Goal: Obtain resource: Download file/media

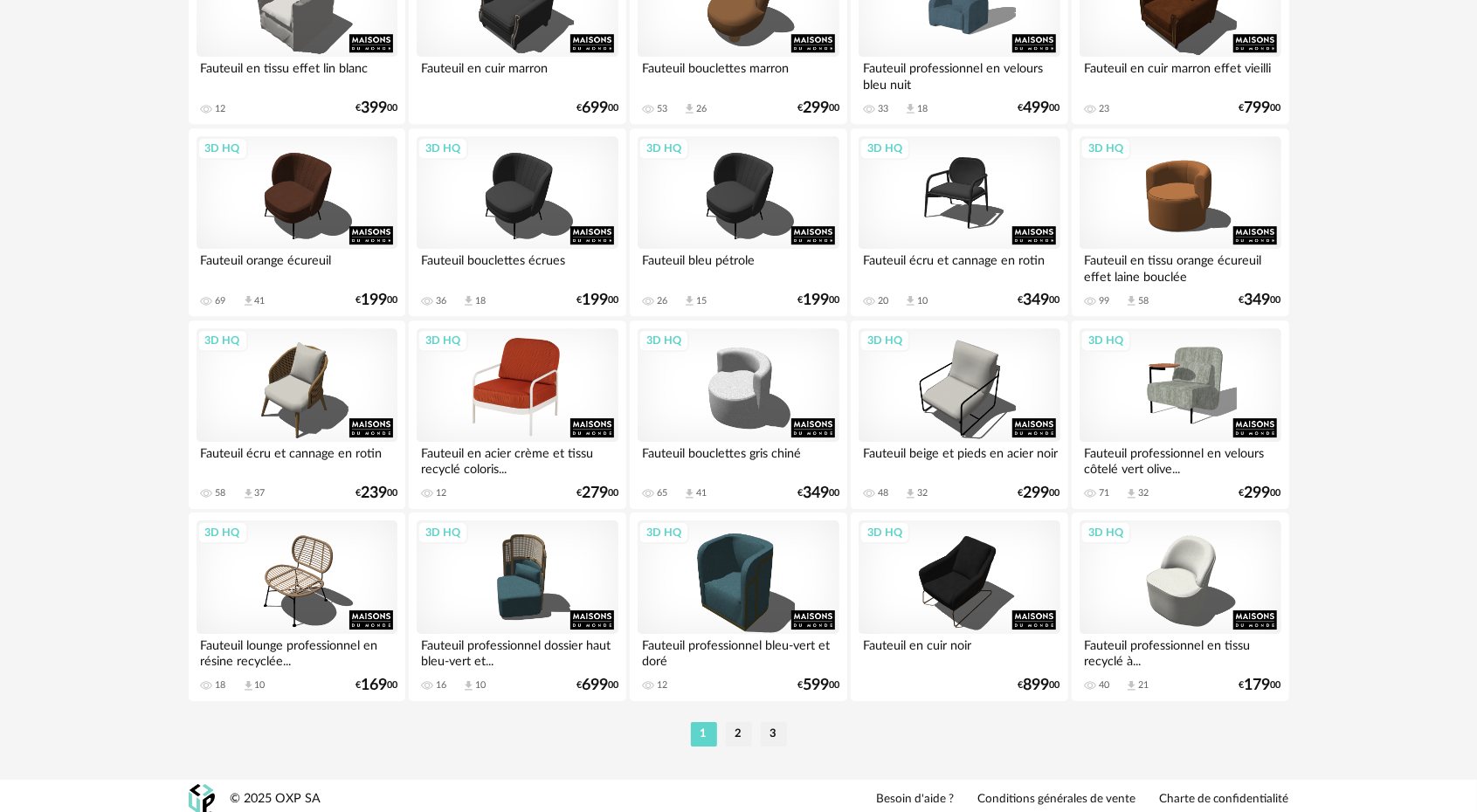
scroll to position [3485, 0]
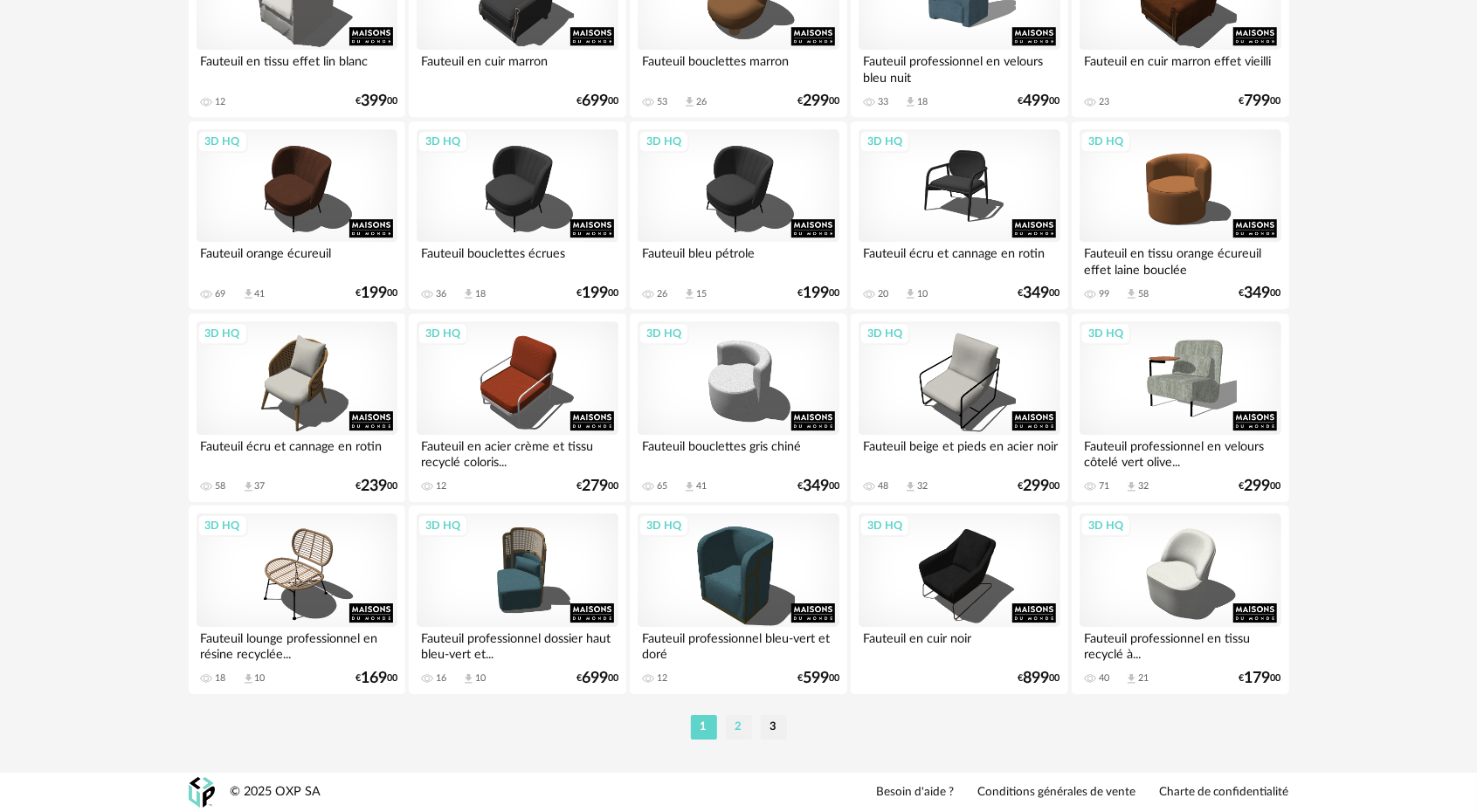
click at [739, 721] on li "2" at bounding box center [738, 727] width 26 height 25
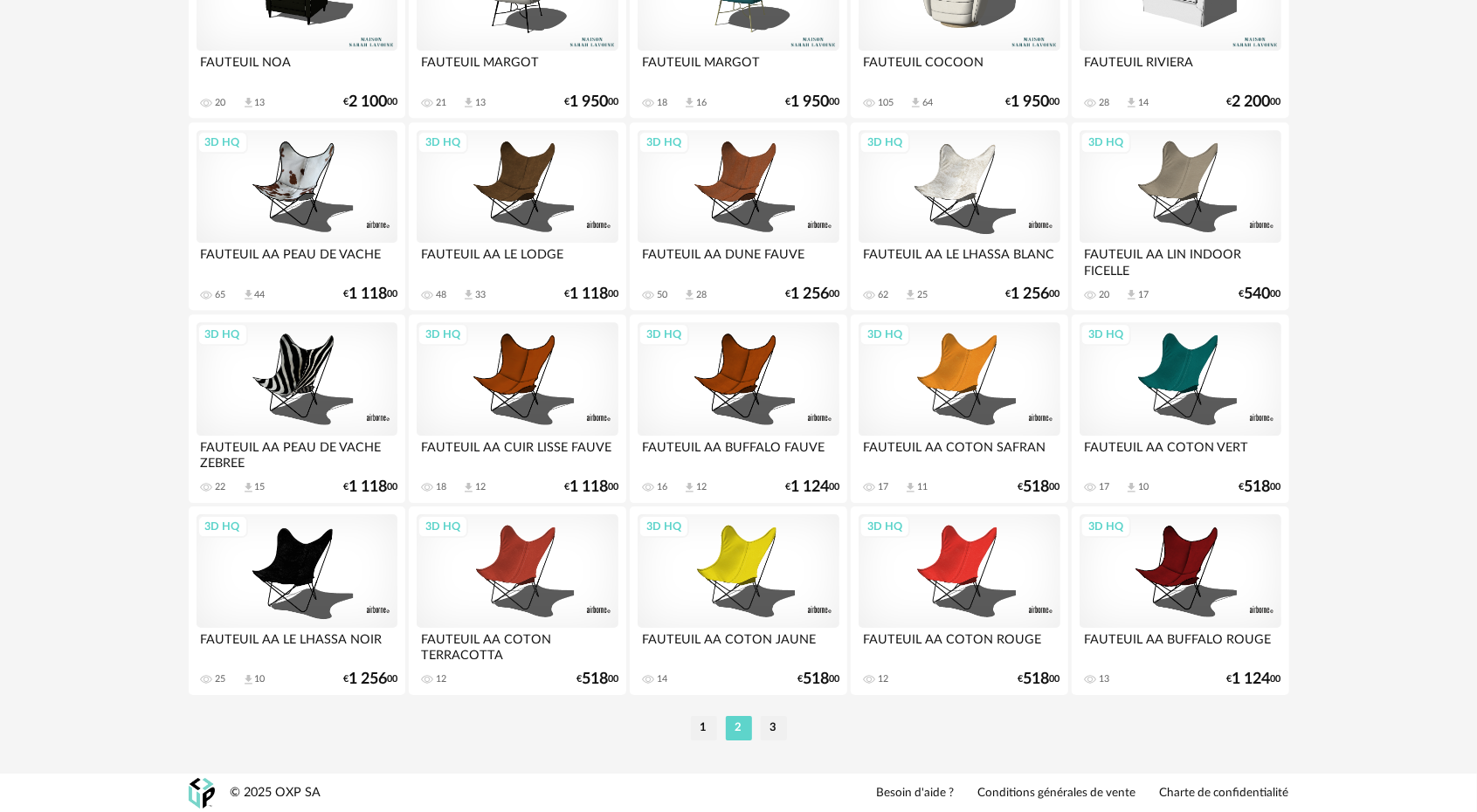
scroll to position [3485, 0]
click at [772, 728] on li "3" at bounding box center [773, 727] width 26 height 25
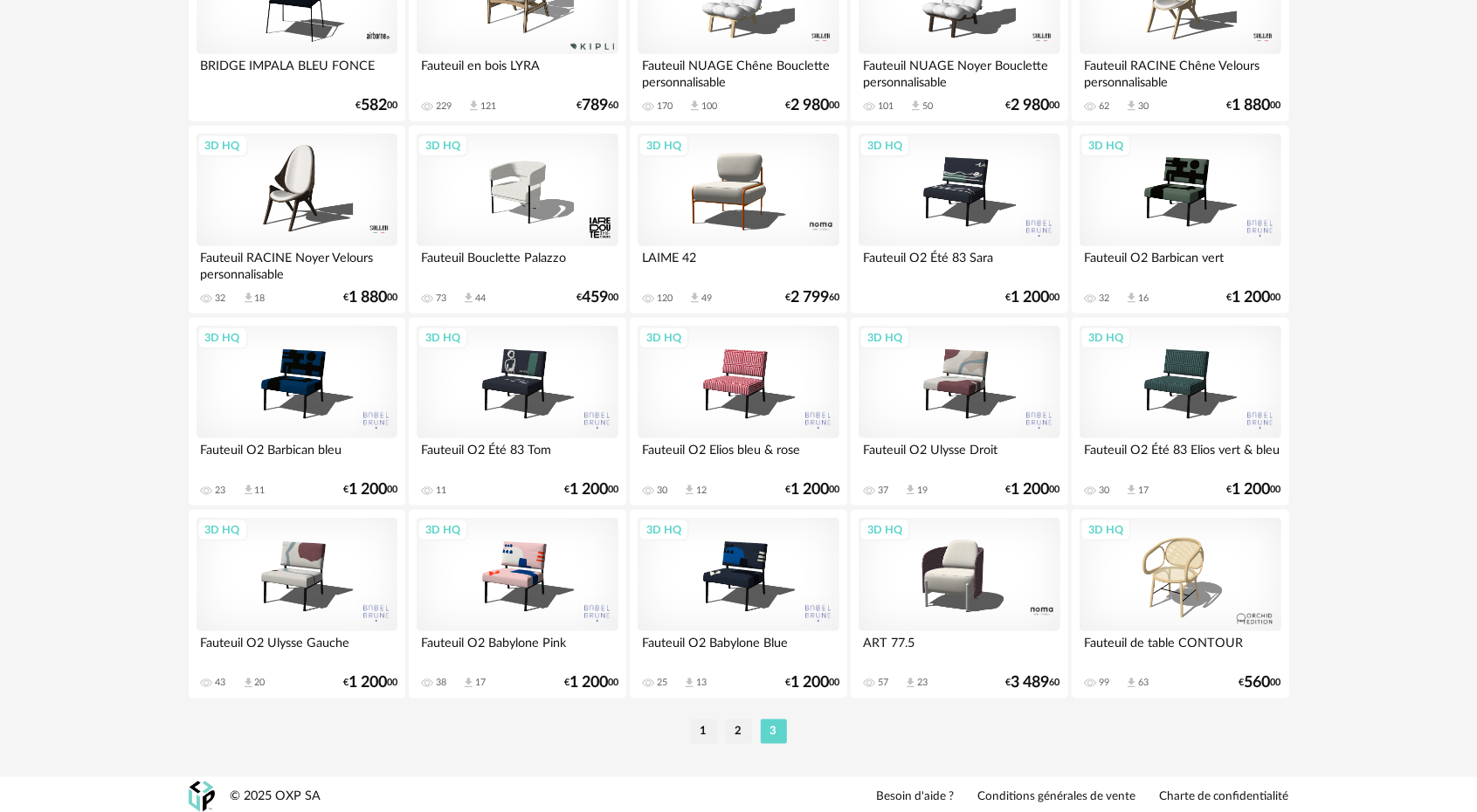
scroll to position [1177, 0]
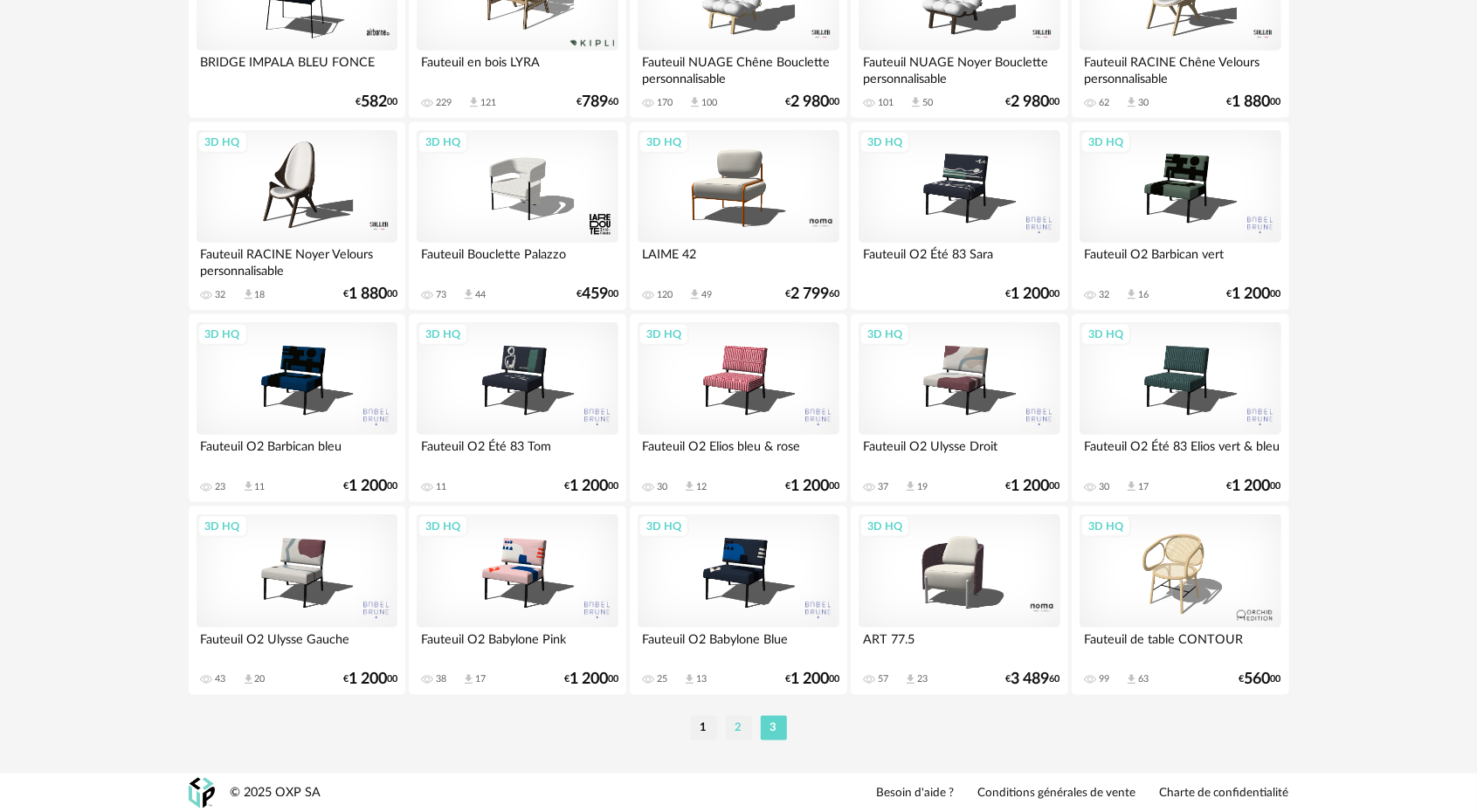
click at [733, 727] on li "2" at bounding box center [738, 728] width 26 height 25
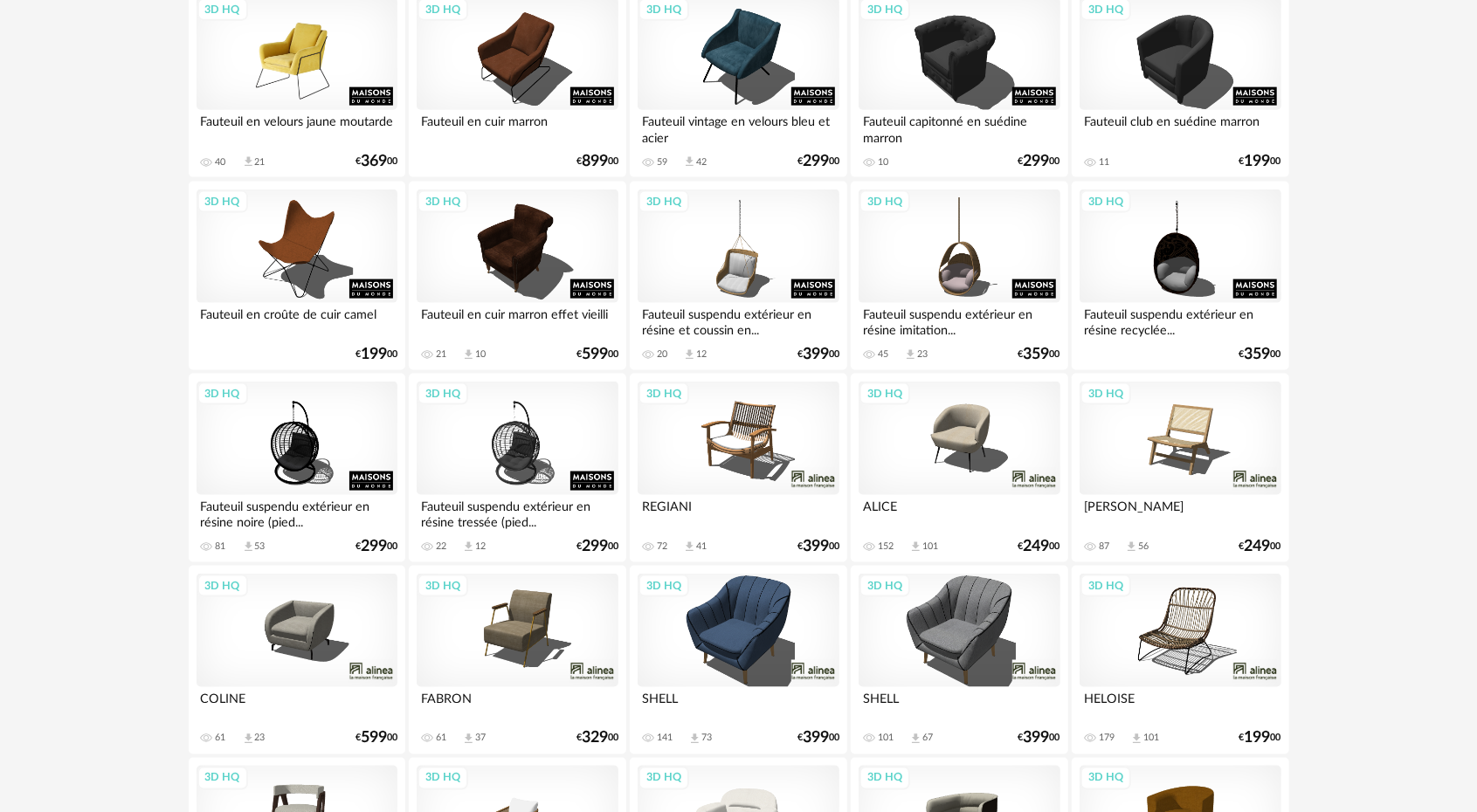
scroll to position [1572, 0]
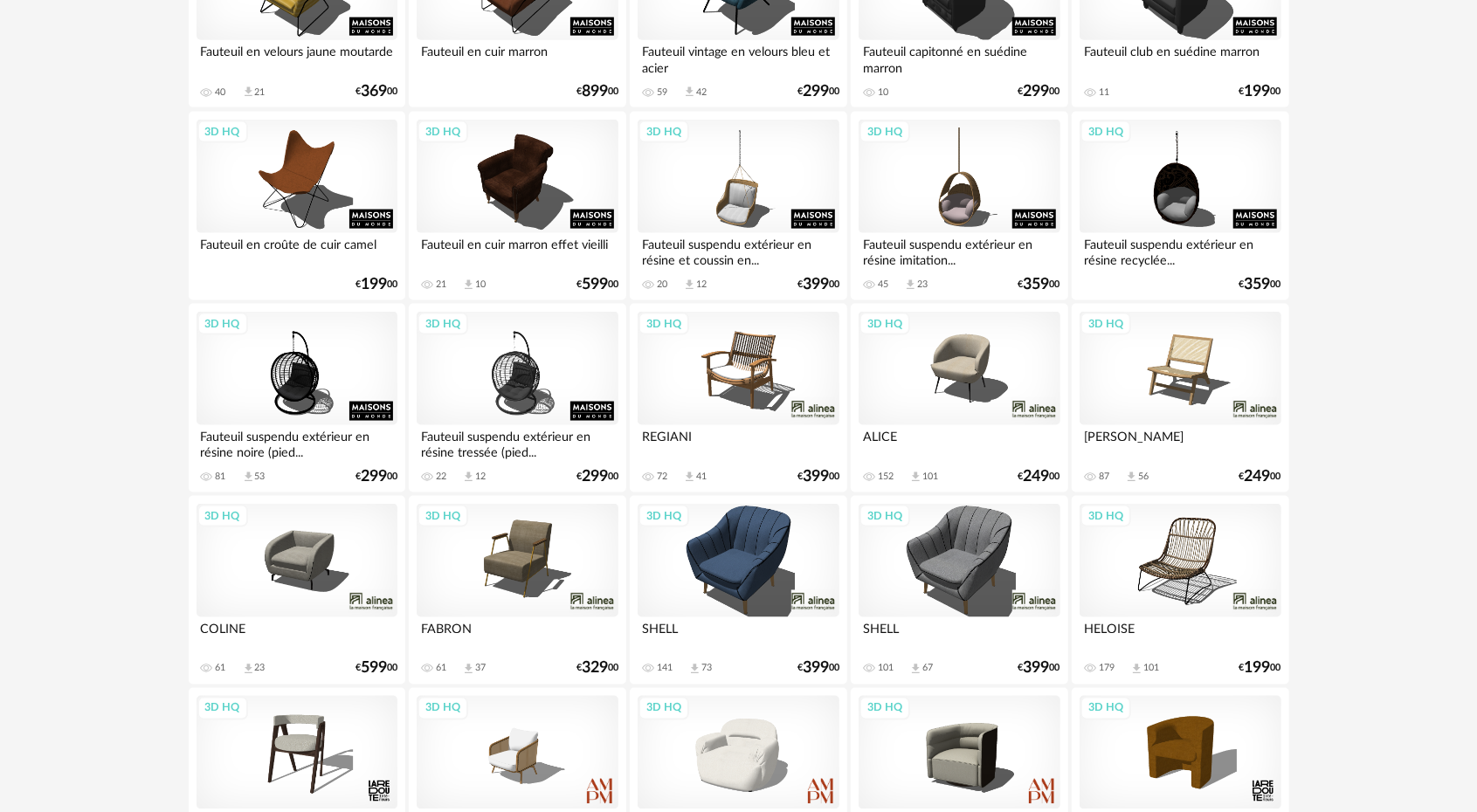
click at [756, 553] on div "3D HQ" at bounding box center [738, 560] width 201 height 113
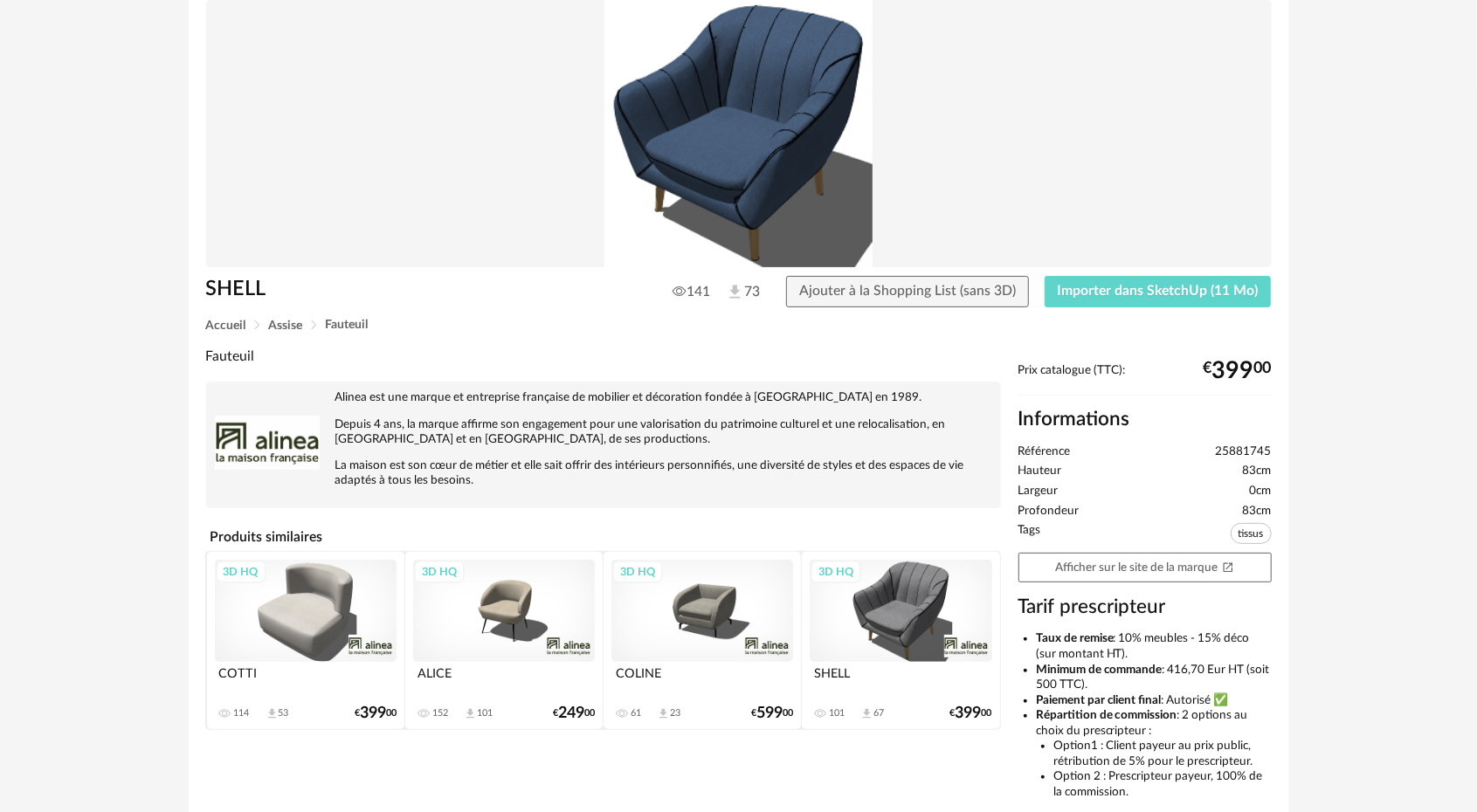
scroll to position [175, 0]
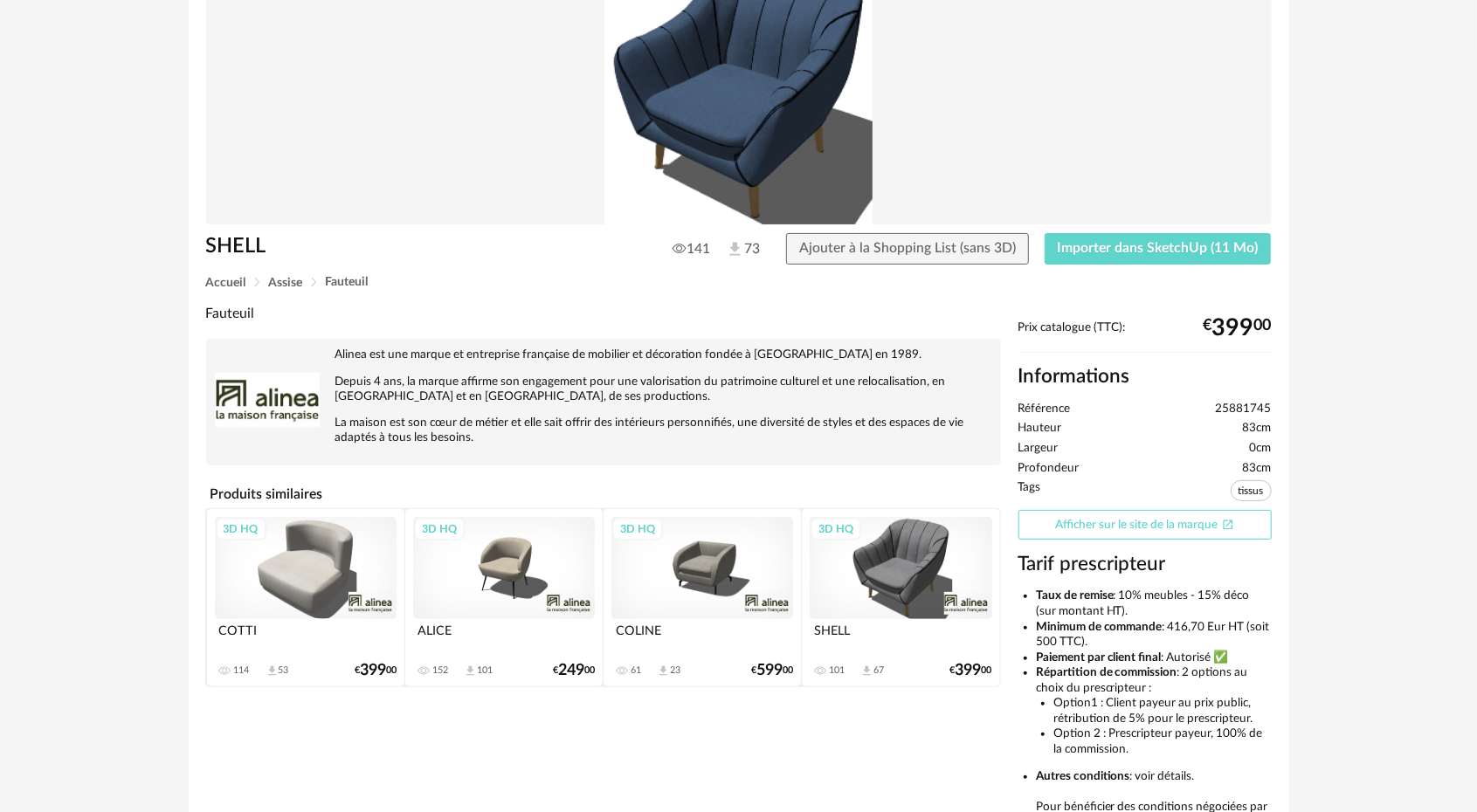
click at [1113, 523] on link "Afficher sur le site de la marque Open In New icon" at bounding box center [1145, 525] width 254 height 31
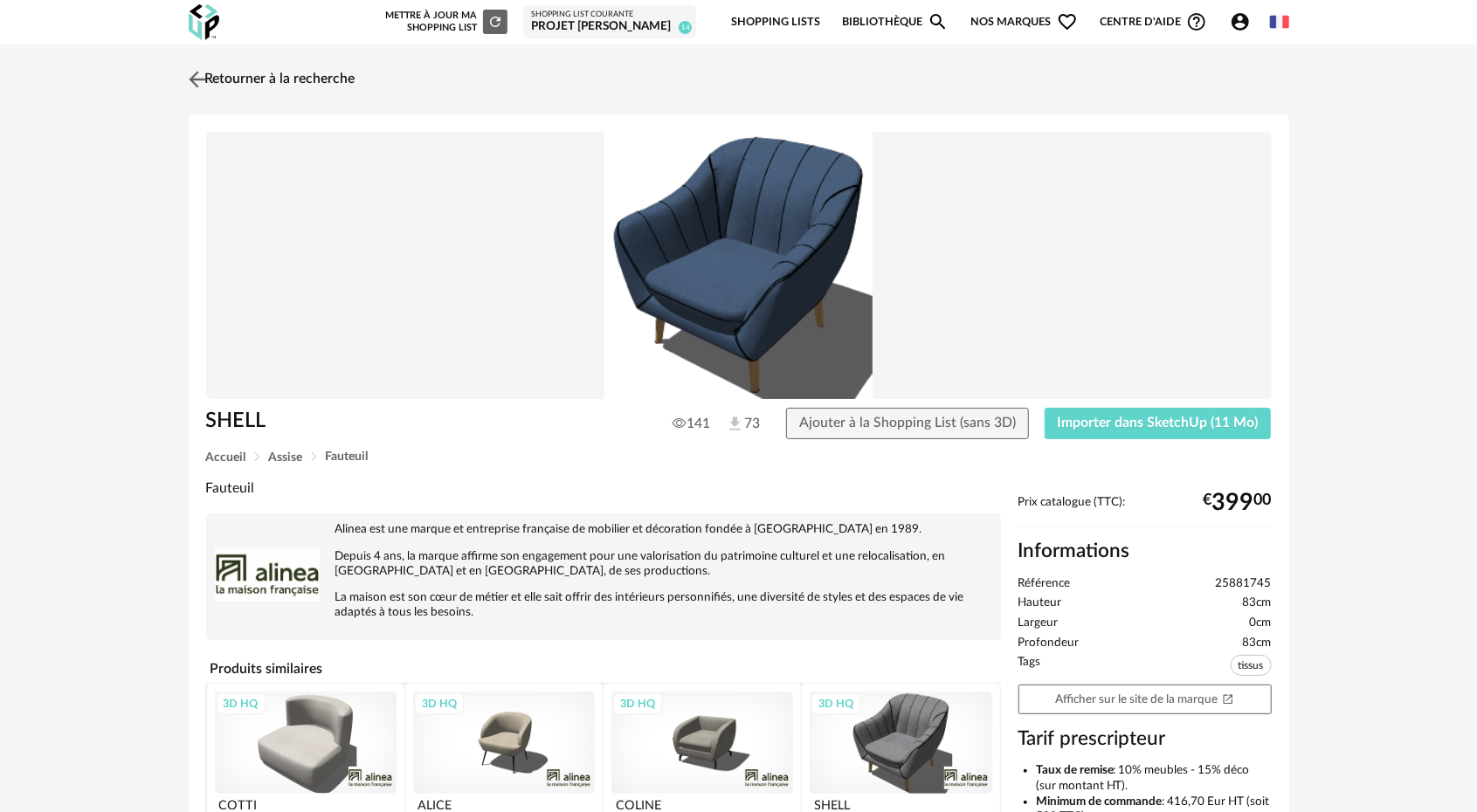
click at [199, 79] on img at bounding box center [196, 79] width 25 height 25
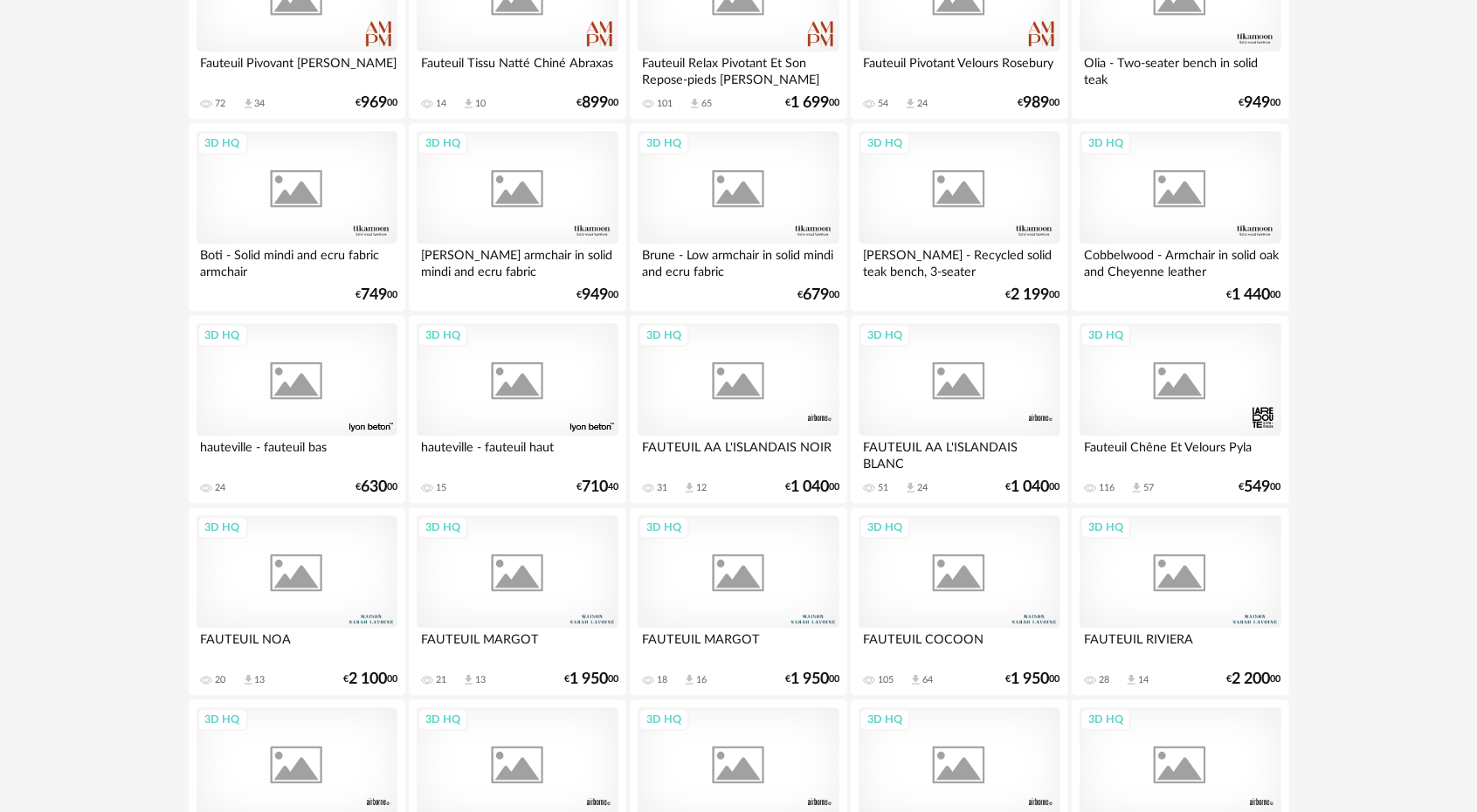
scroll to position [3485, 0]
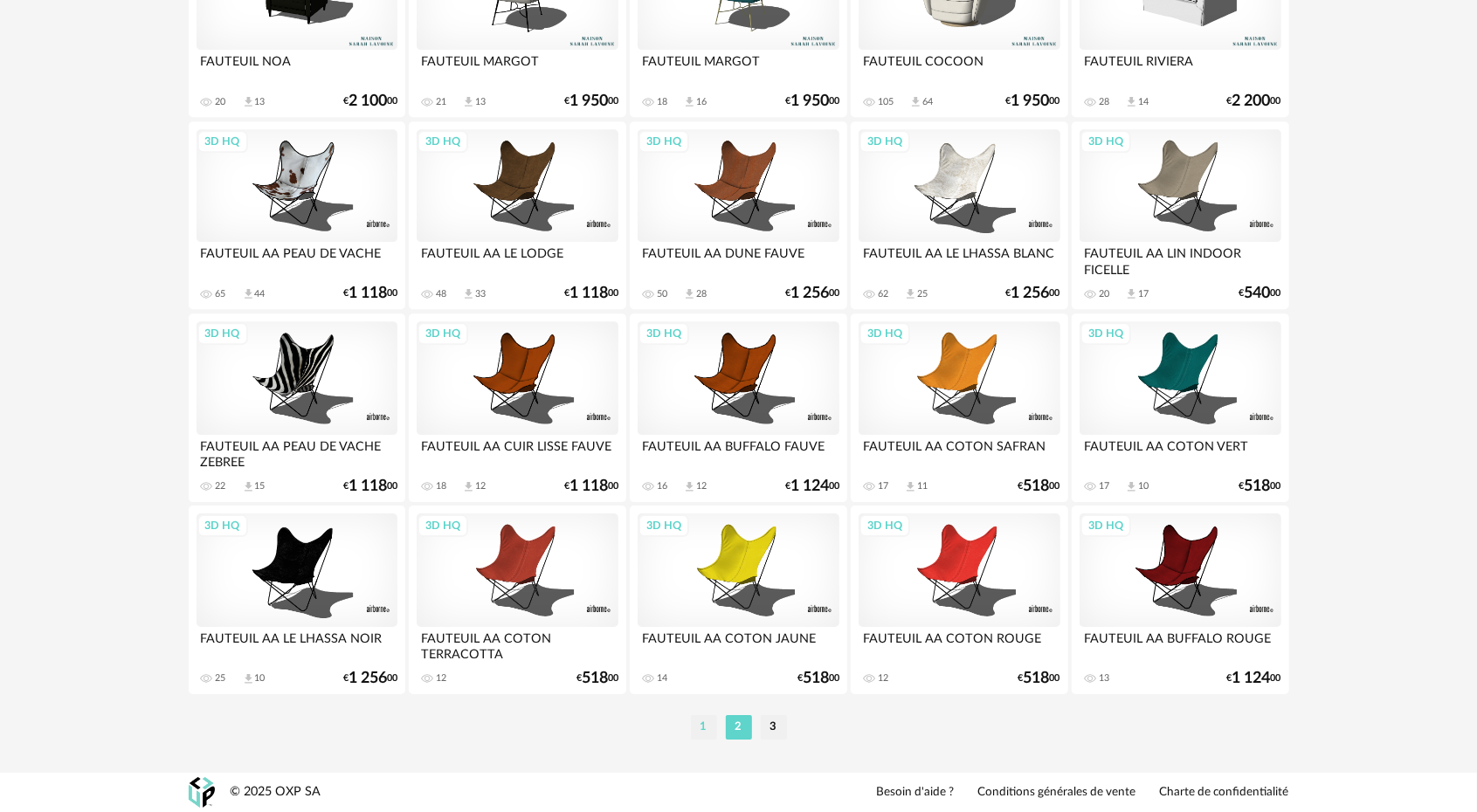
click at [712, 733] on li "1" at bounding box center [704, 727] width 26 height 25
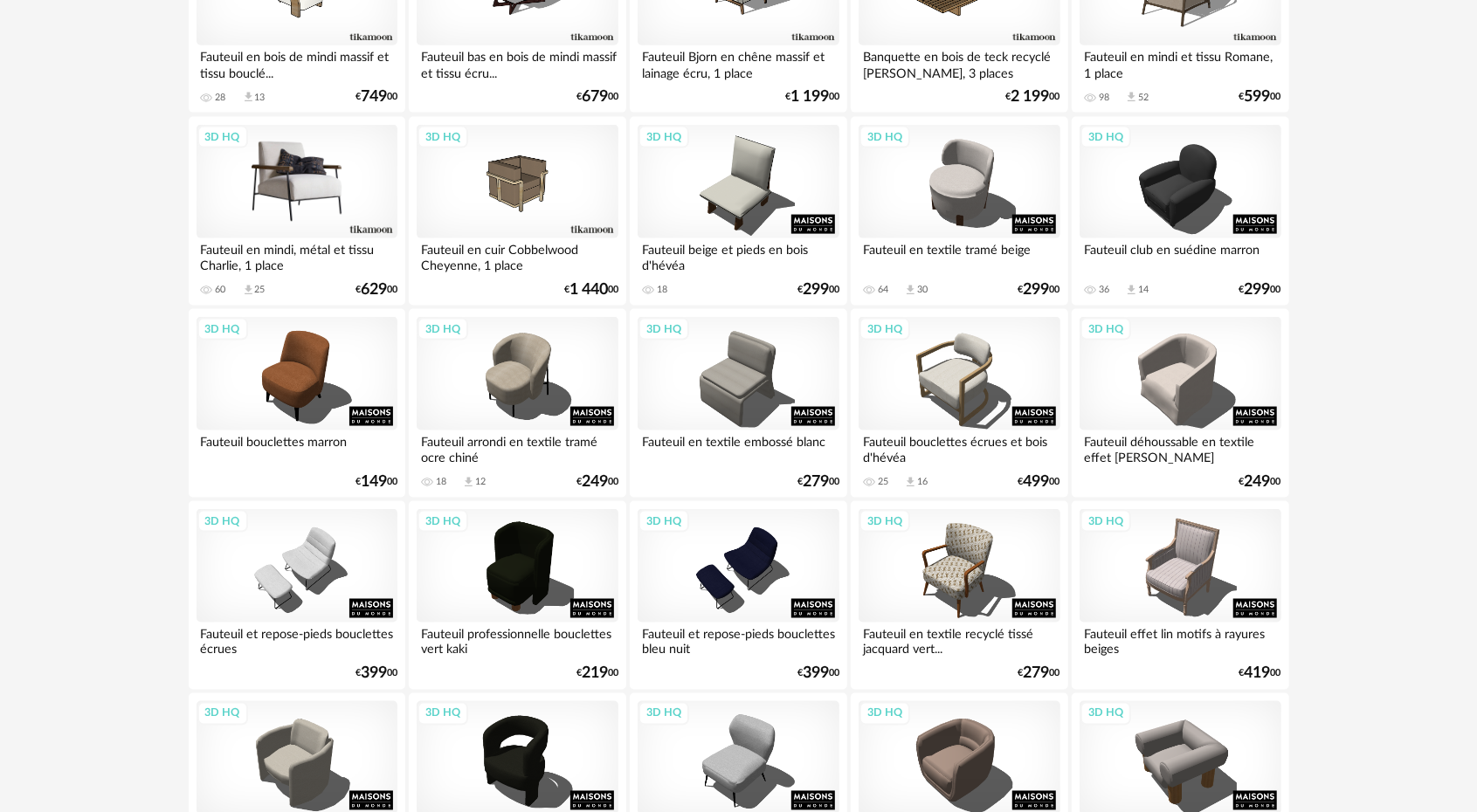
scroll to position [1572, 0]
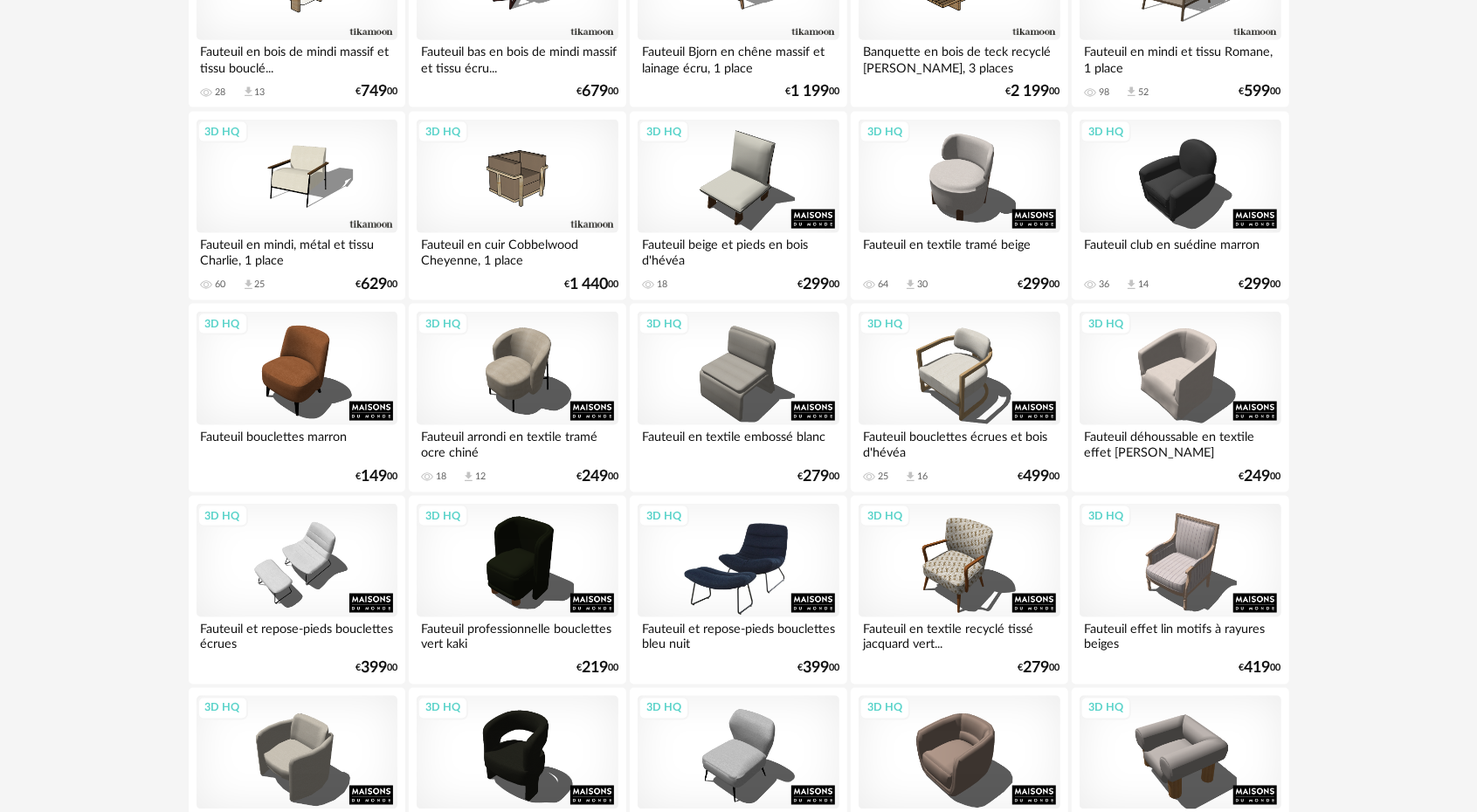
click at [761, 560] on div "3D HQ" at bounding box center [738, 560] width 201 height 113
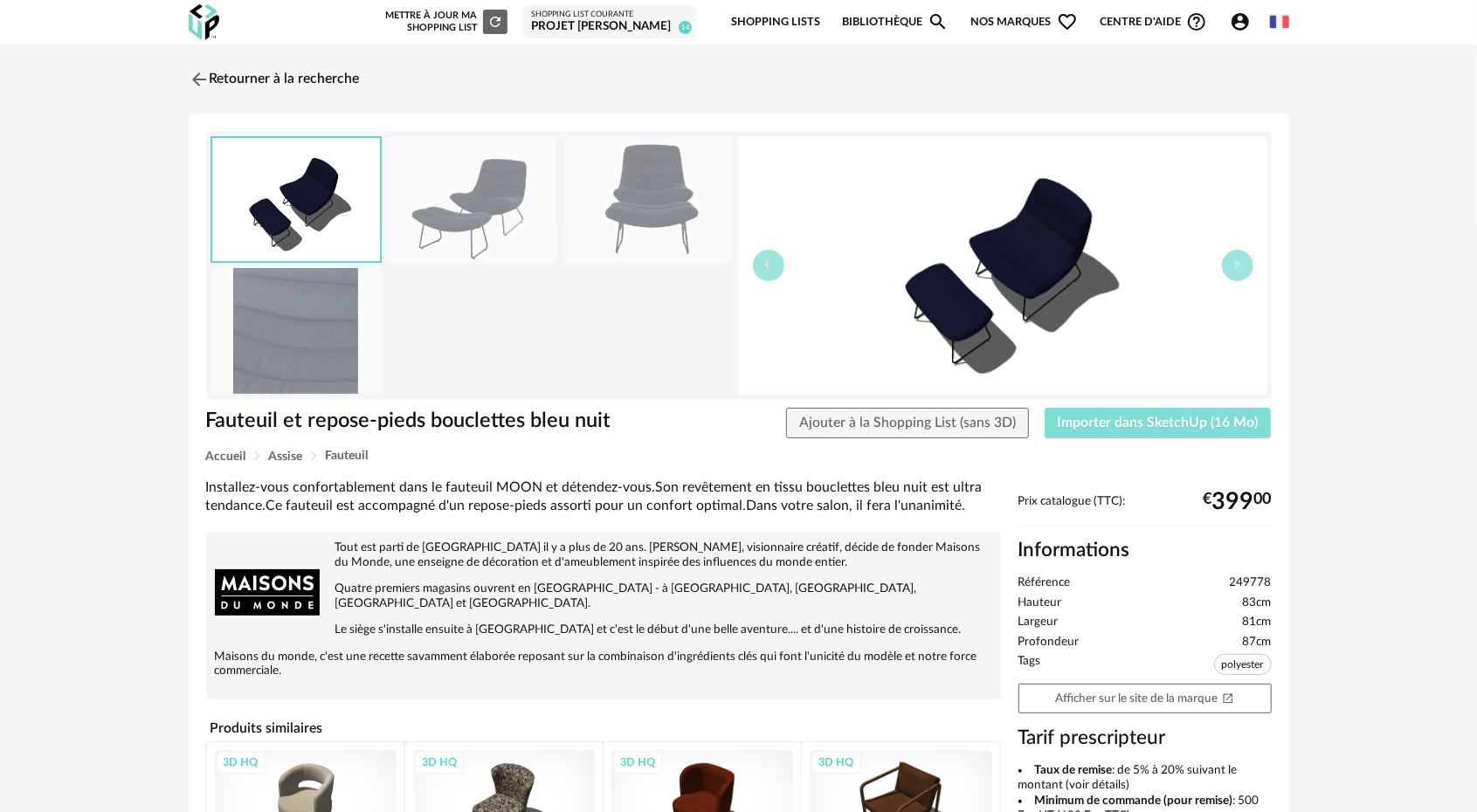
click at [1087, 426] on span "Importer dans SketchUp (16 Mo)" at bounding box center [1159, 423] width 201 height 14
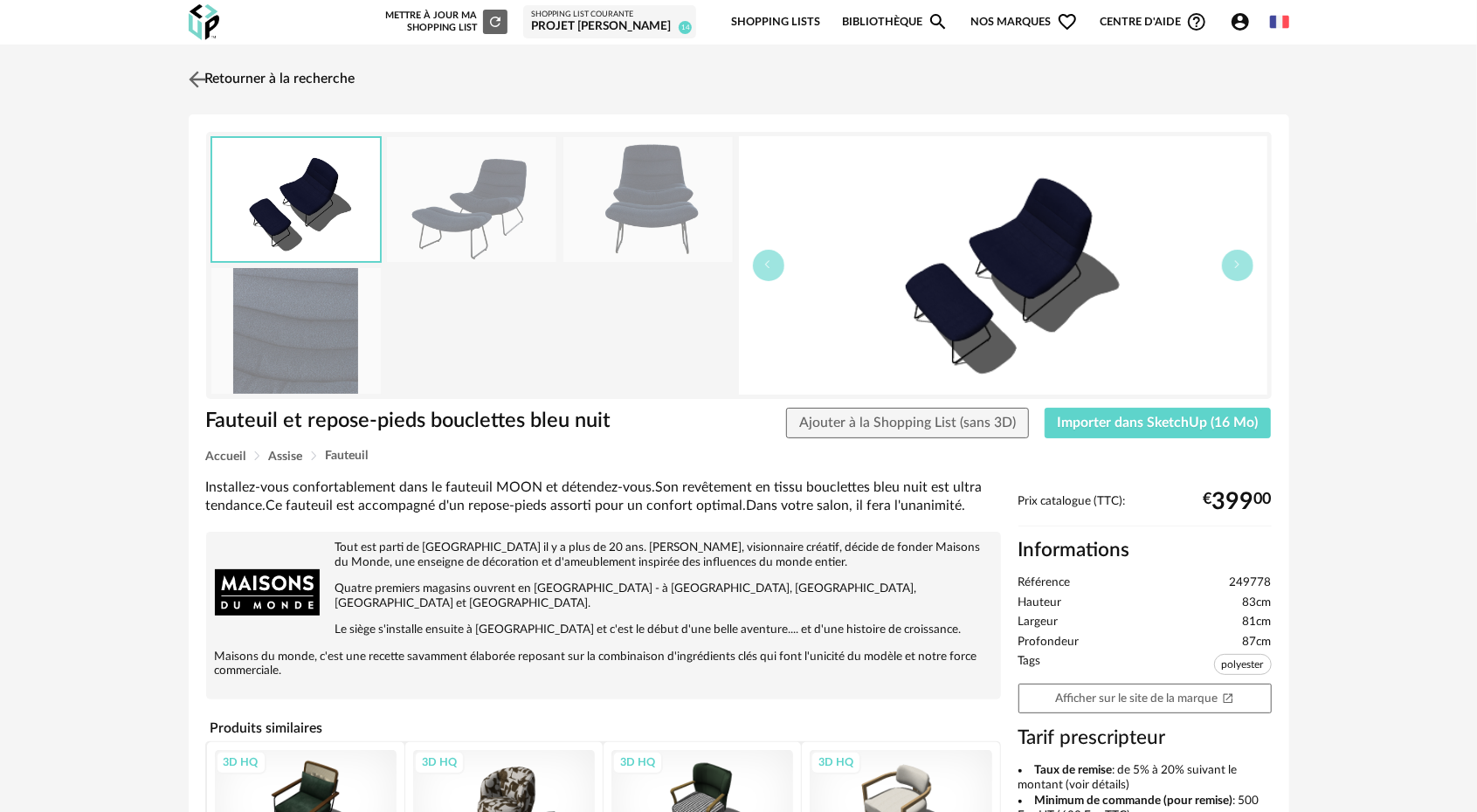
click at [199, 79] on img at bounding box center [196, 79] width 25 height 25
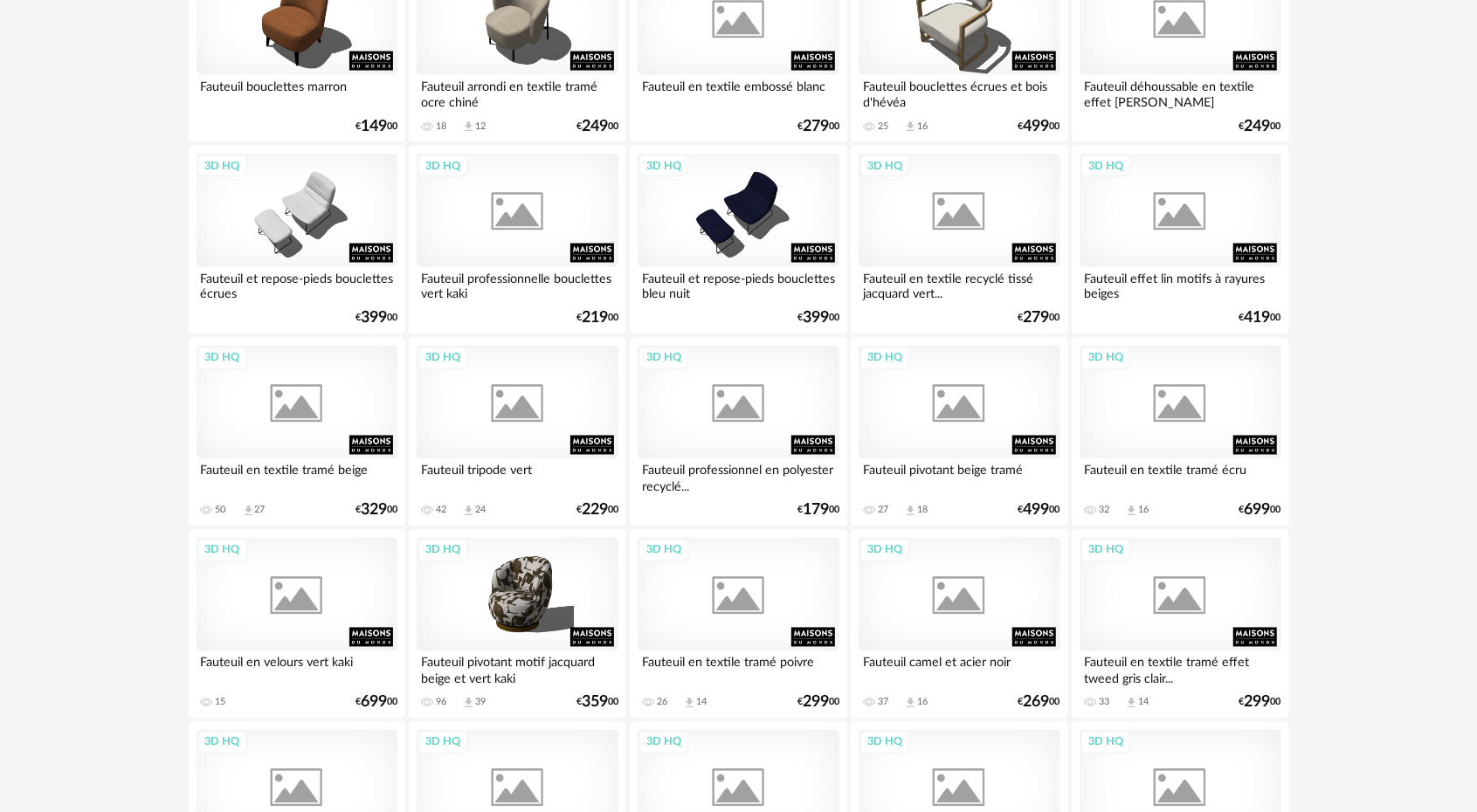
scroll to position [2004, 0]
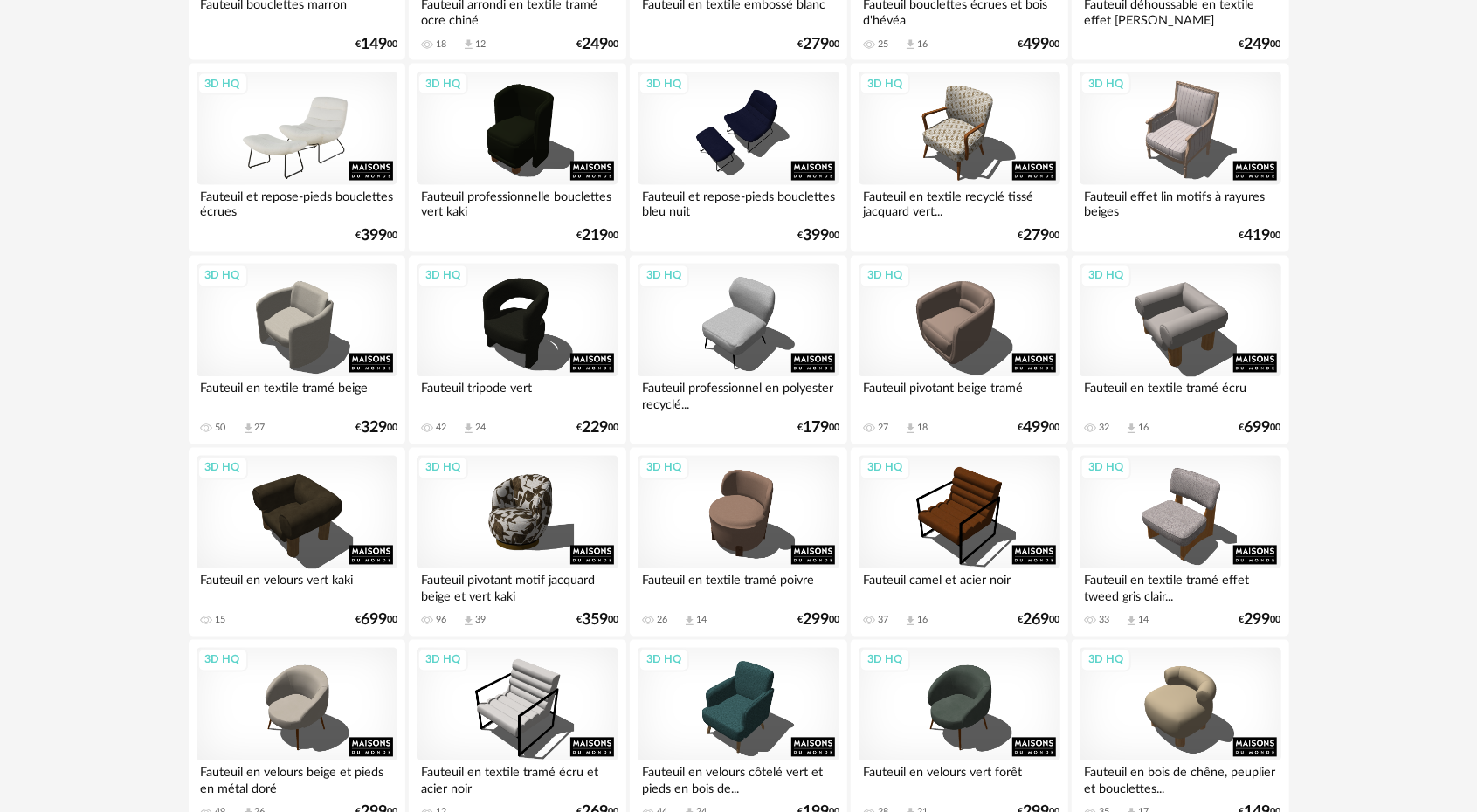
click at [324, 134] on div "3D HQ" at bounding box center [297, 128] width 201 height 113
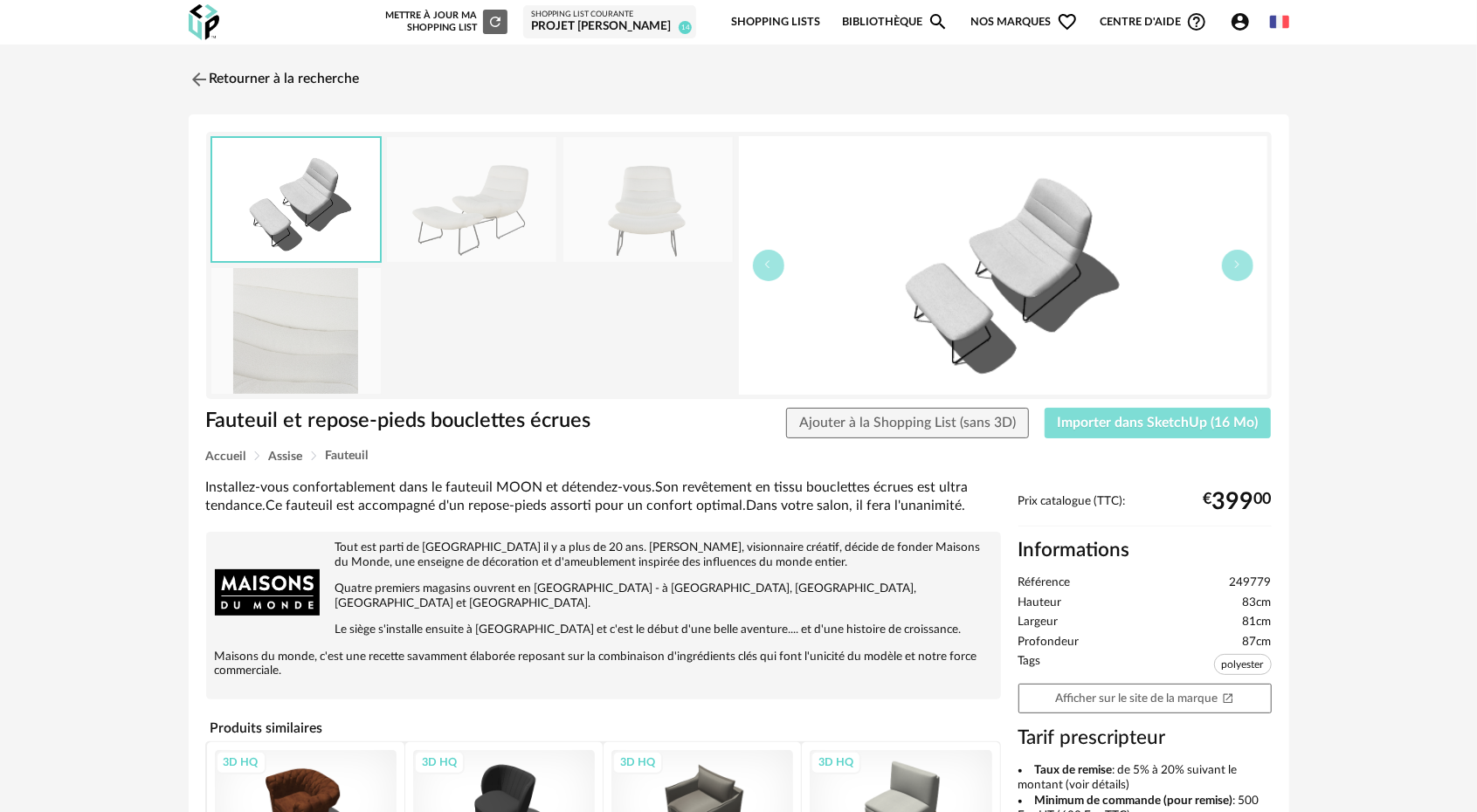
click at [1150, 431] on button "Importer dans SketchUp (16 Mo)" at bounding box center [1159, 424] width 227 height 32
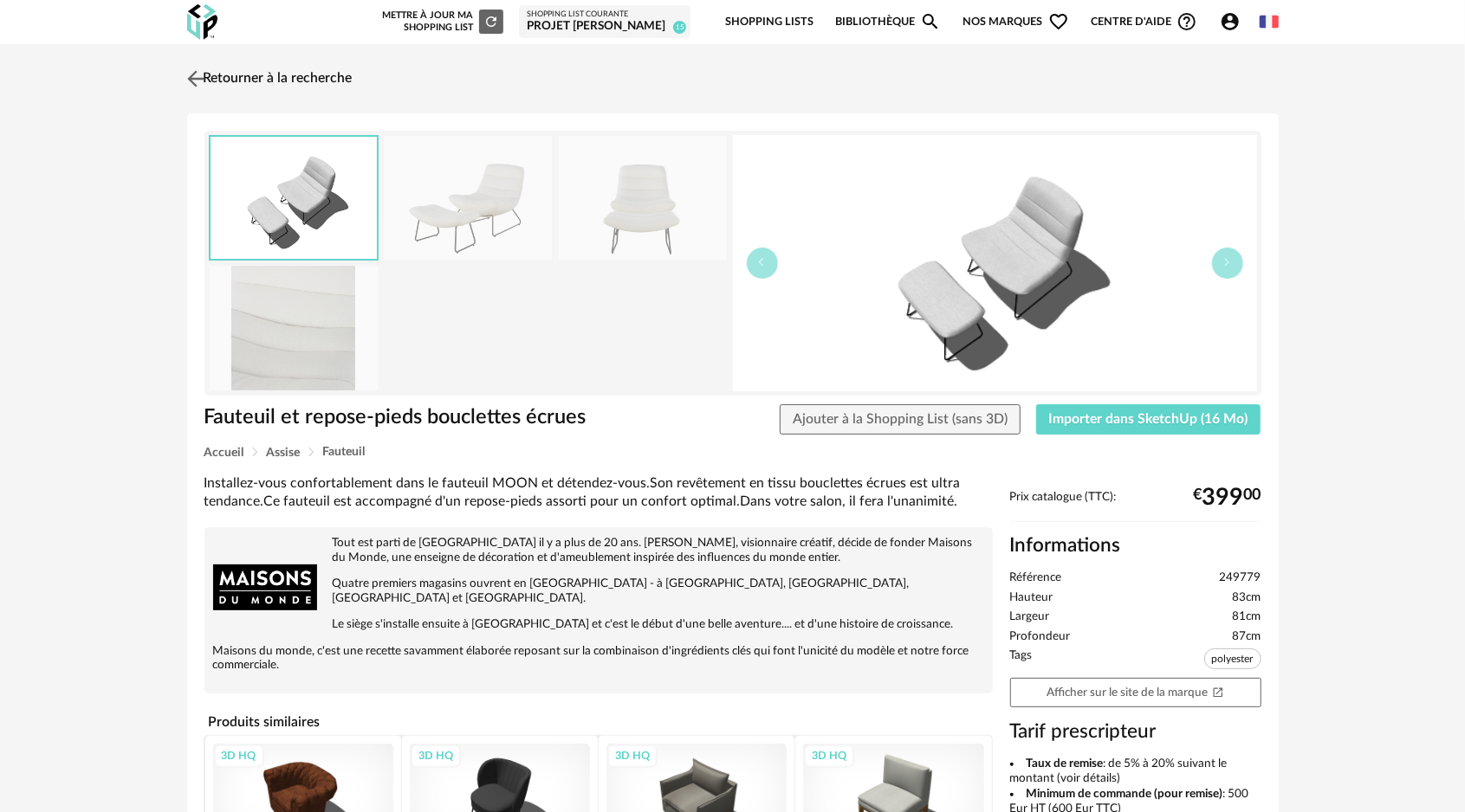
click at [191, 78] on img at bounding box center [194, 78] width 25 height 25
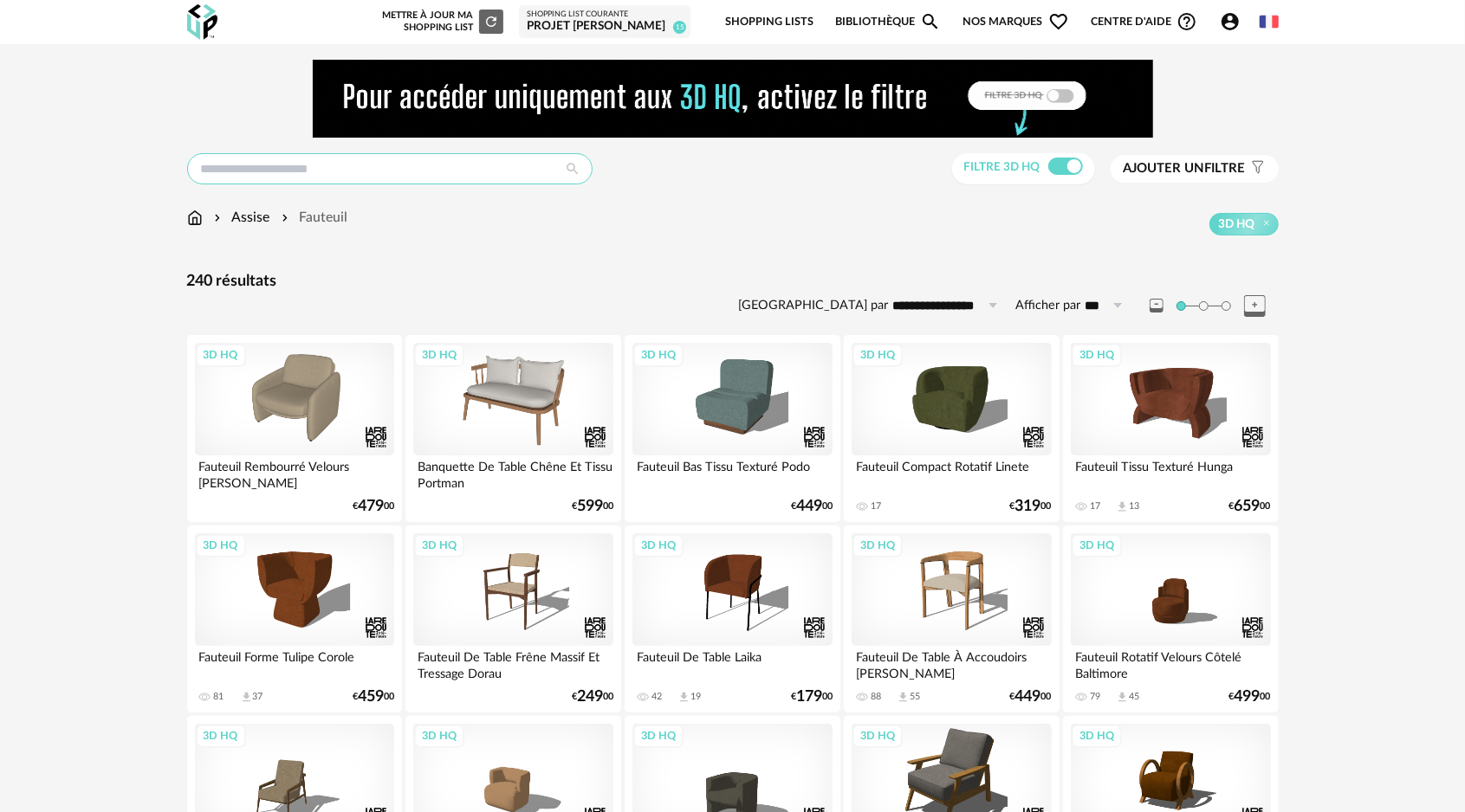
click at [301, 175] on input "text" at bounding box center [390, 169] width 406 height 32
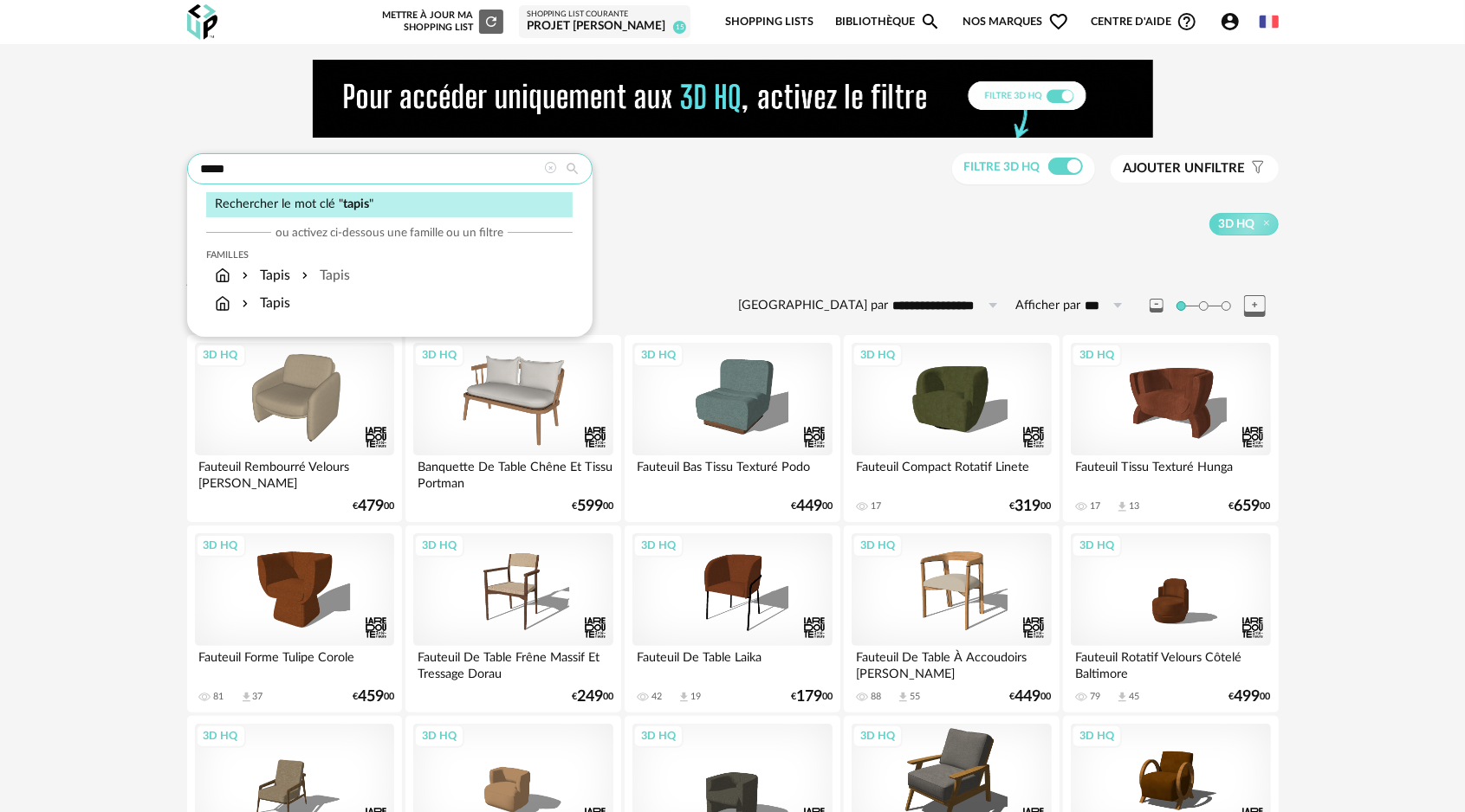
type input "*****"
type input "**********"
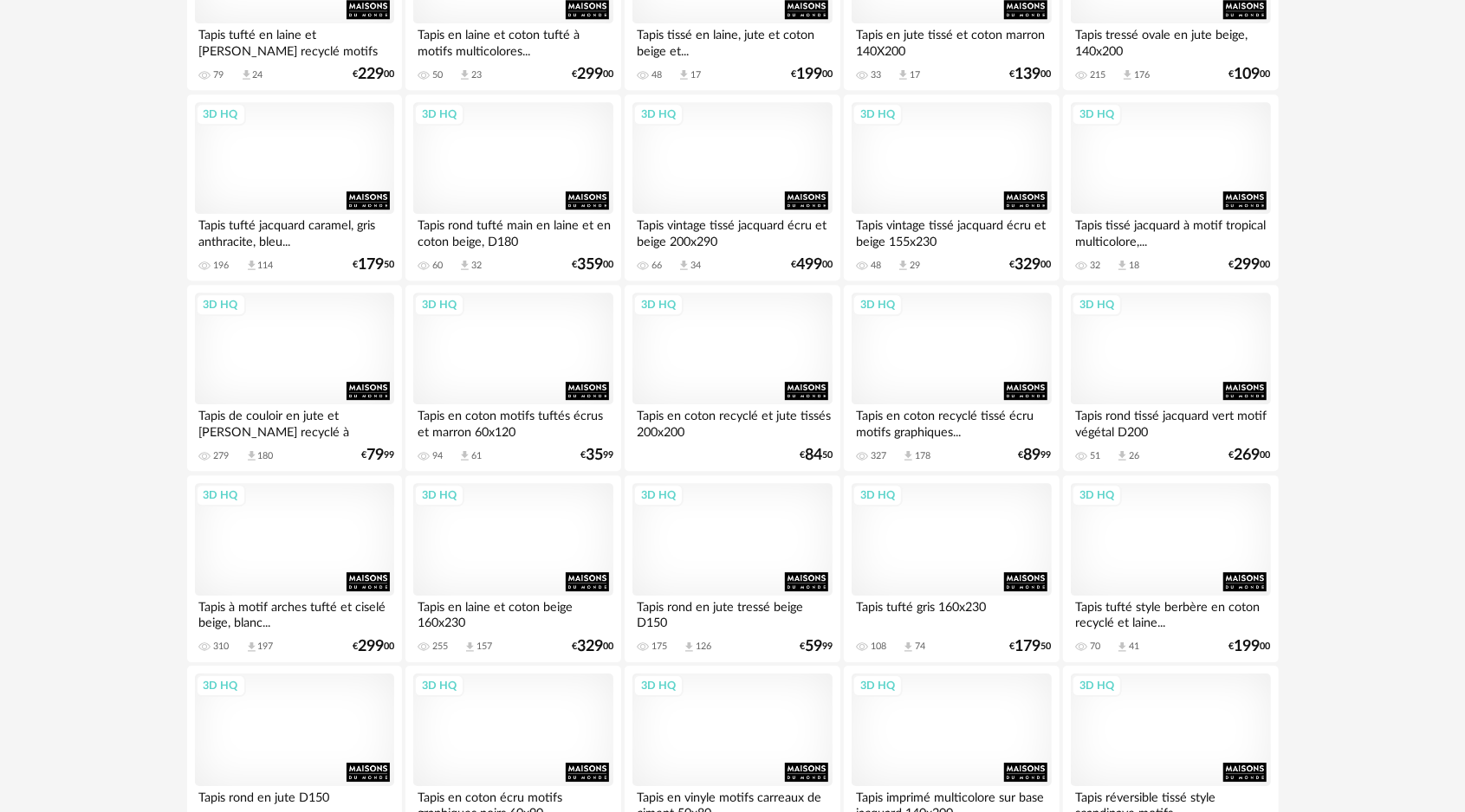
scroll to position [3448, 0]
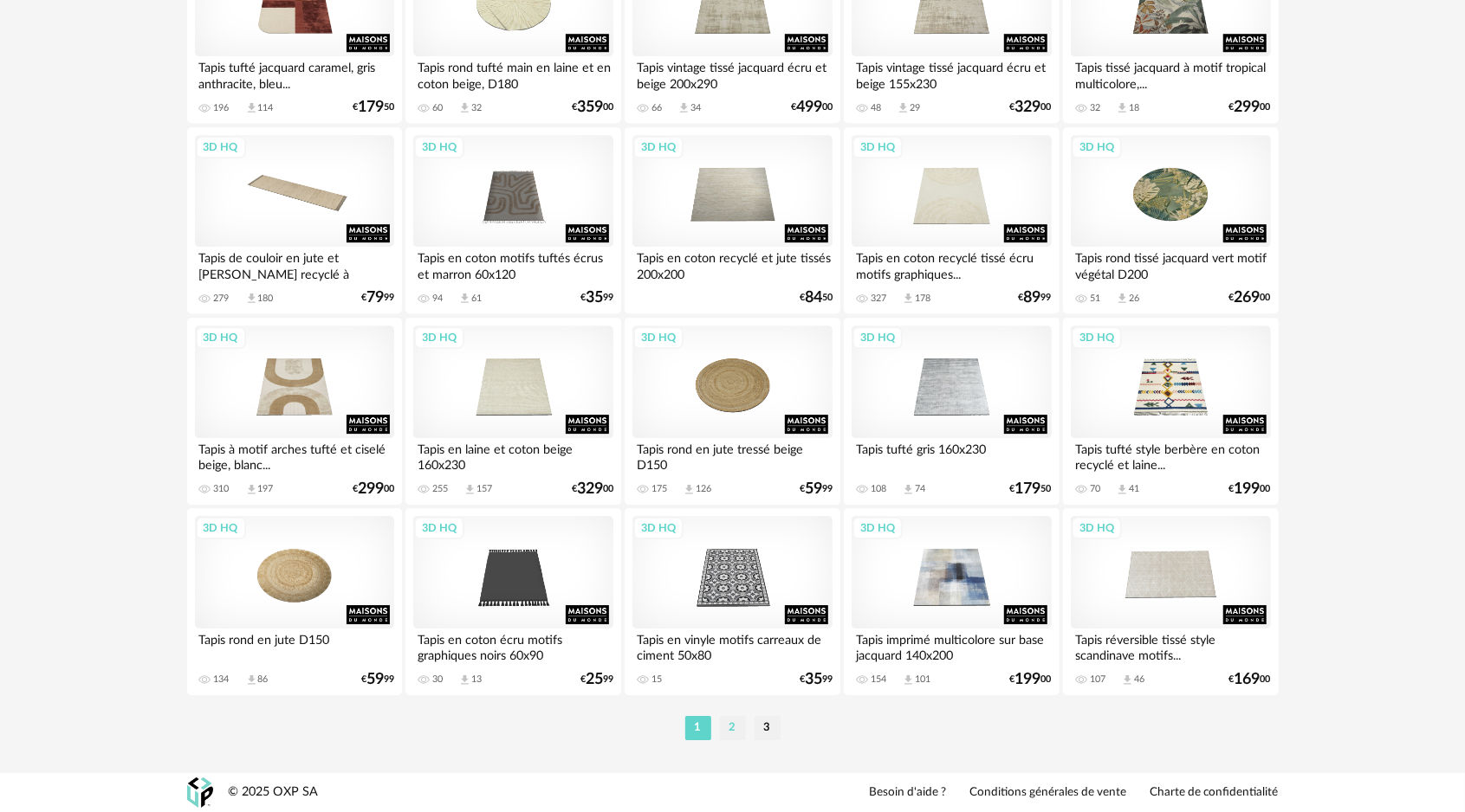
click at [732, 724] on li "2" at bounding box center [732, 728] width 26 height 25
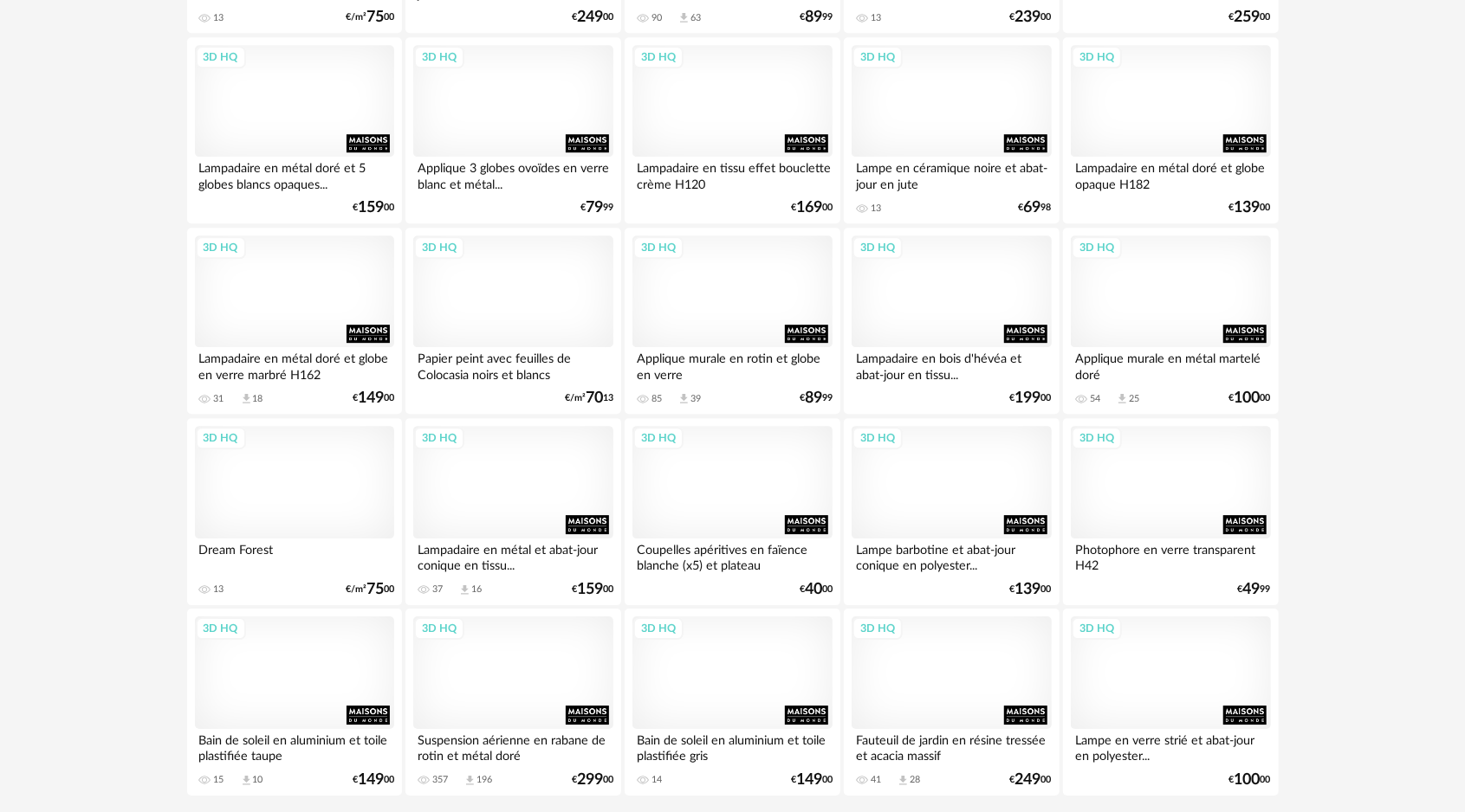
scroll to position [3448, 0]
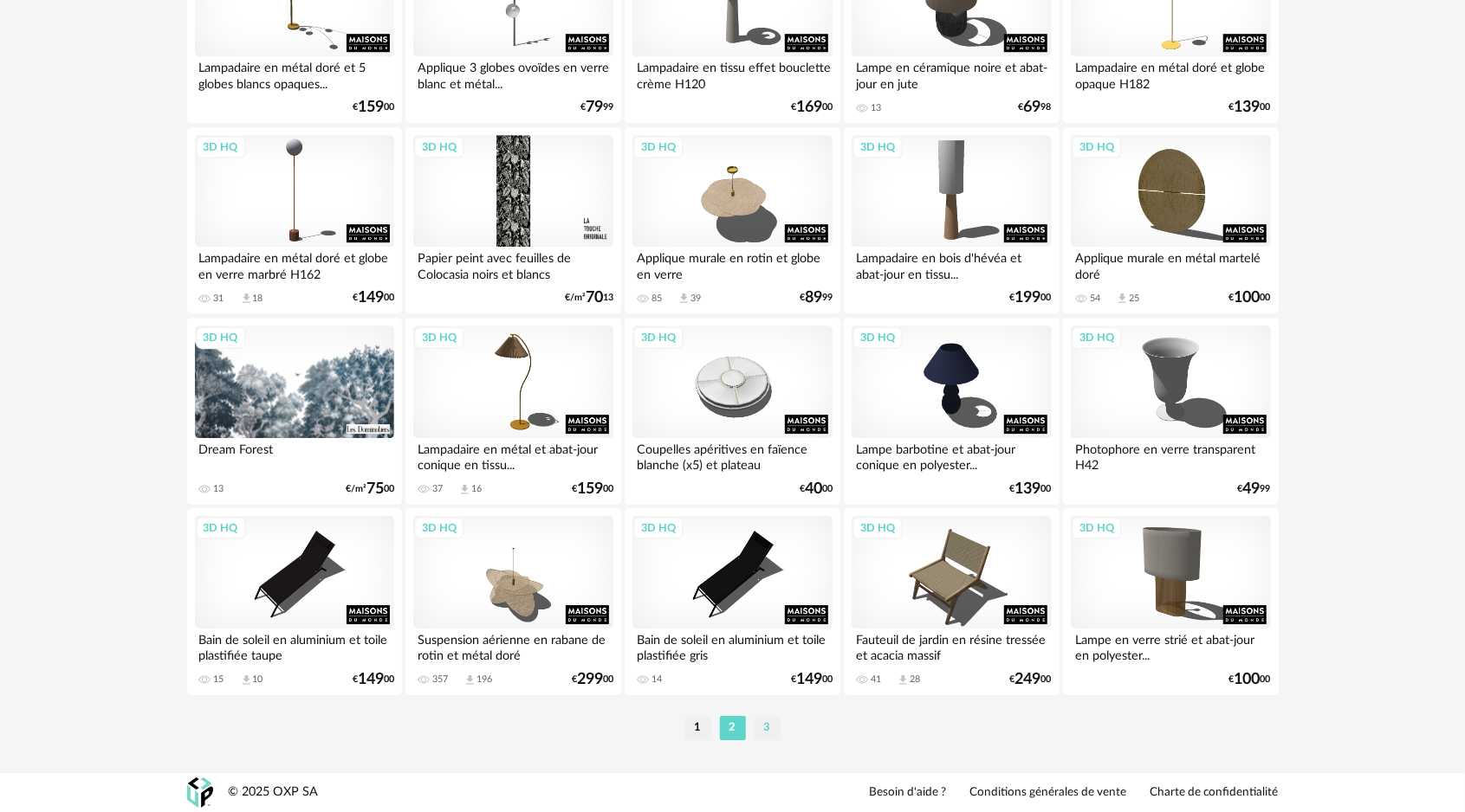
click at [767, 727] on li "3" at bounding box center [767, 728] width 26 height 25
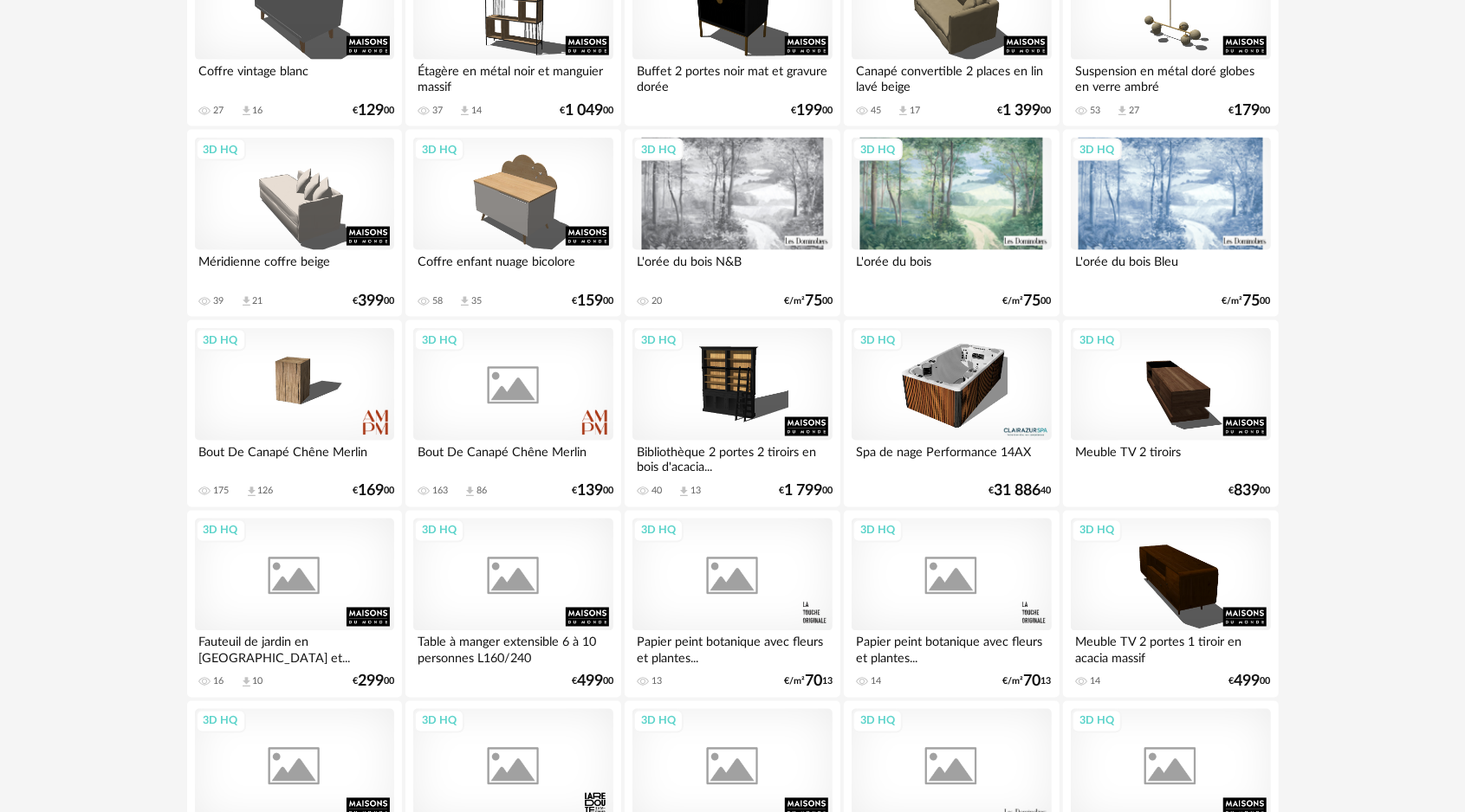
scroll to position [1905, 0]
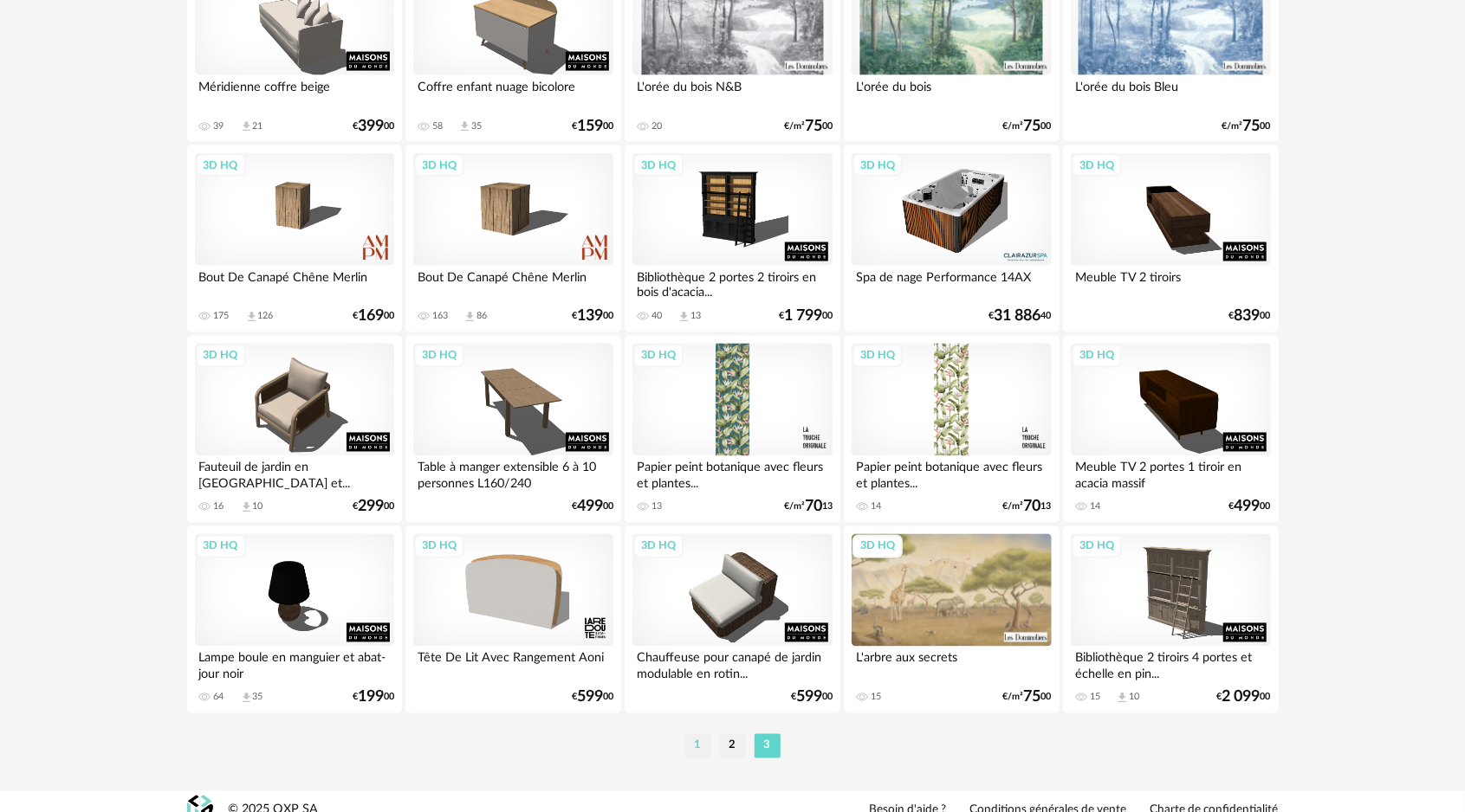
click at [698, 747] on li "1" at bounding box center [698, 746] width 26 height 25
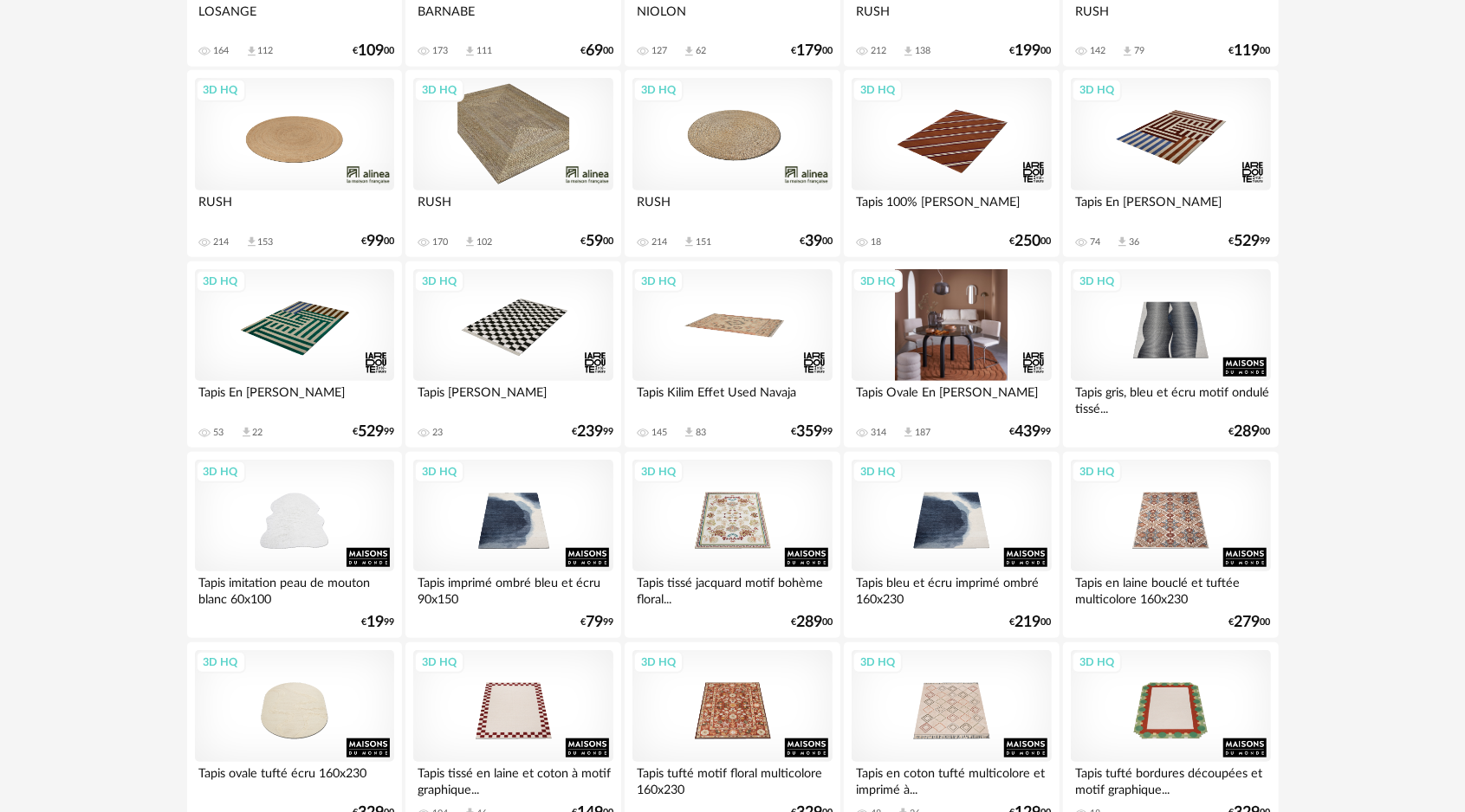
scroll to position [693, 0]
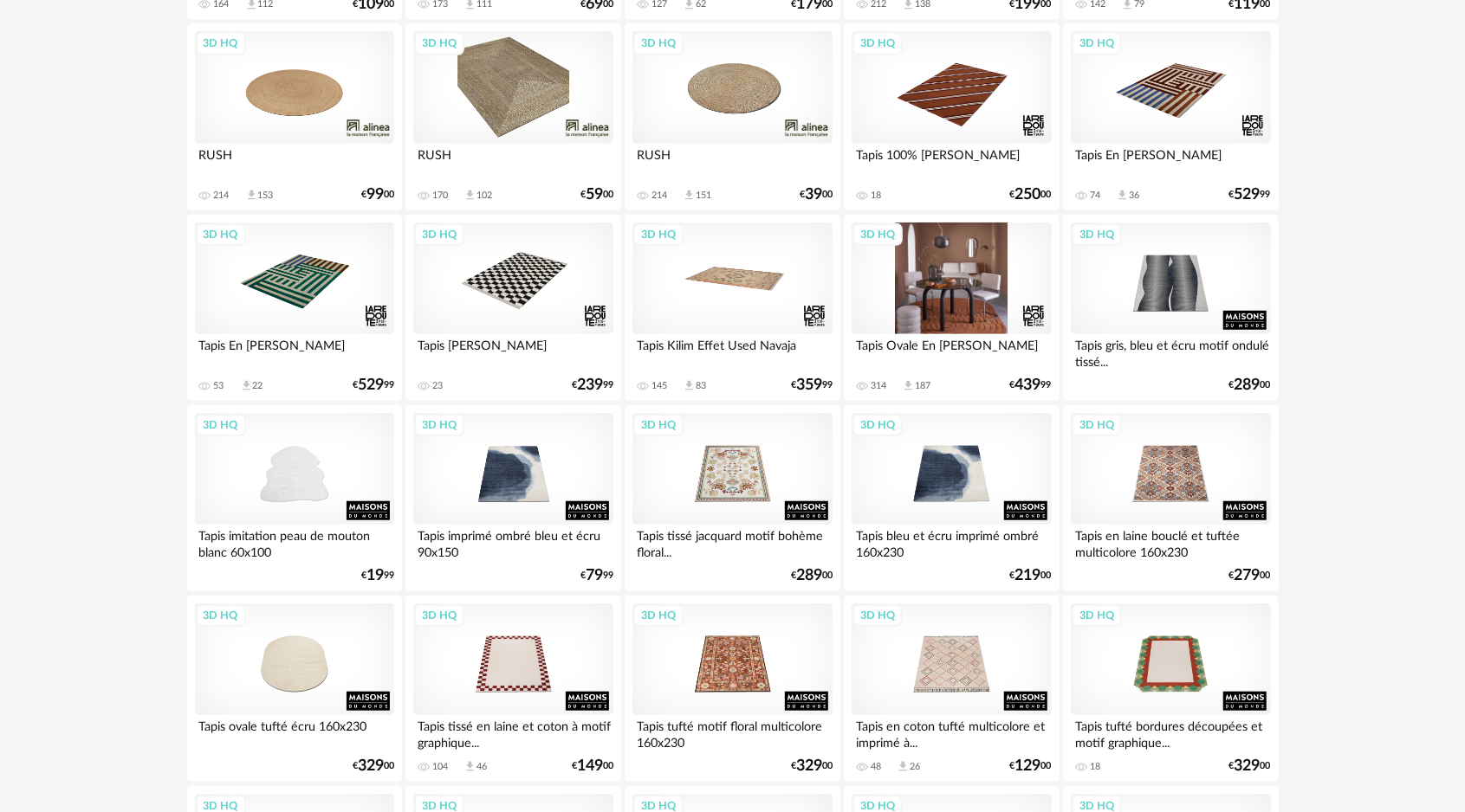
click at [934, 288] on div "3D HQ" at bounding box center [952, 279] width 199 height 112
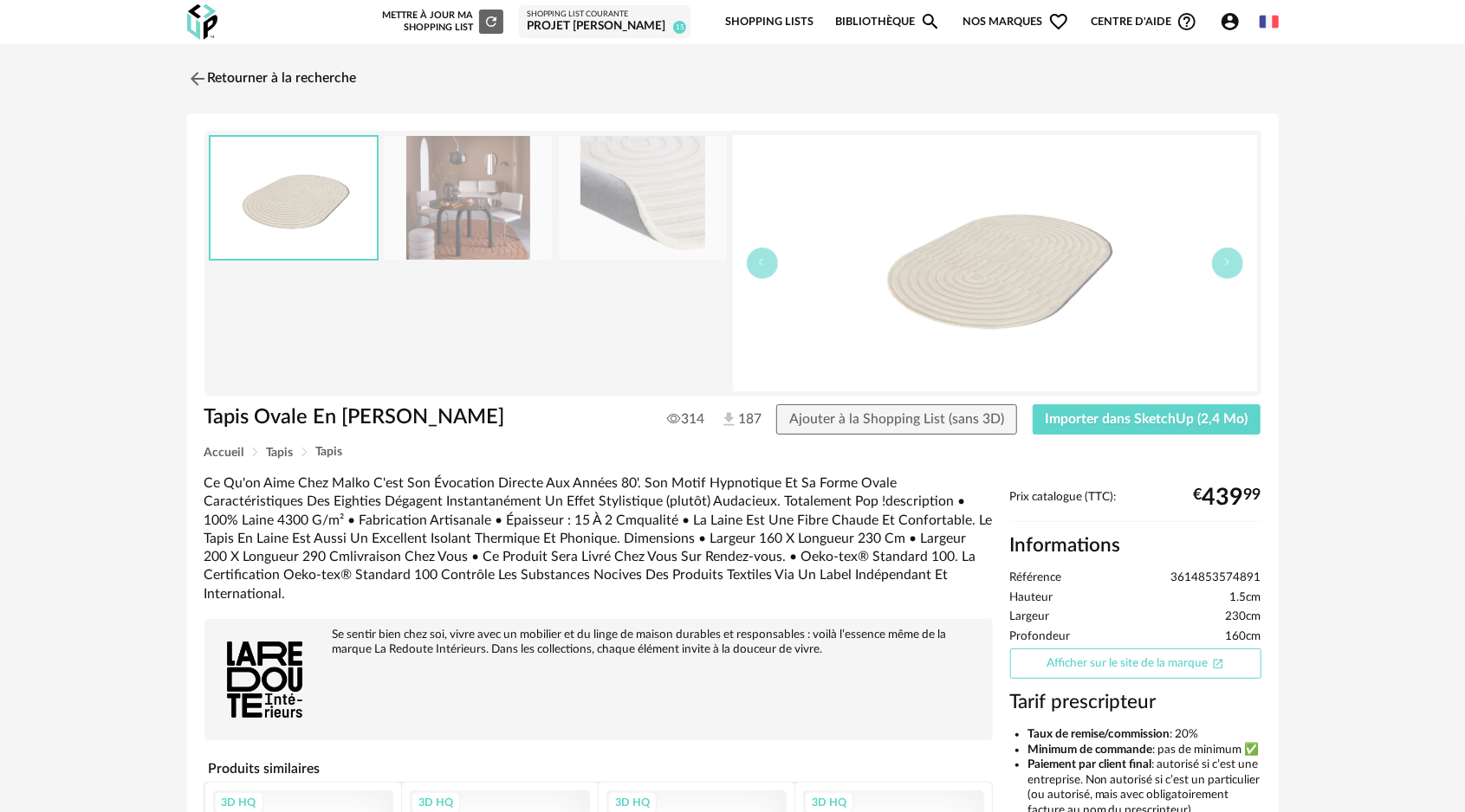
click at [1112, 674] on link "Afficher sur le site de la marque Open In New icon" at bounding box center [1135, 663] width 252 height 31
click at [1112, 421] on span "Importer dans SketchUp (2,4 Mo)" at bounding box center [1146, 419] width 202 height 14
click at [202, 75] on img at bounding box center [194, 78] width 25 height 25
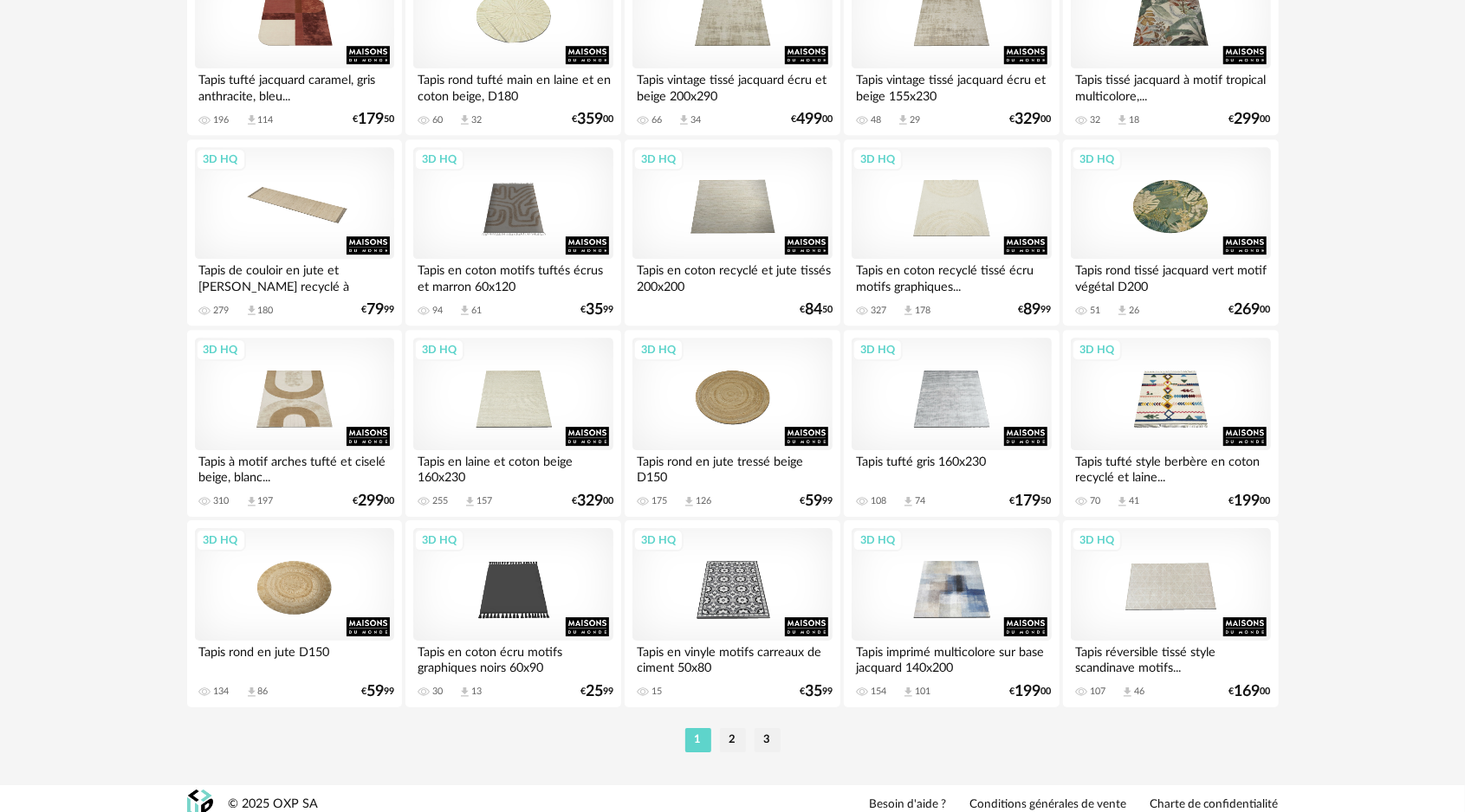
scroll to position [3448, 0]
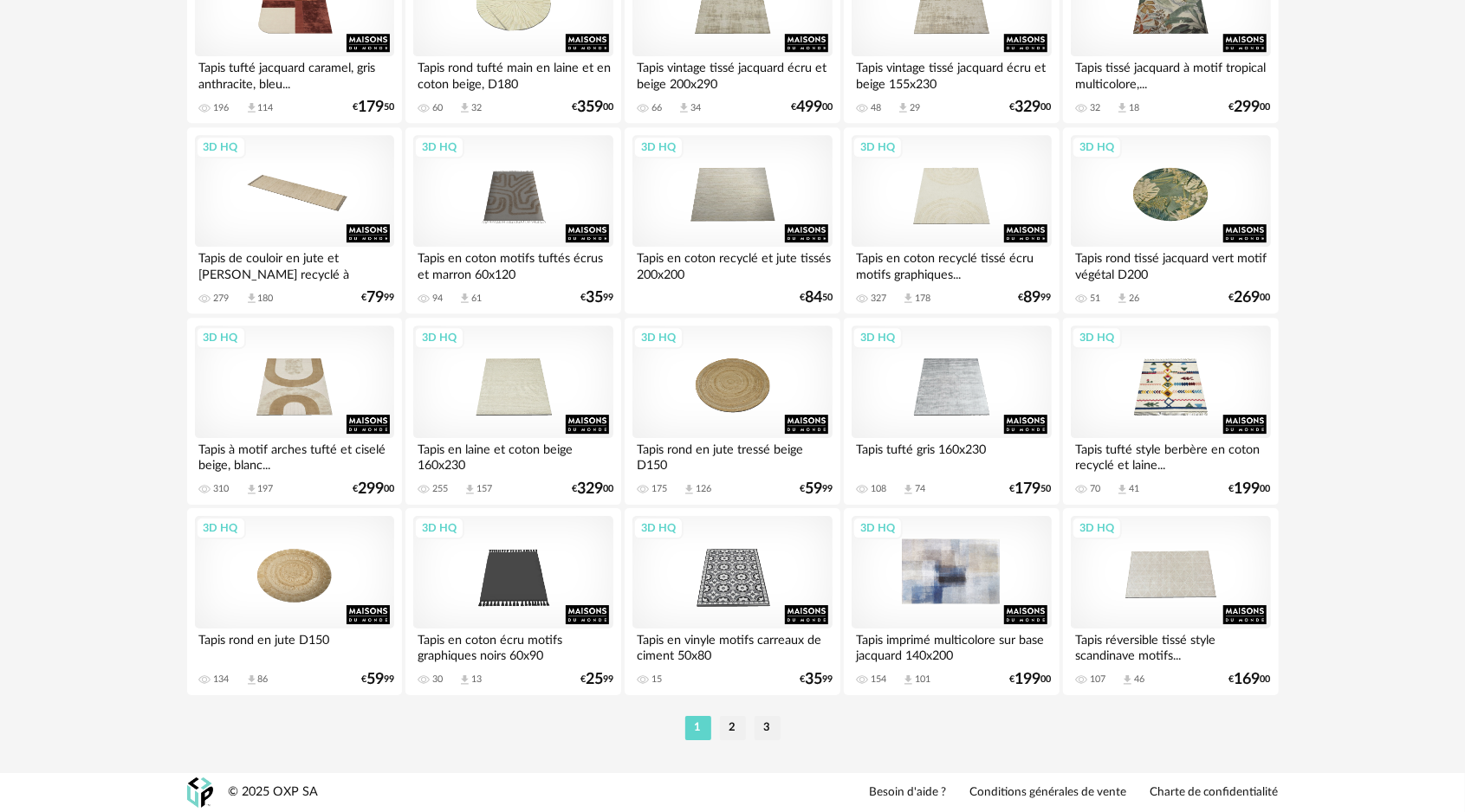
click at [957, 603] on div "3D HQ" at bounding box center [952, 572] width 199 height 112
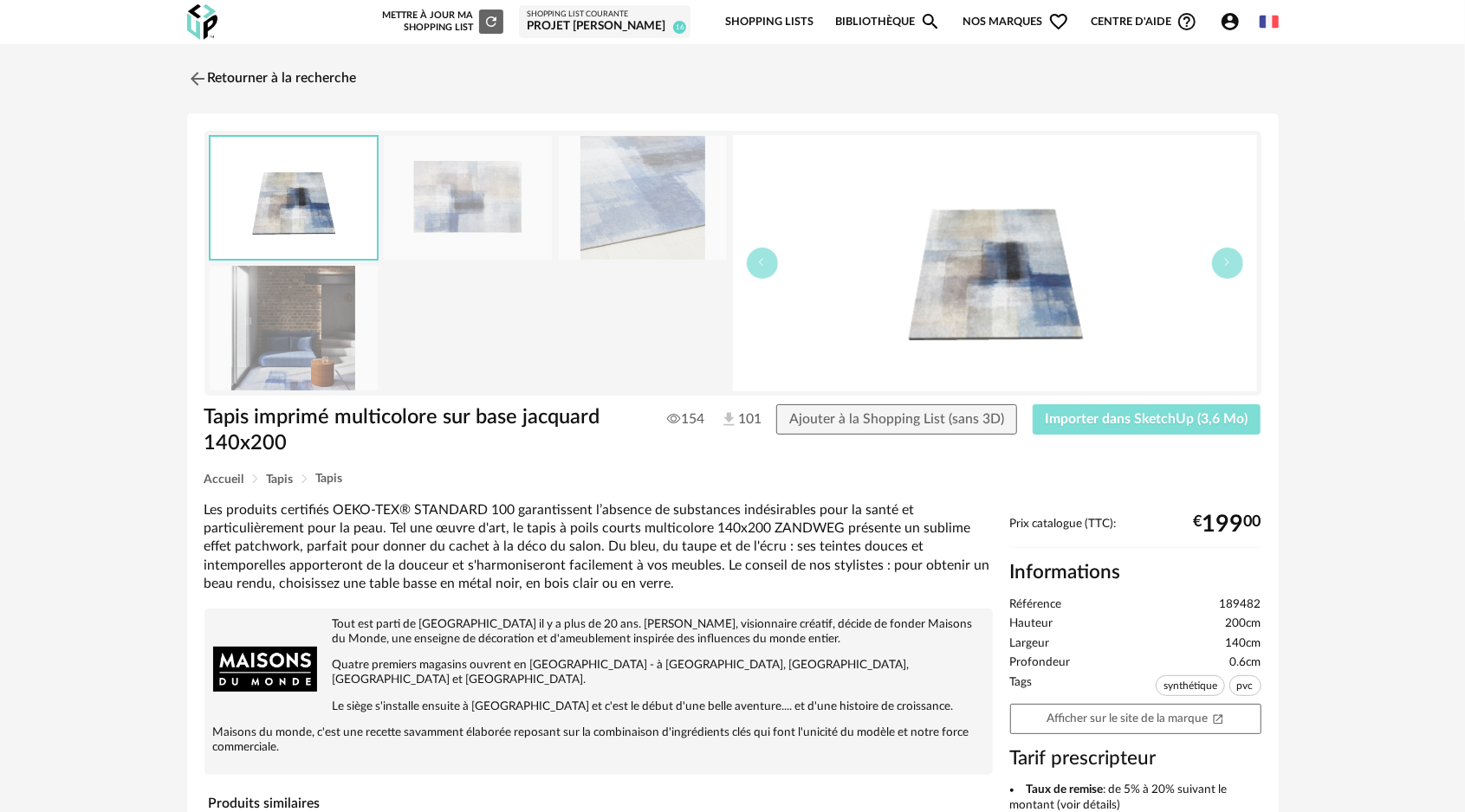
click at [1185, 428] on button "Importer dans SketchUp (3,6 Mo)" at bounding box center [1147, 420] width 229 height 32
click at [203, 75] on img at bounding box center [194, 78] width 25 height 25
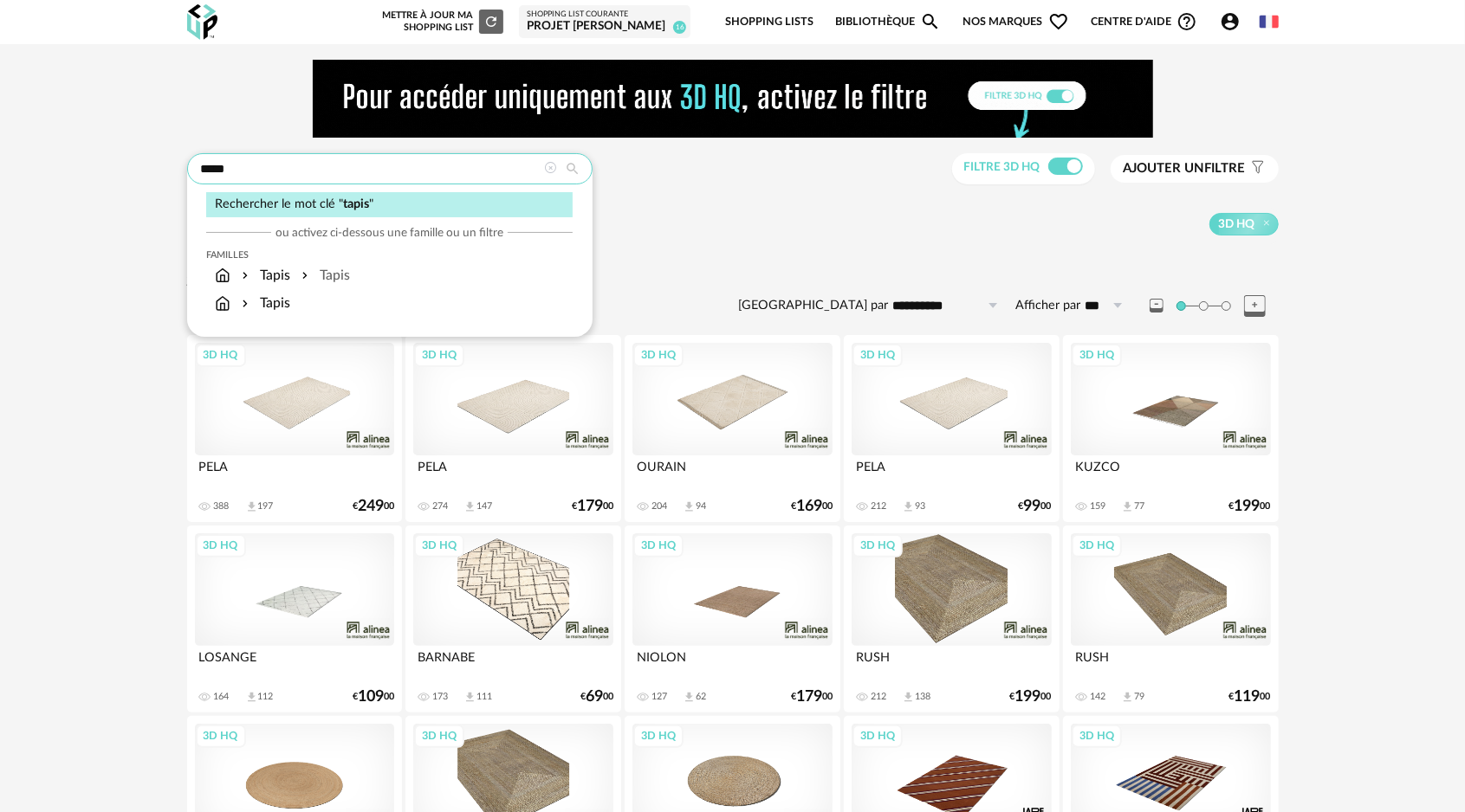
drag, startPoint x: 230, startPoint y: 169, endPoint x: 140, endPoint y: 170, distance: 90.0
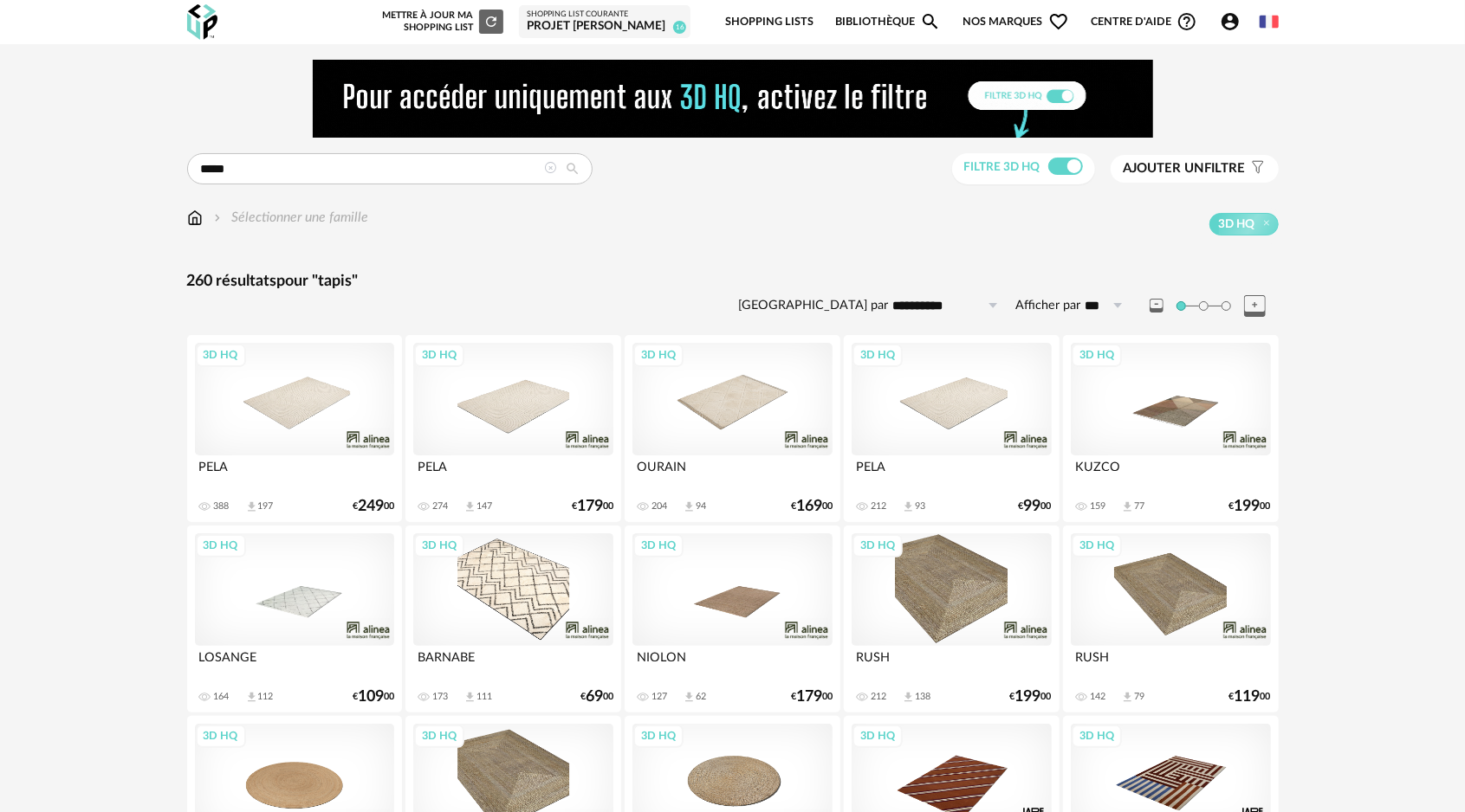
click at [194, 216] on img at bounding box center [195, 218] width 16 height 20
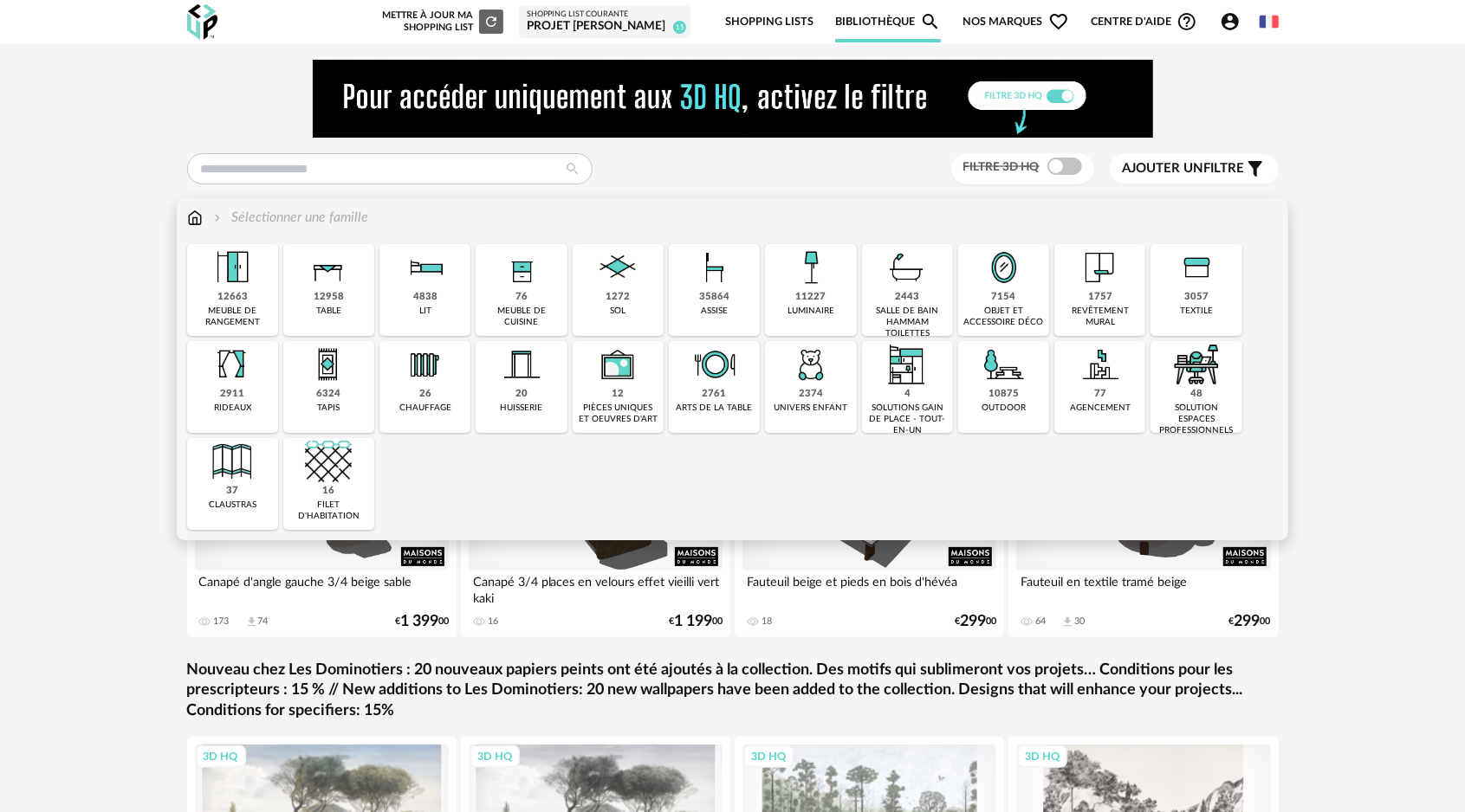
click at [1116, 279] on img at bounding box center [1100, 266] width 46 height 46
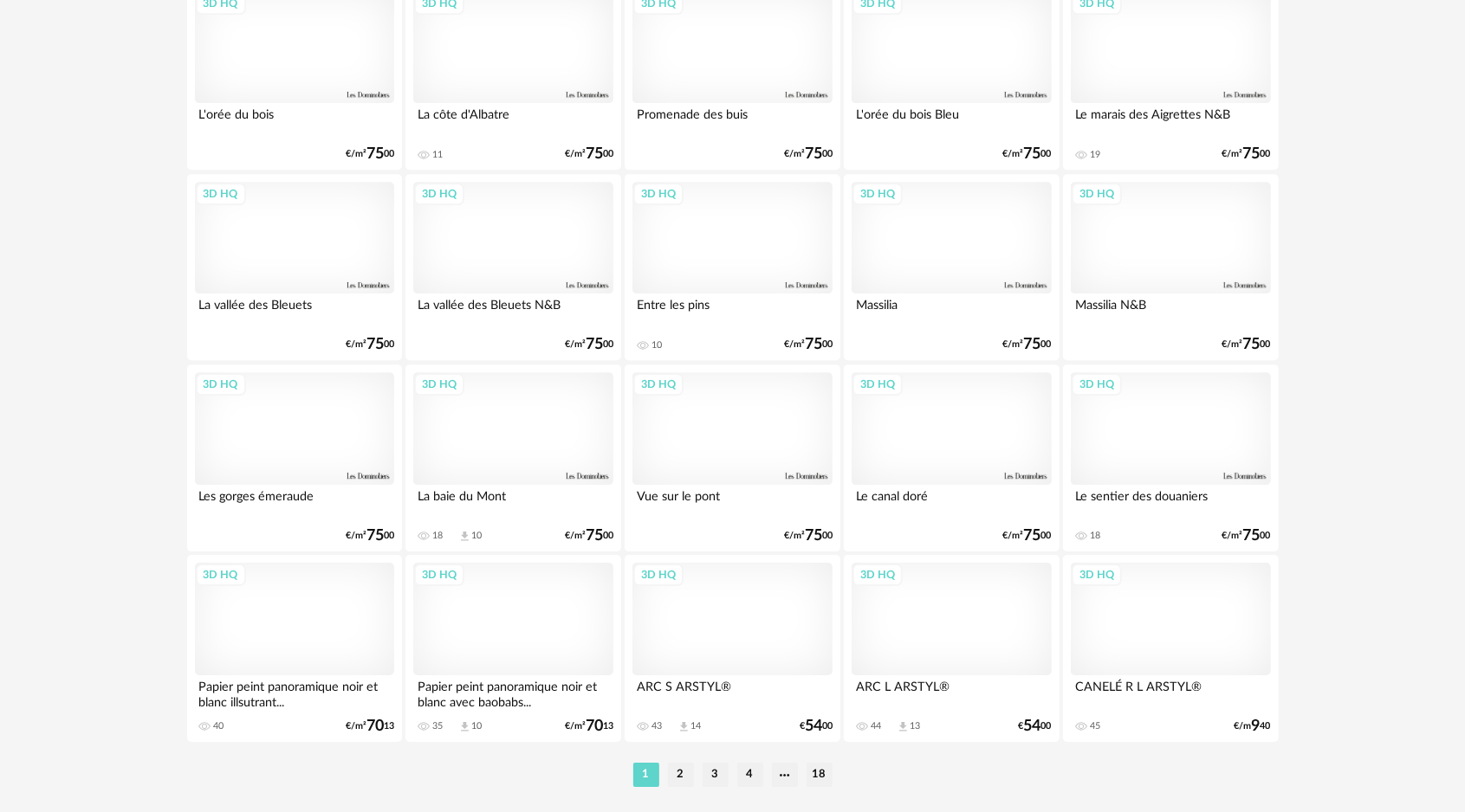
scroll to position [3448, 0]
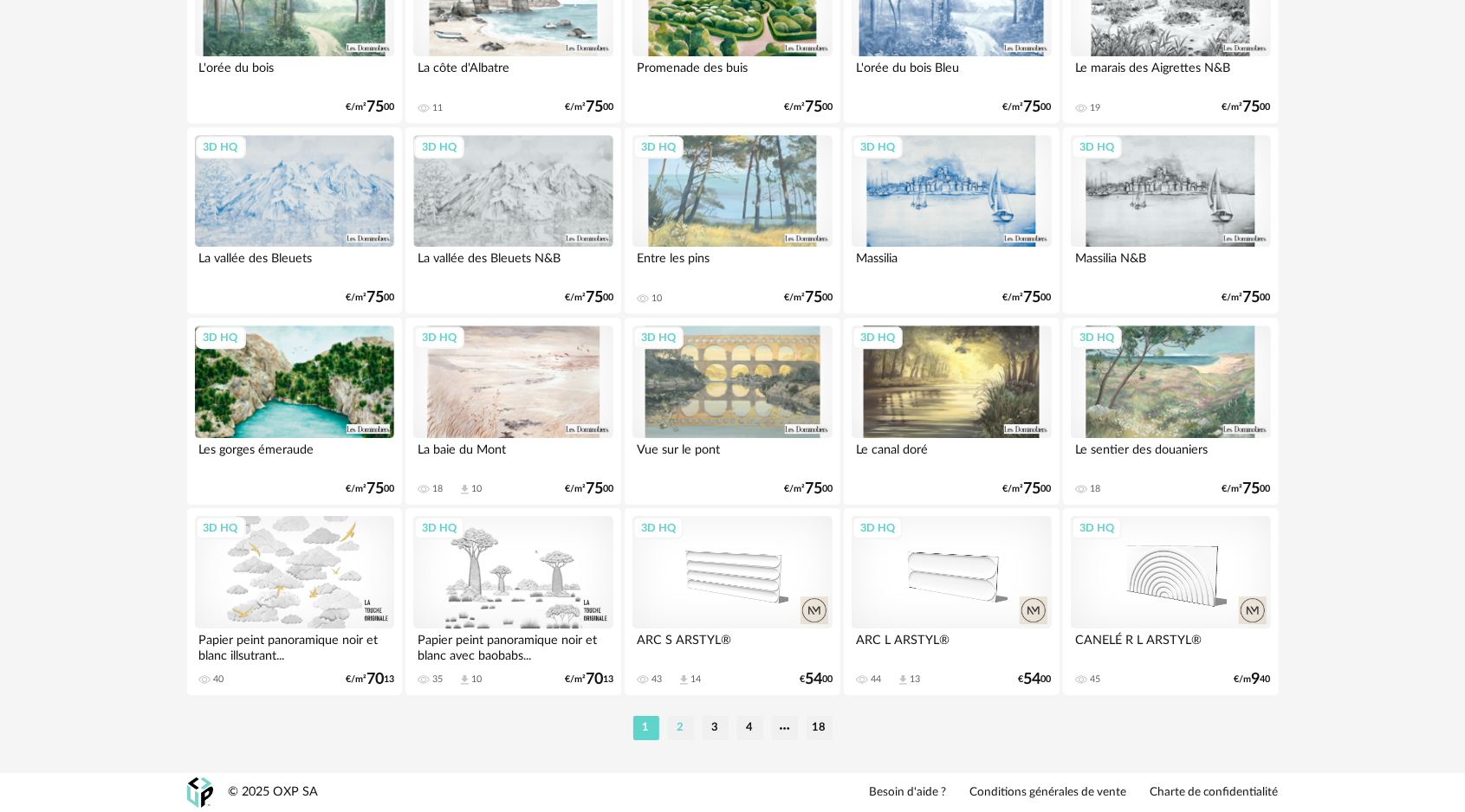
click at [677, 729] on li "2" at bounding box center [681, 728] width 26 height 25
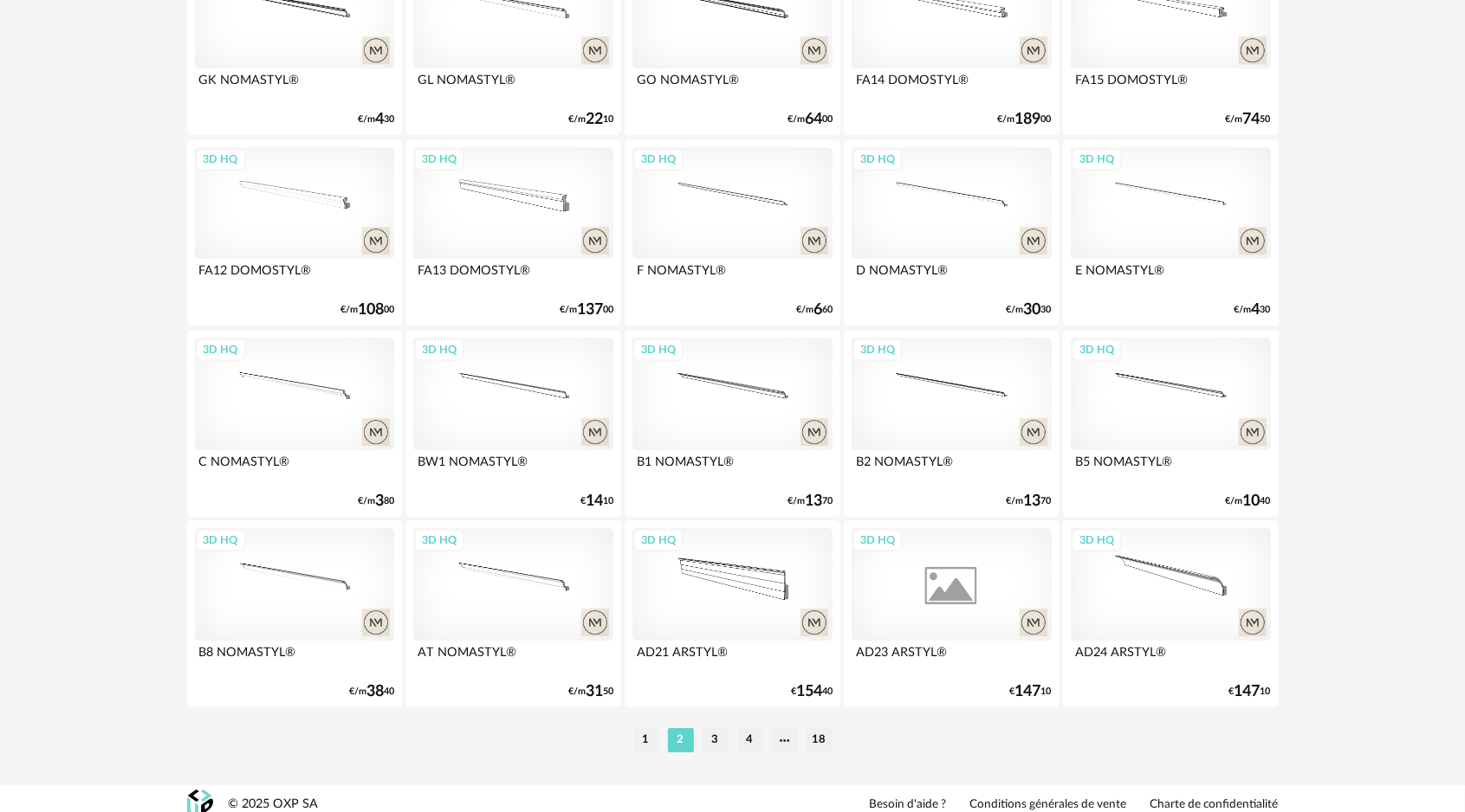
scroll to position [3448, 0]
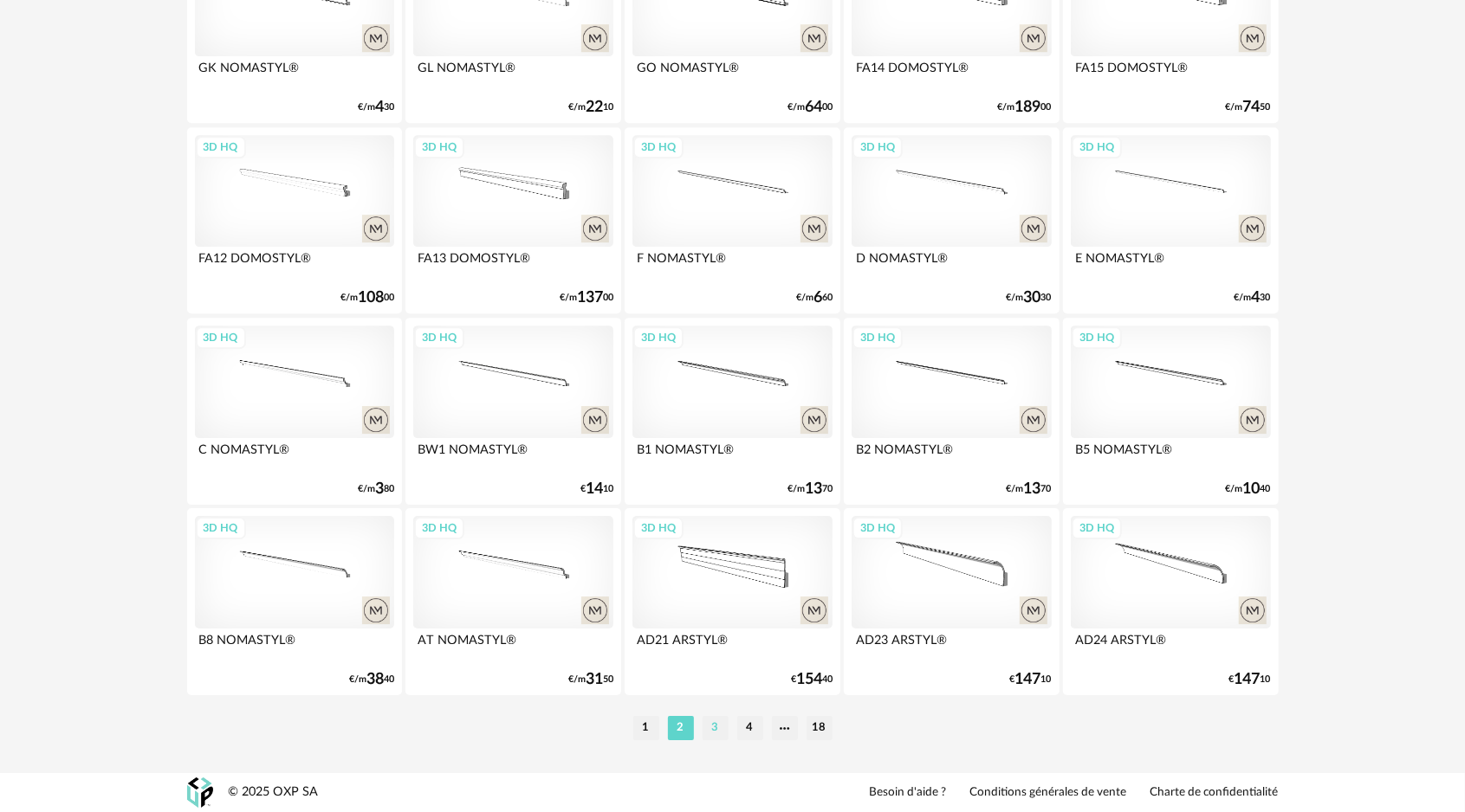
click at [719, 727] on li "3" at bounding box center [716, 728] width 26 height 25
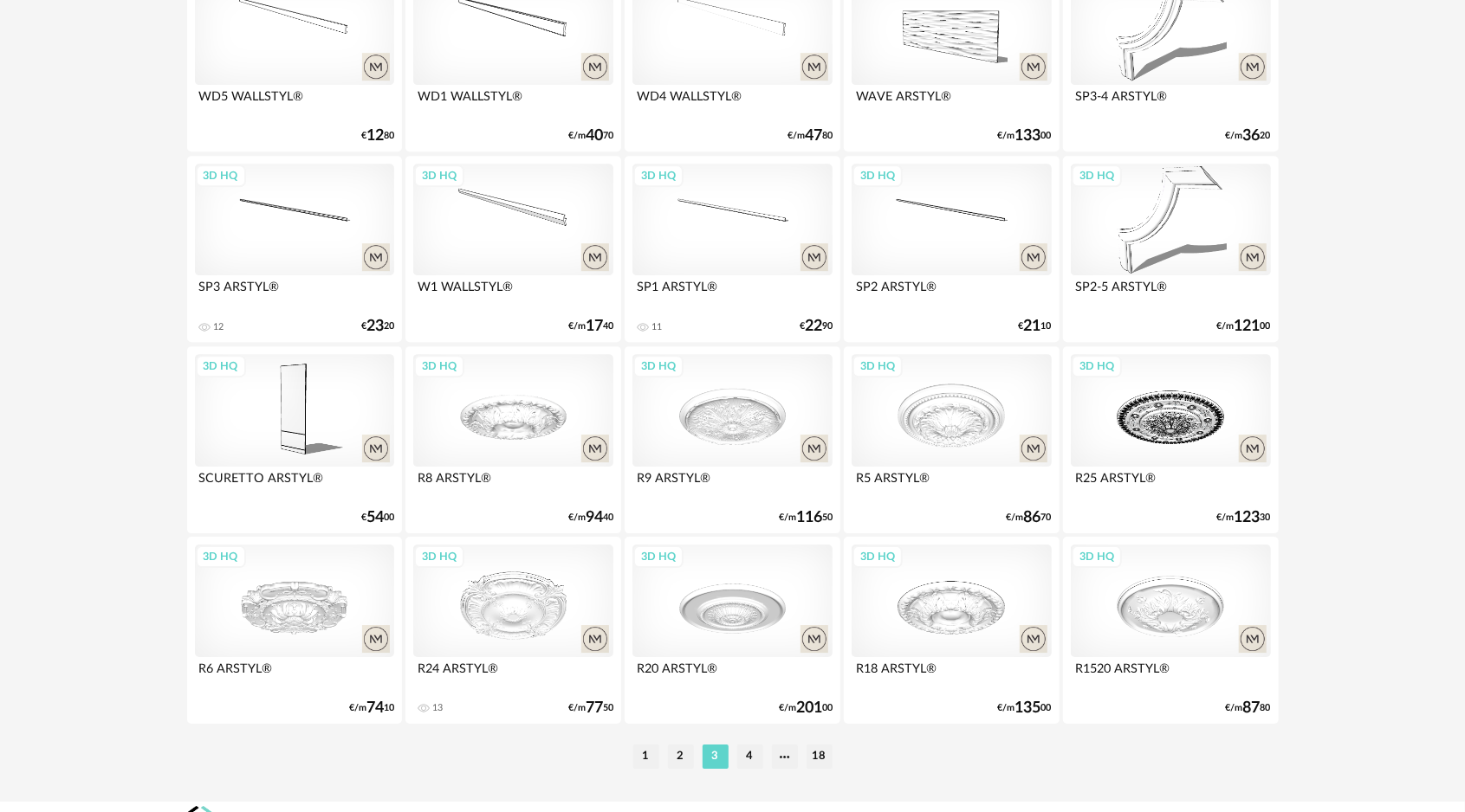
scroll to position [3448, 0]
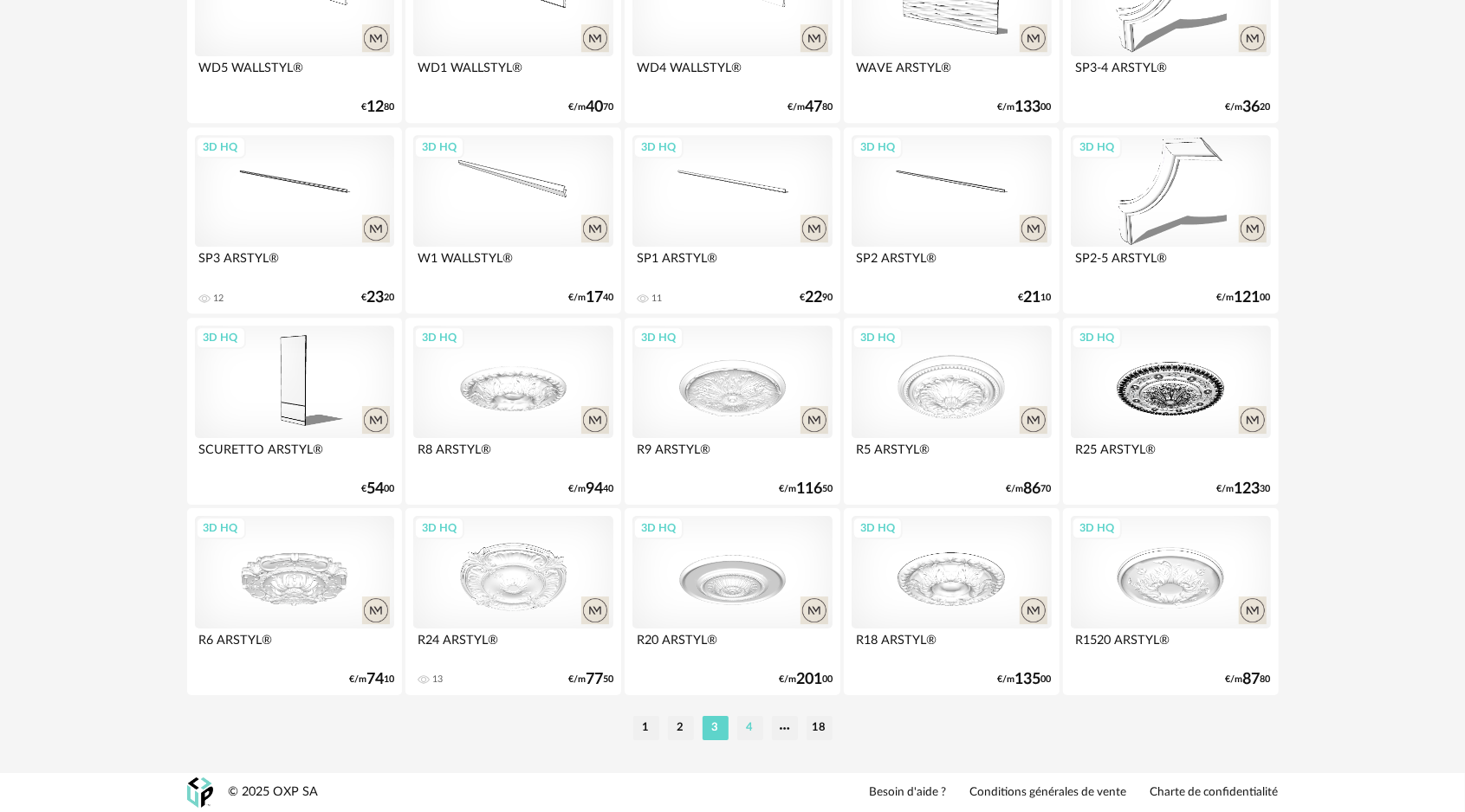
click at [754, 731] on li "4" at bounding box center [750, 728] width 26 height 25
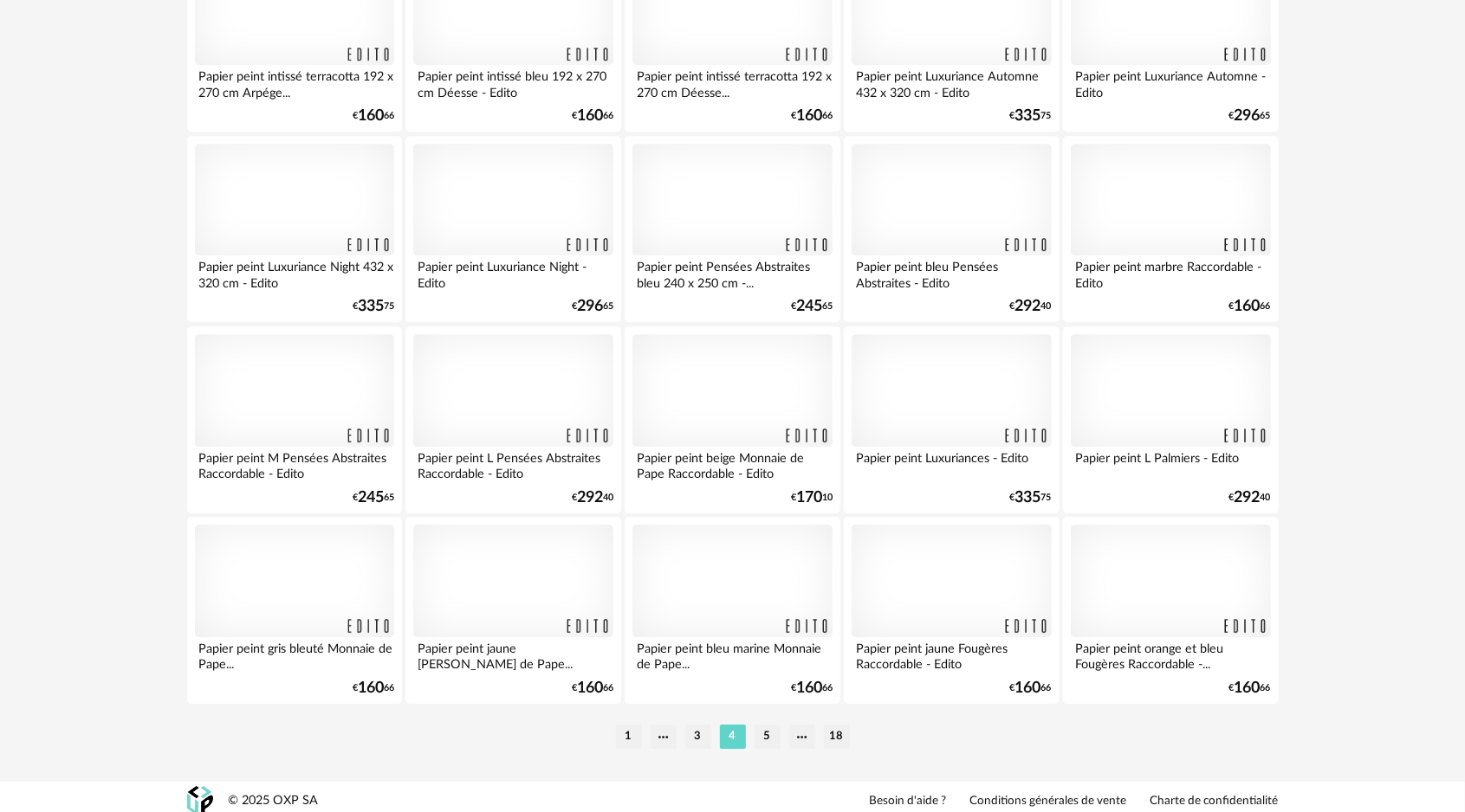
scroll to position [3448, 0]
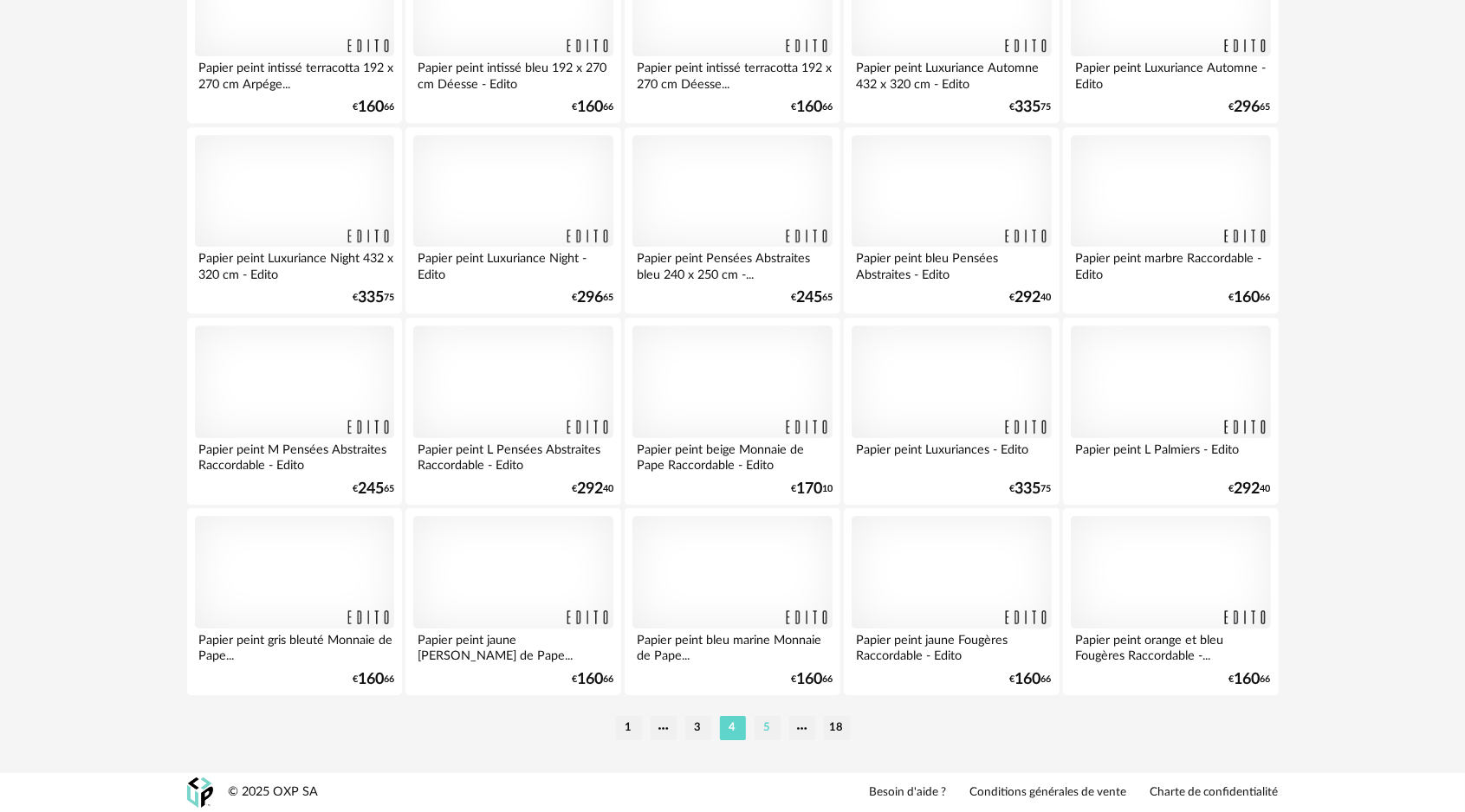
click at [766, 731] on li "5" at bounding box center [767, 728] width 26 height 25
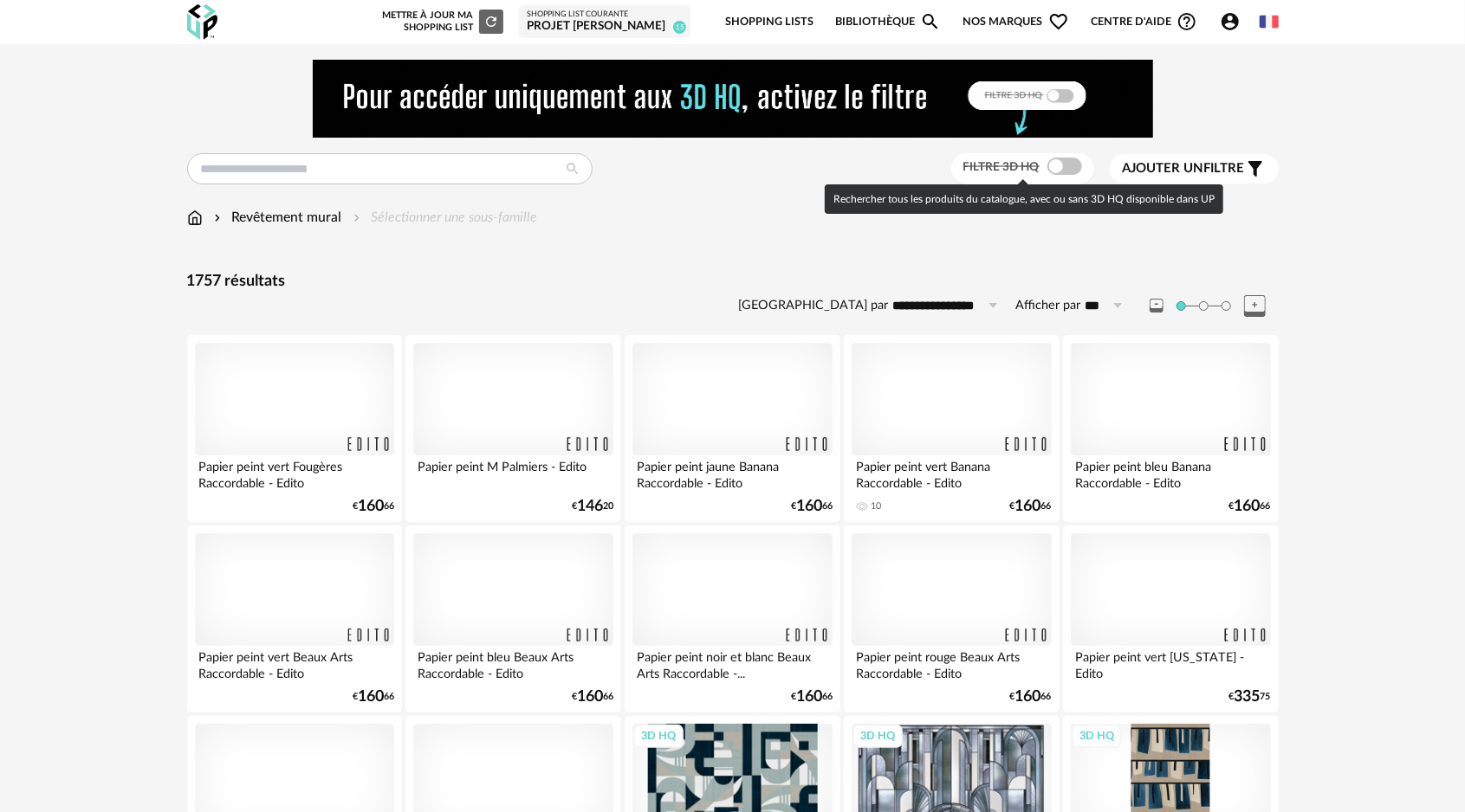
click at [1048, 169] on span at bounding box center [1064, 167] width 35 height 18
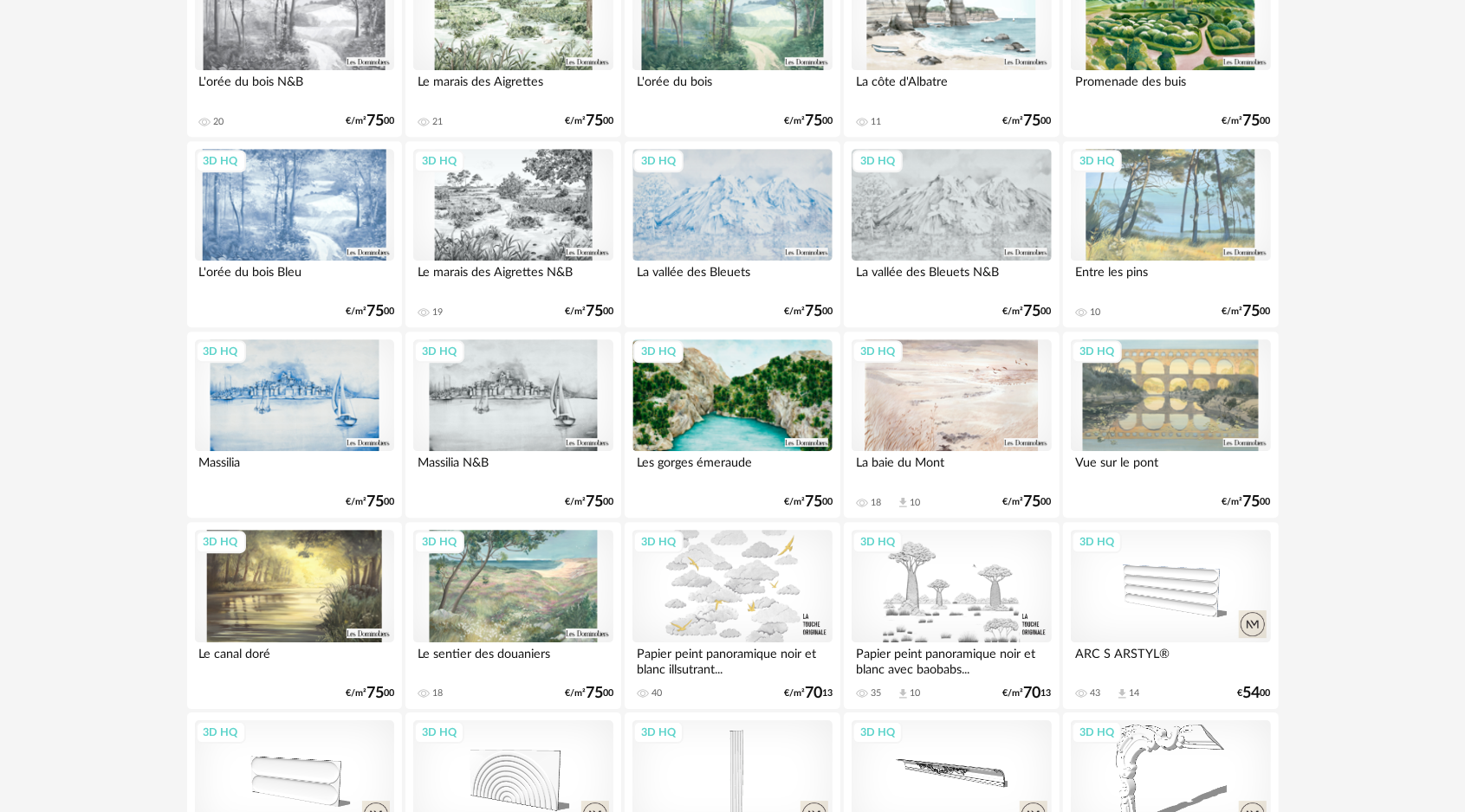
scroll to position [3448, 0]
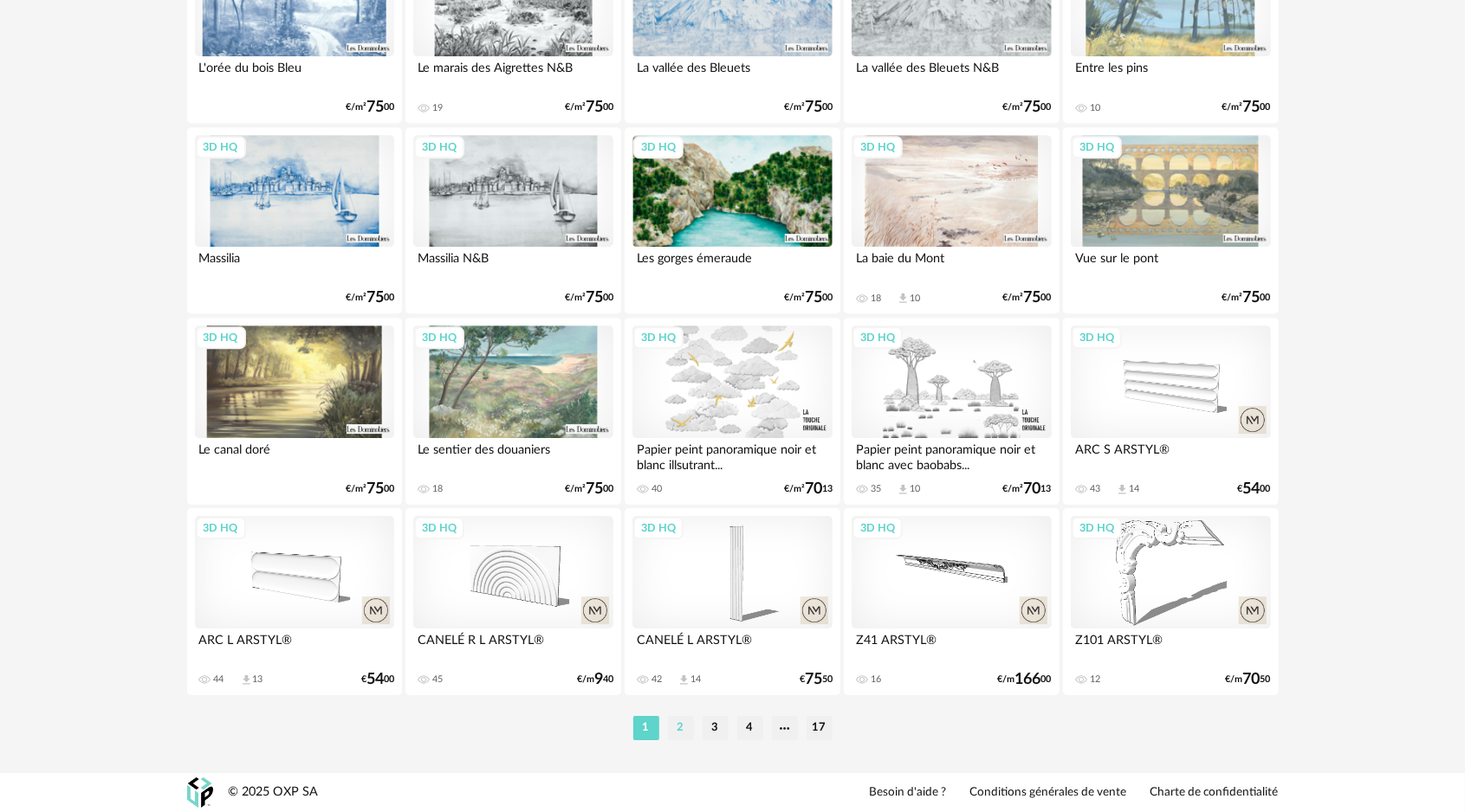
click at [681, 724] on li "2" at bounding box center [681, 728] width 26 height 25
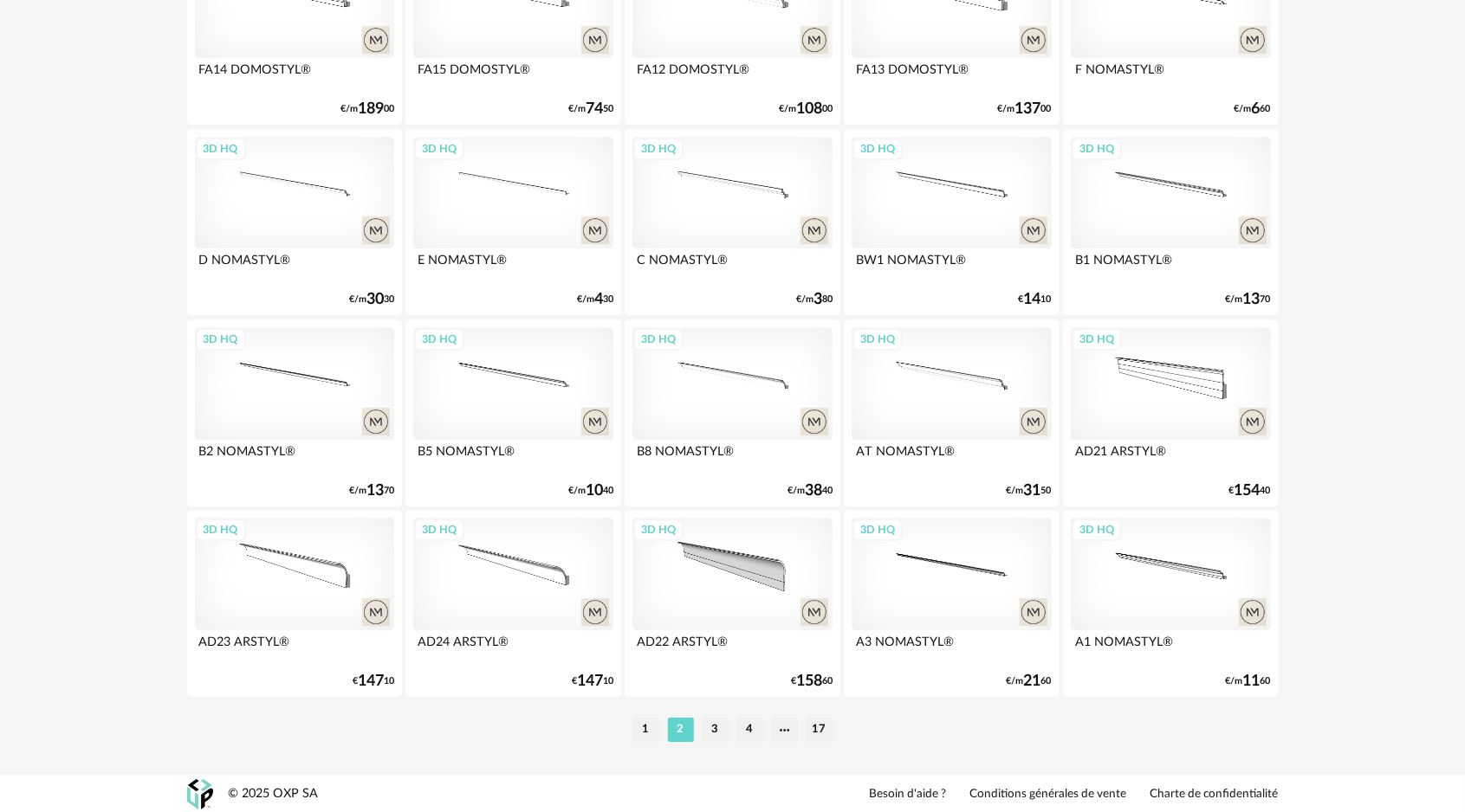
scroll to position [3448, 0]
click at [714, 728] on li "3" at bounding box center [716, 728] width 26 height 25
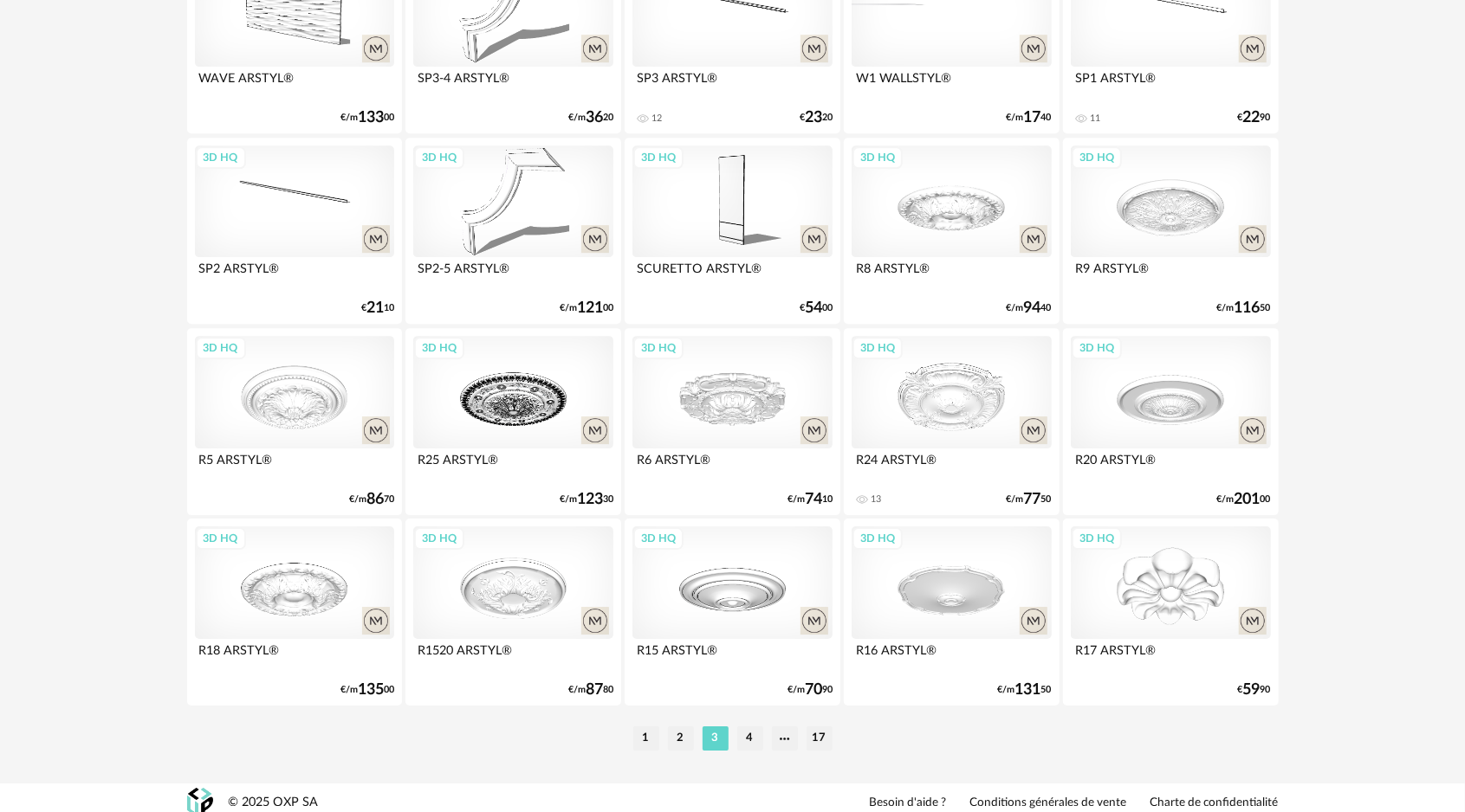
scroll to position [3448, 0]
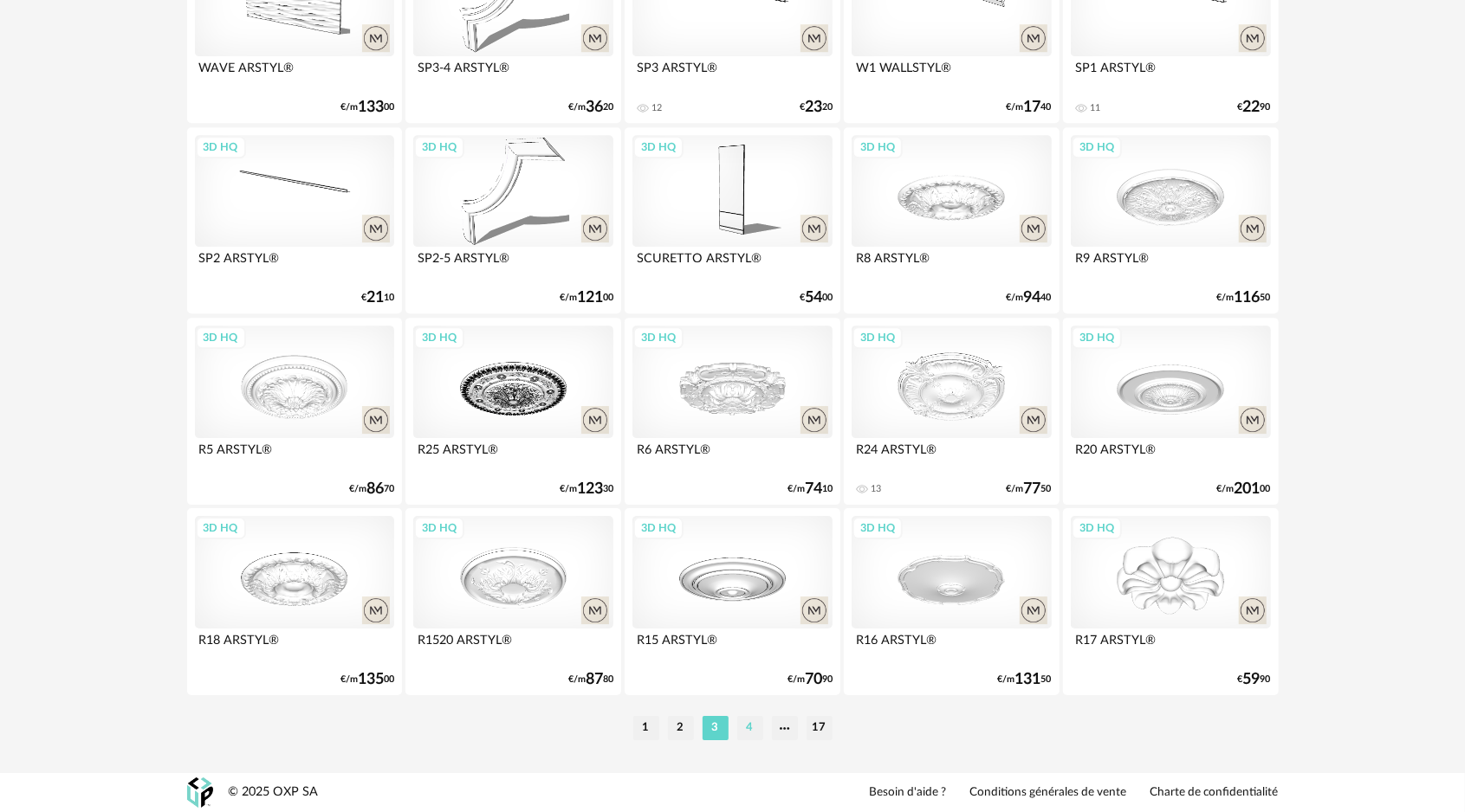
click at [757, 727] on li "4" at bounding box center [750, 728] width 26 height 25
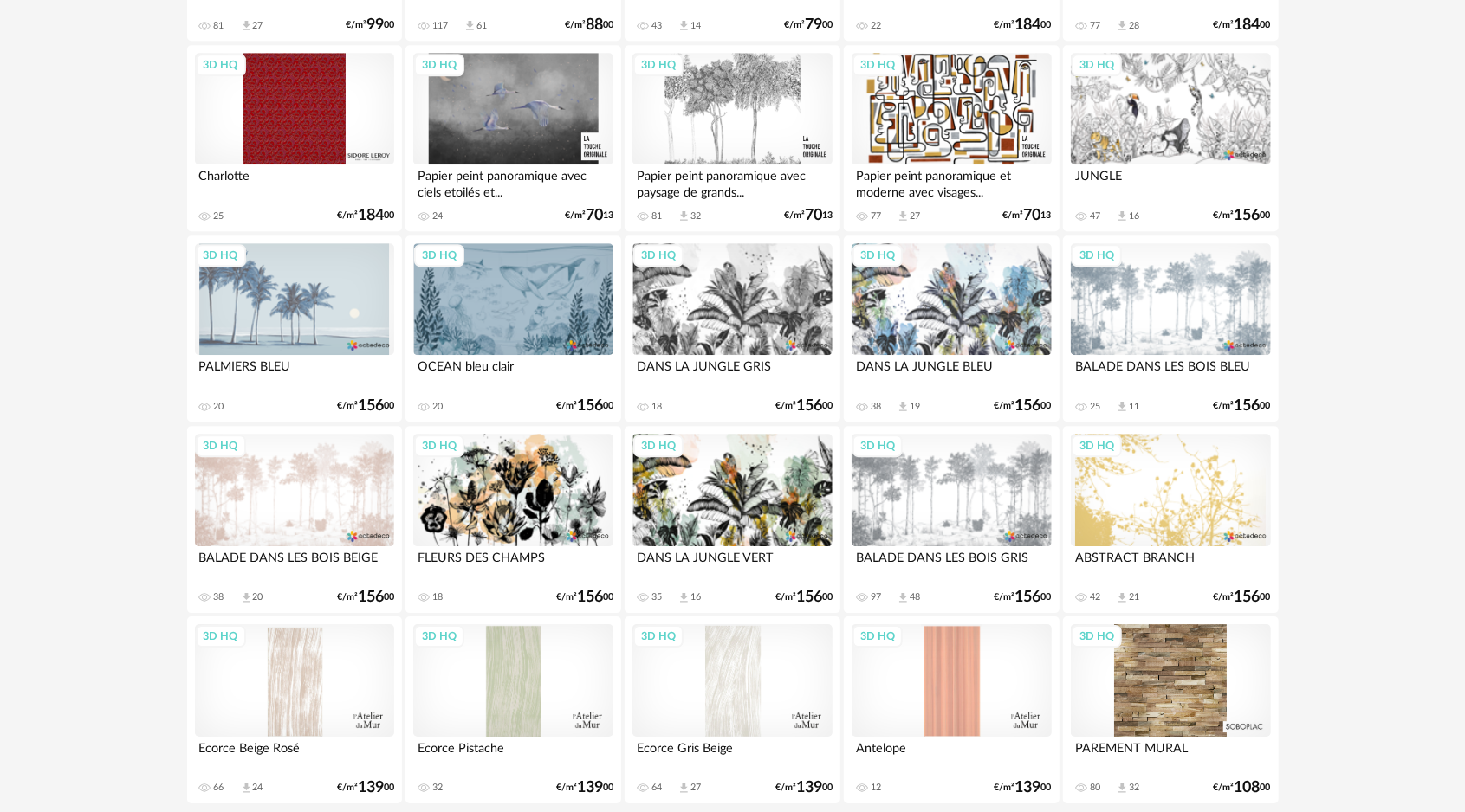
scroll to position [3448, 0]
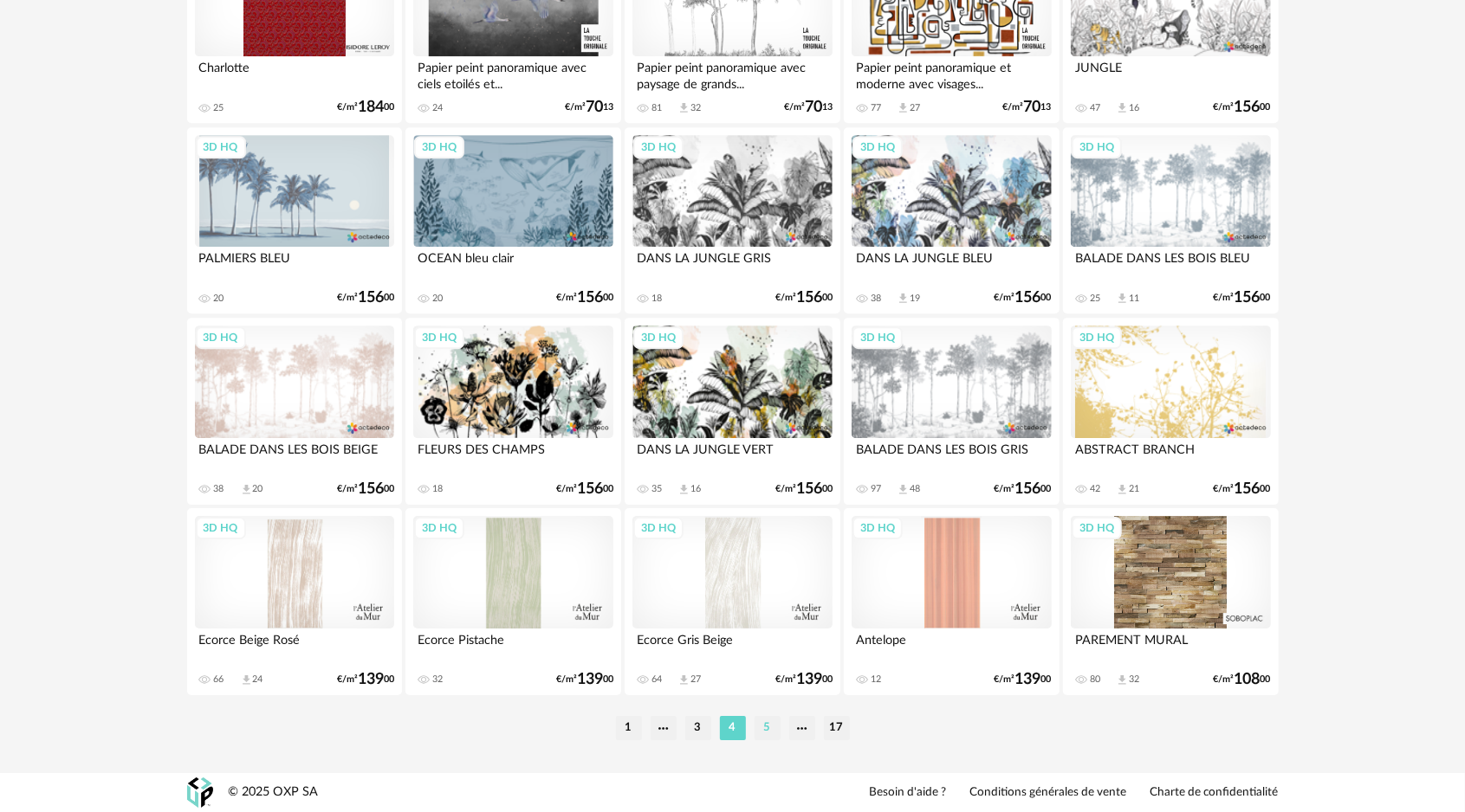
click at [761, 734] on li "5" at bounding box center [767, 728] width 26 height 25
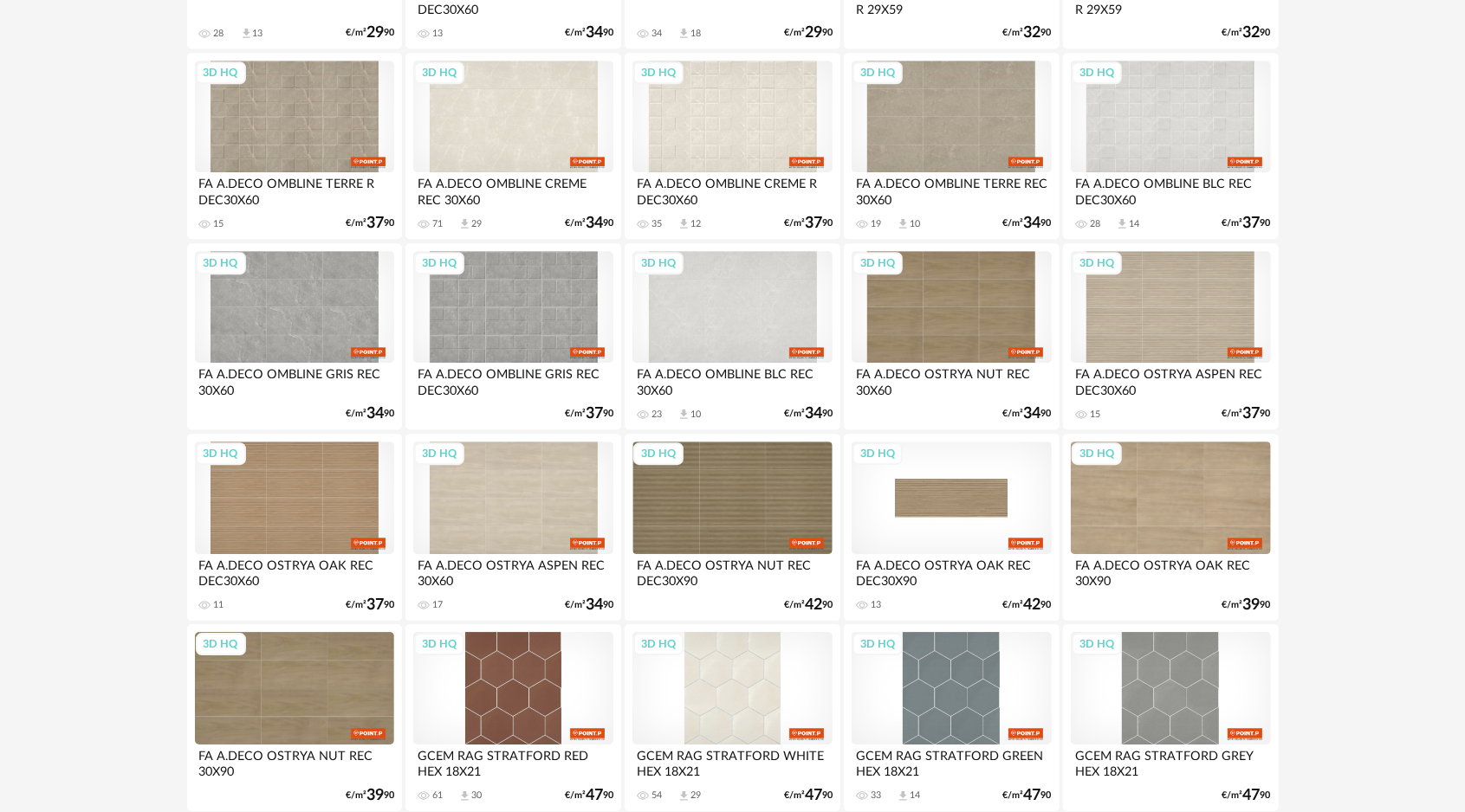
scroll to position [3448, 0]
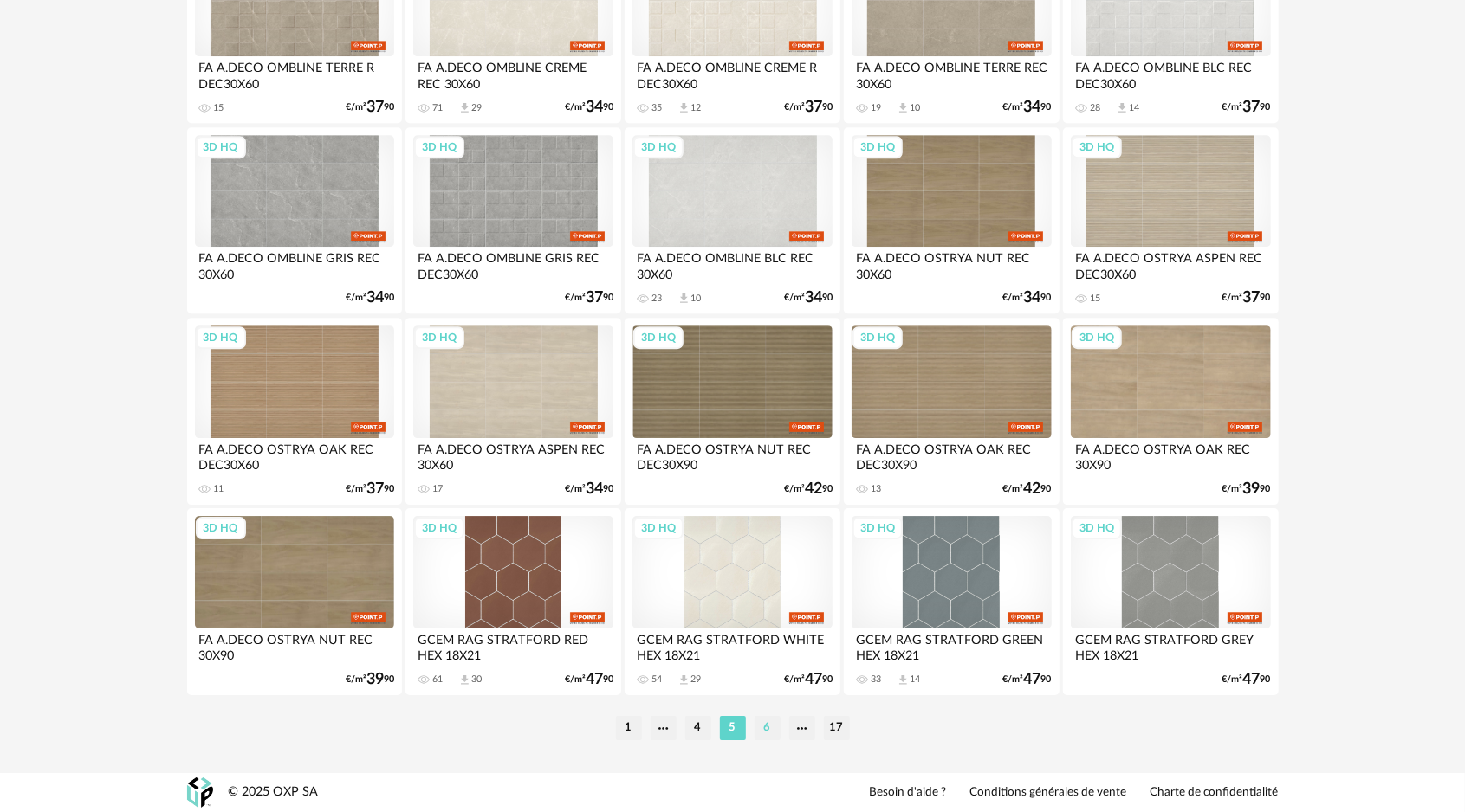
click at [773, 724] on li "6" at bounding box center [767, 728] width 26 height 25
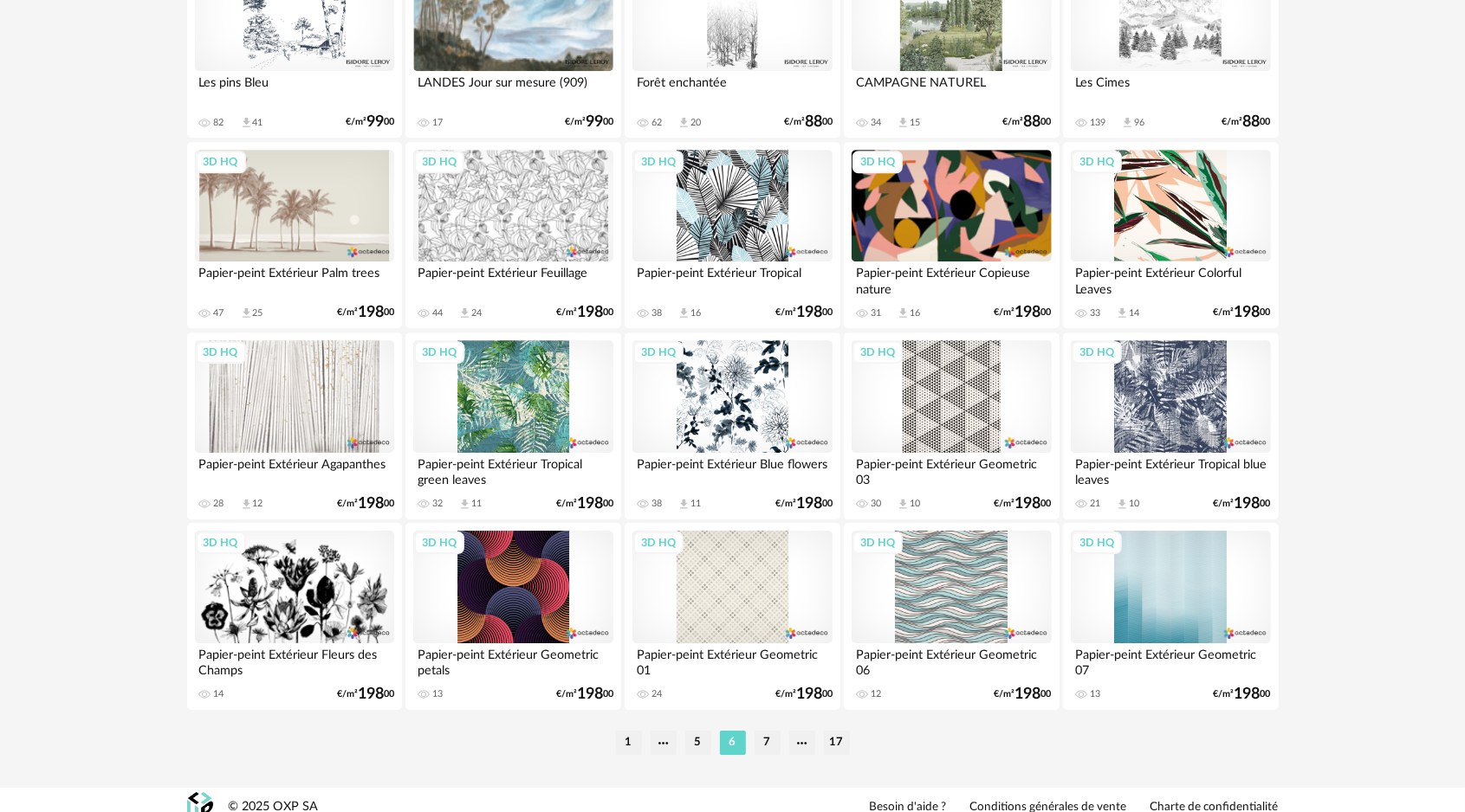
scroll to position [3448, 0]
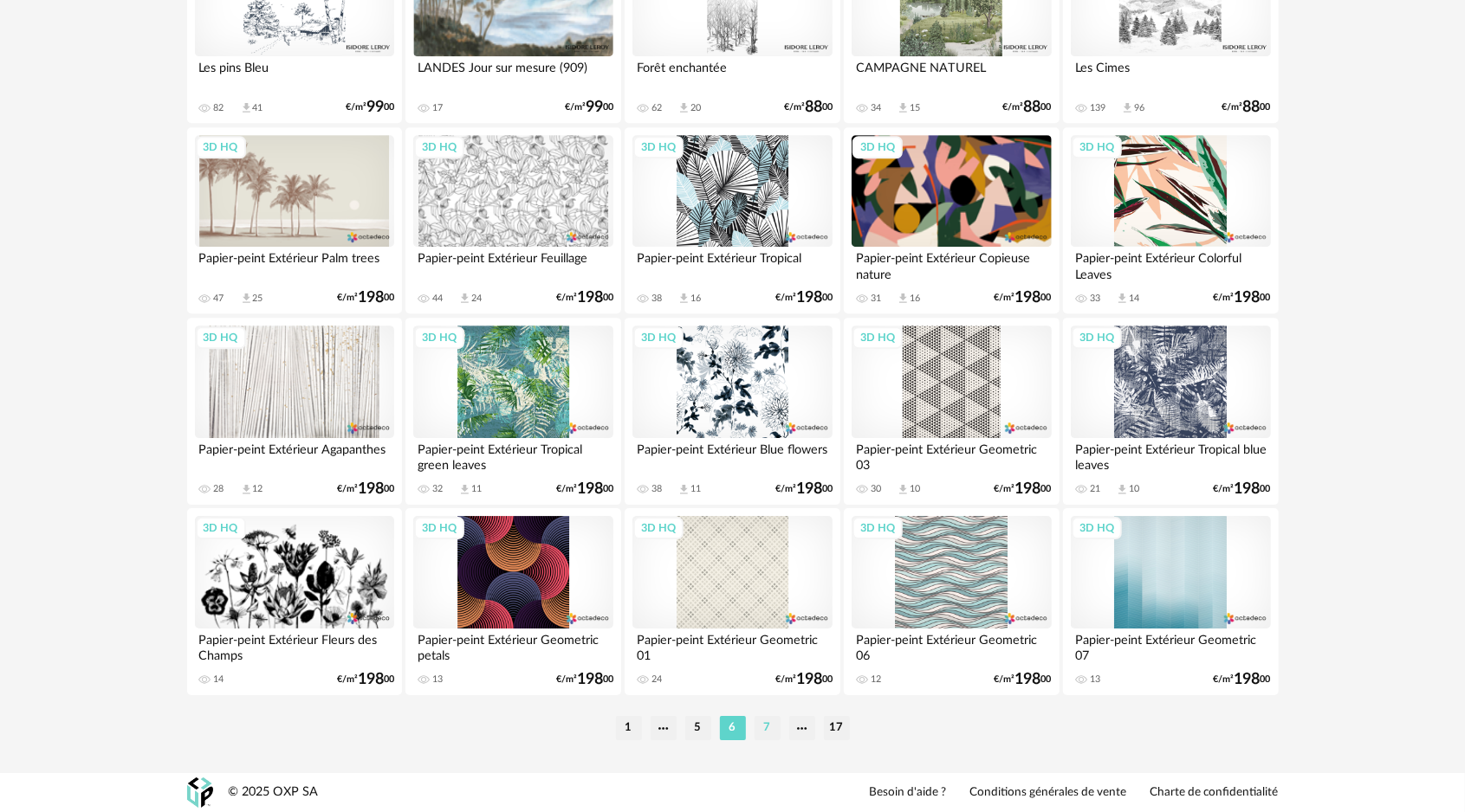
click at [769, 726] on li "7" at bounding box center [767, 728] width 26 height 25
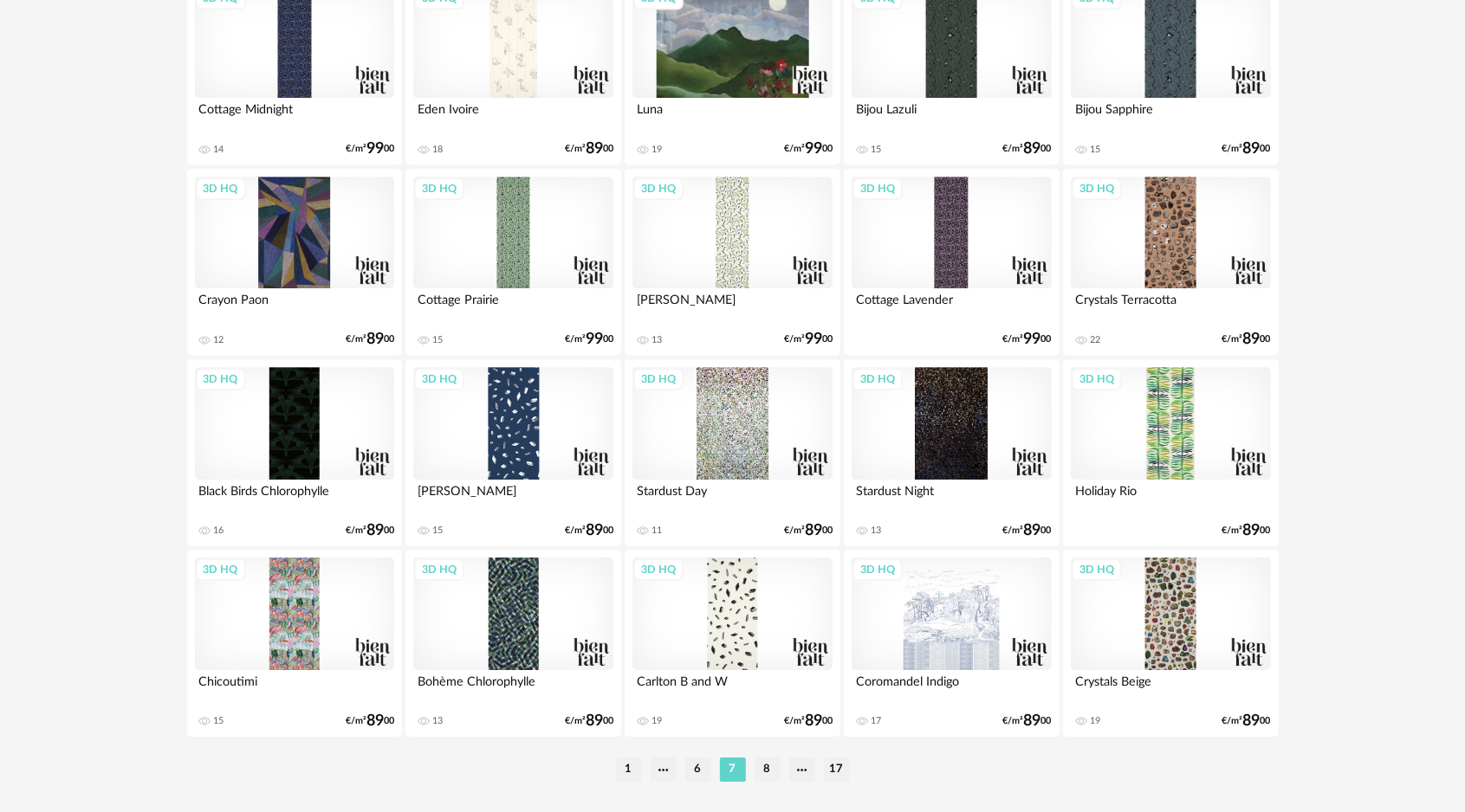
scroll to position [3448, 0]
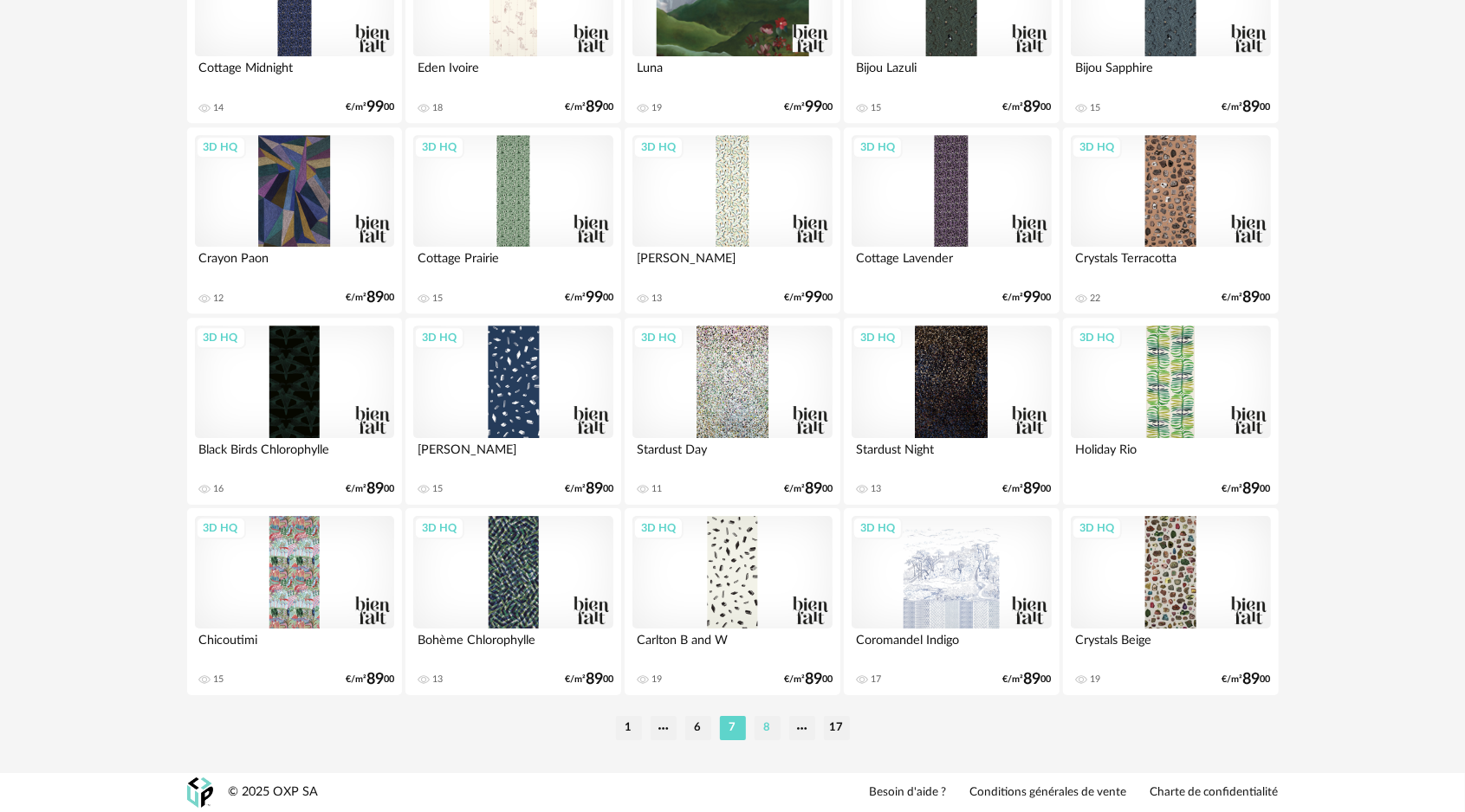
click at [769, 731] on li "8" at bounding box center [767, 728] width 26 height 25
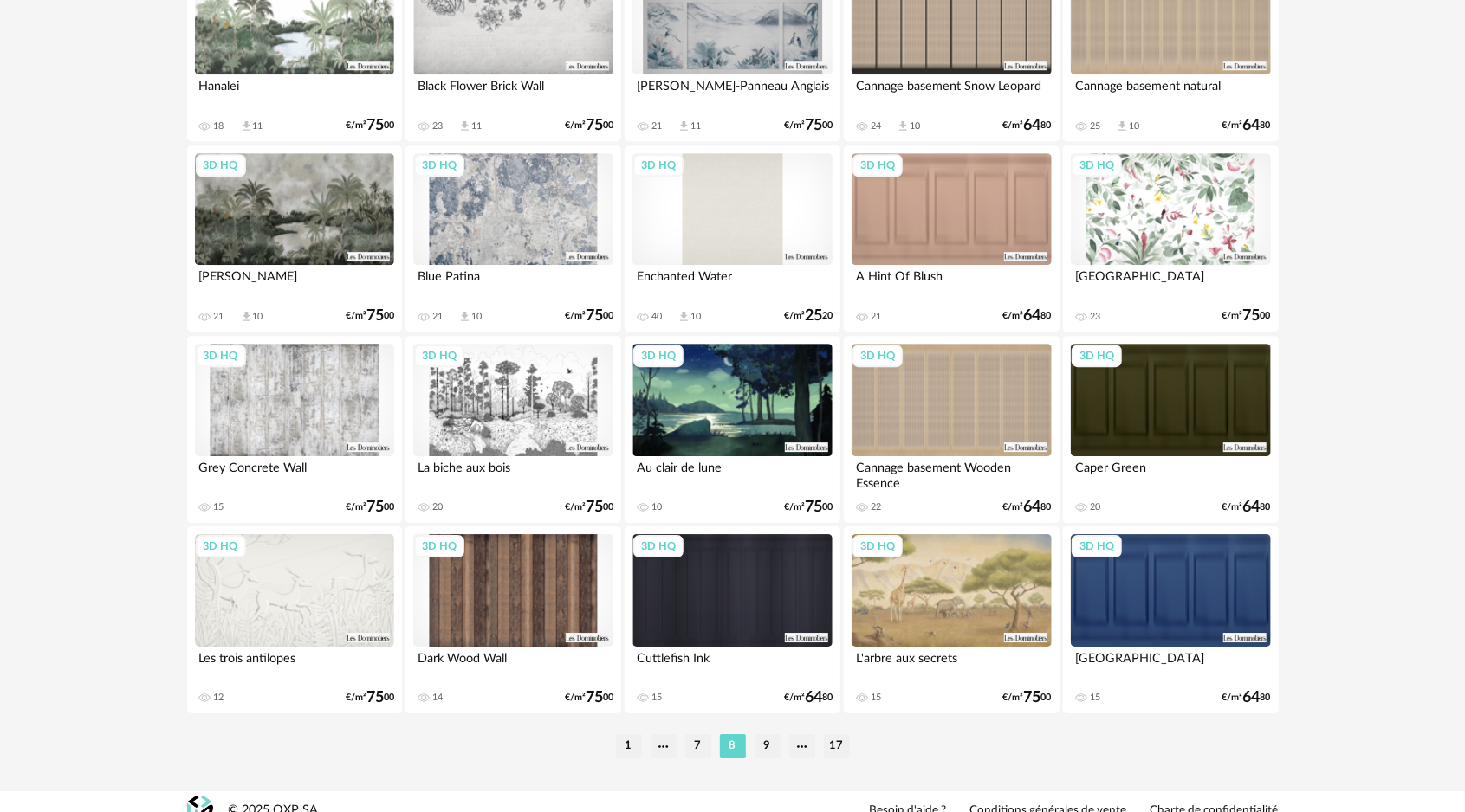
scroll to position [3448, 0]
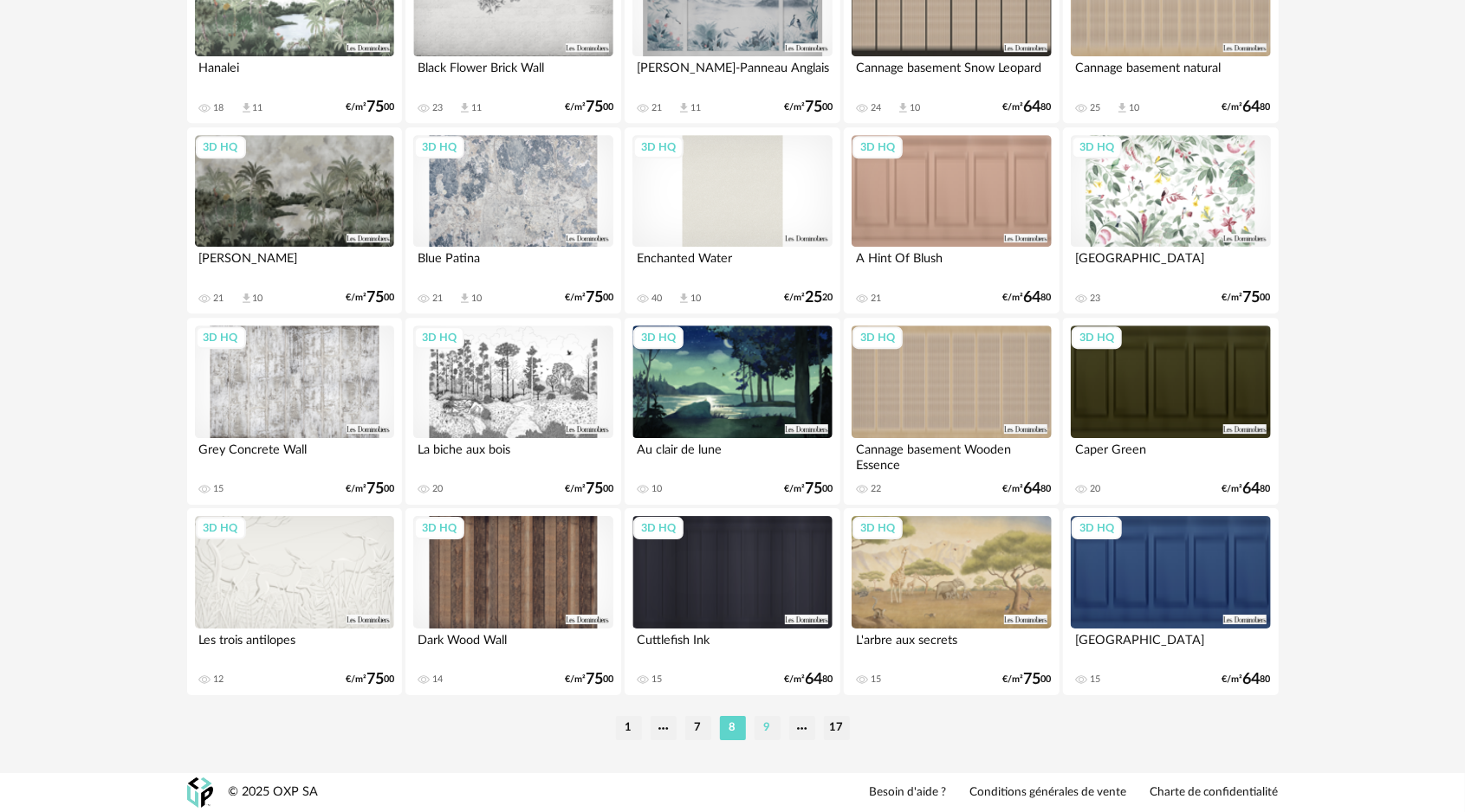
click at [772, 728] on li "9" at bounding box center [767, 728] width 26 height 25
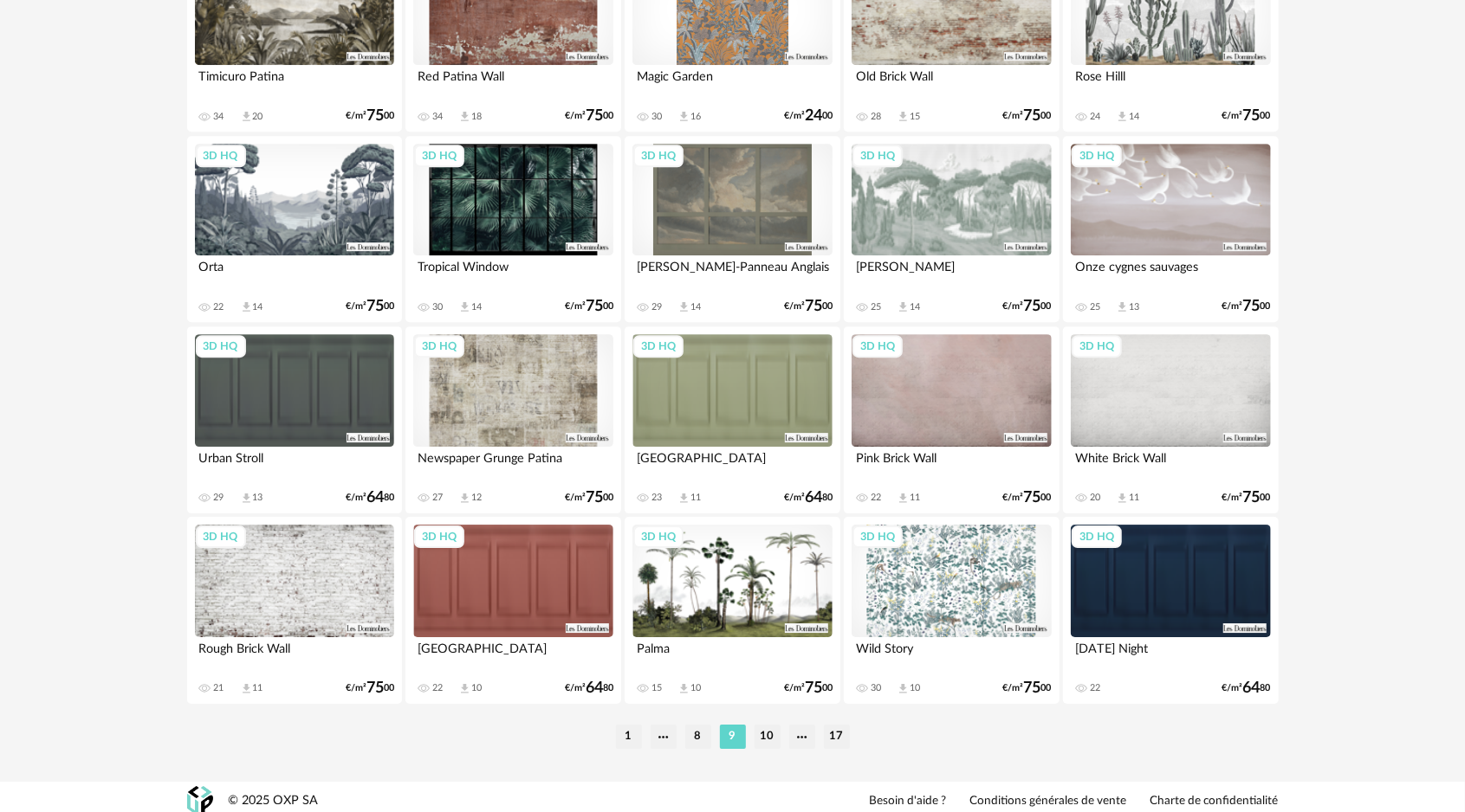
scroll to position [3448, 0]
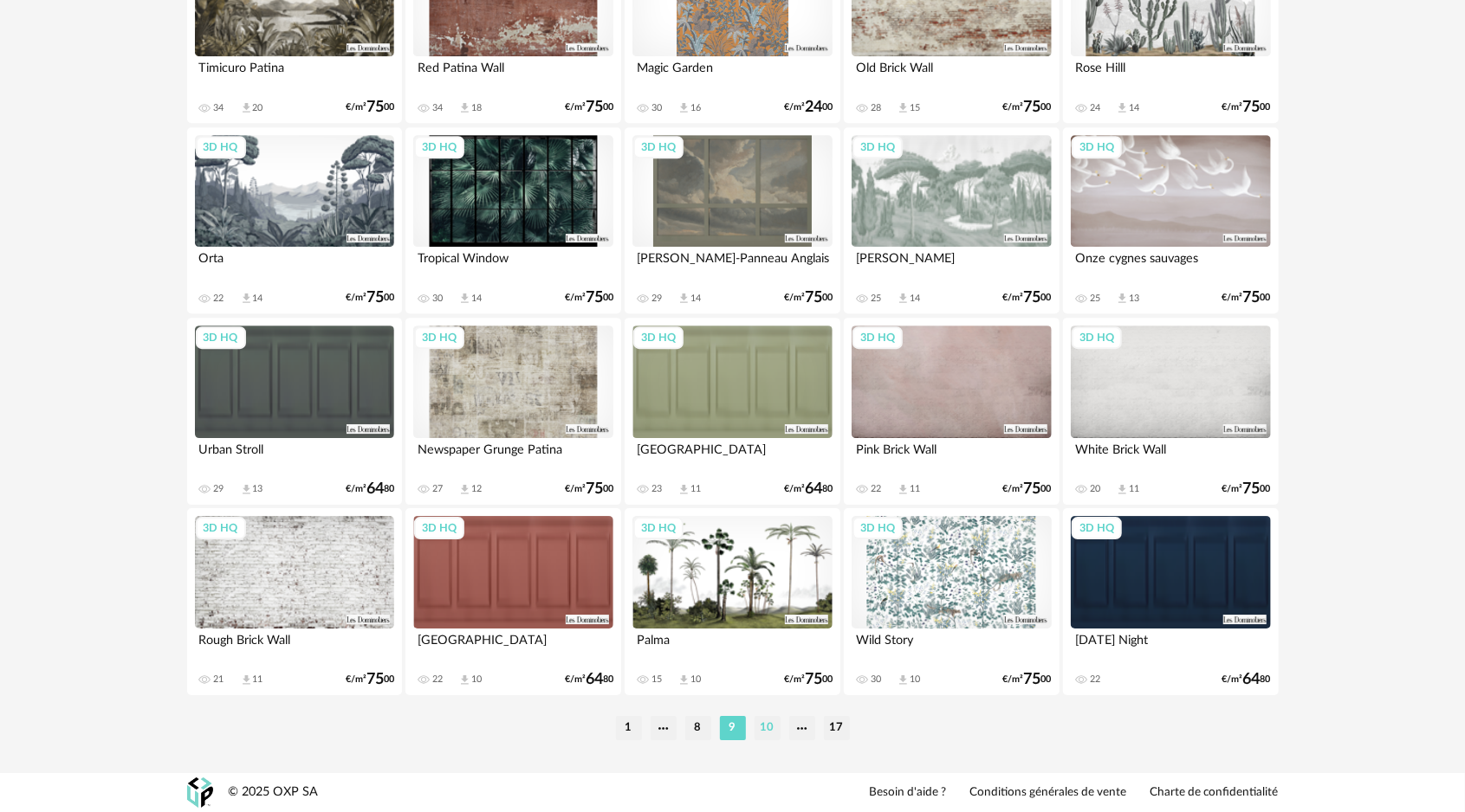
click at [768, 727] on li "10" at bounding box center [767, 728] width 26 height 25
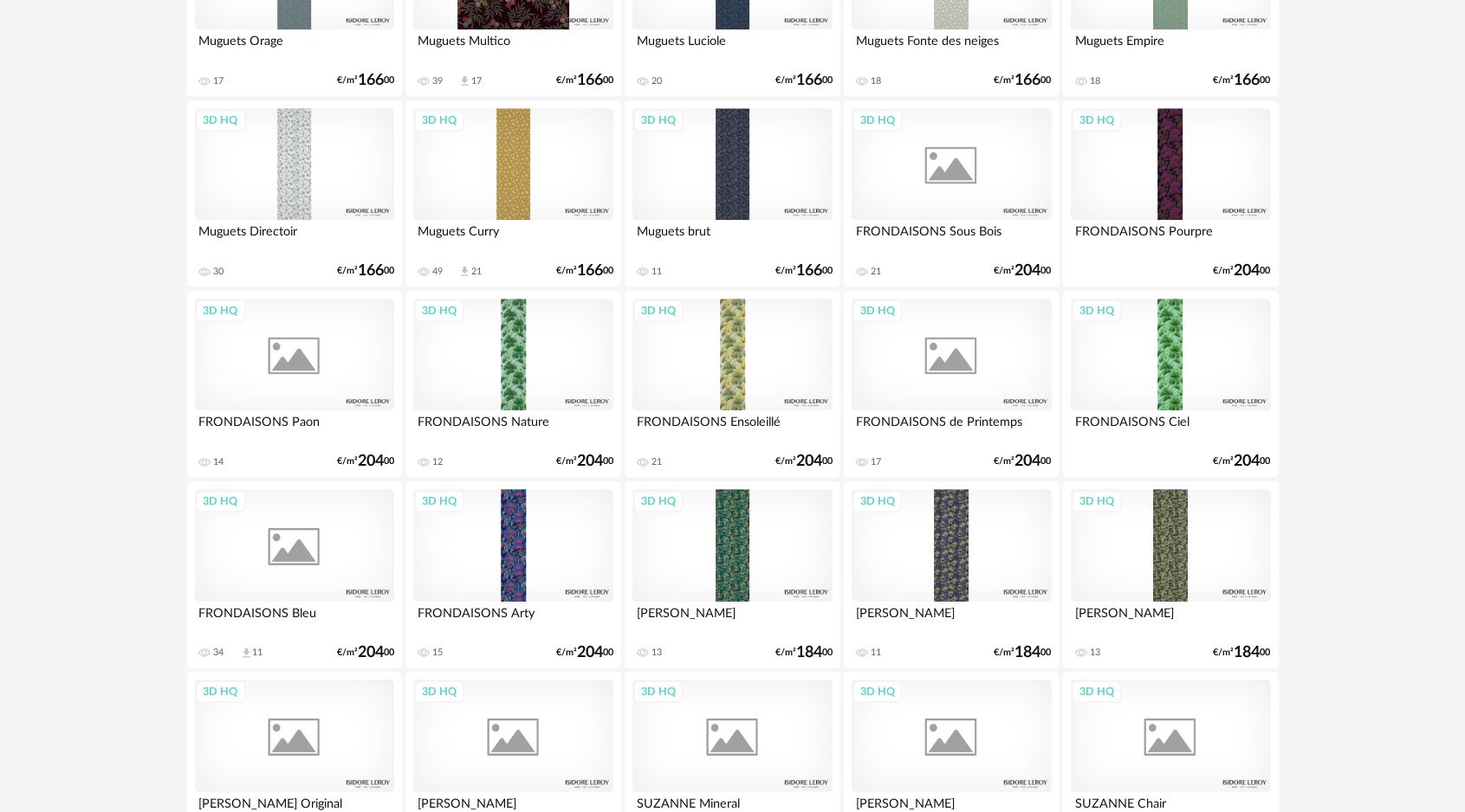
scroll to position [3448, 0]
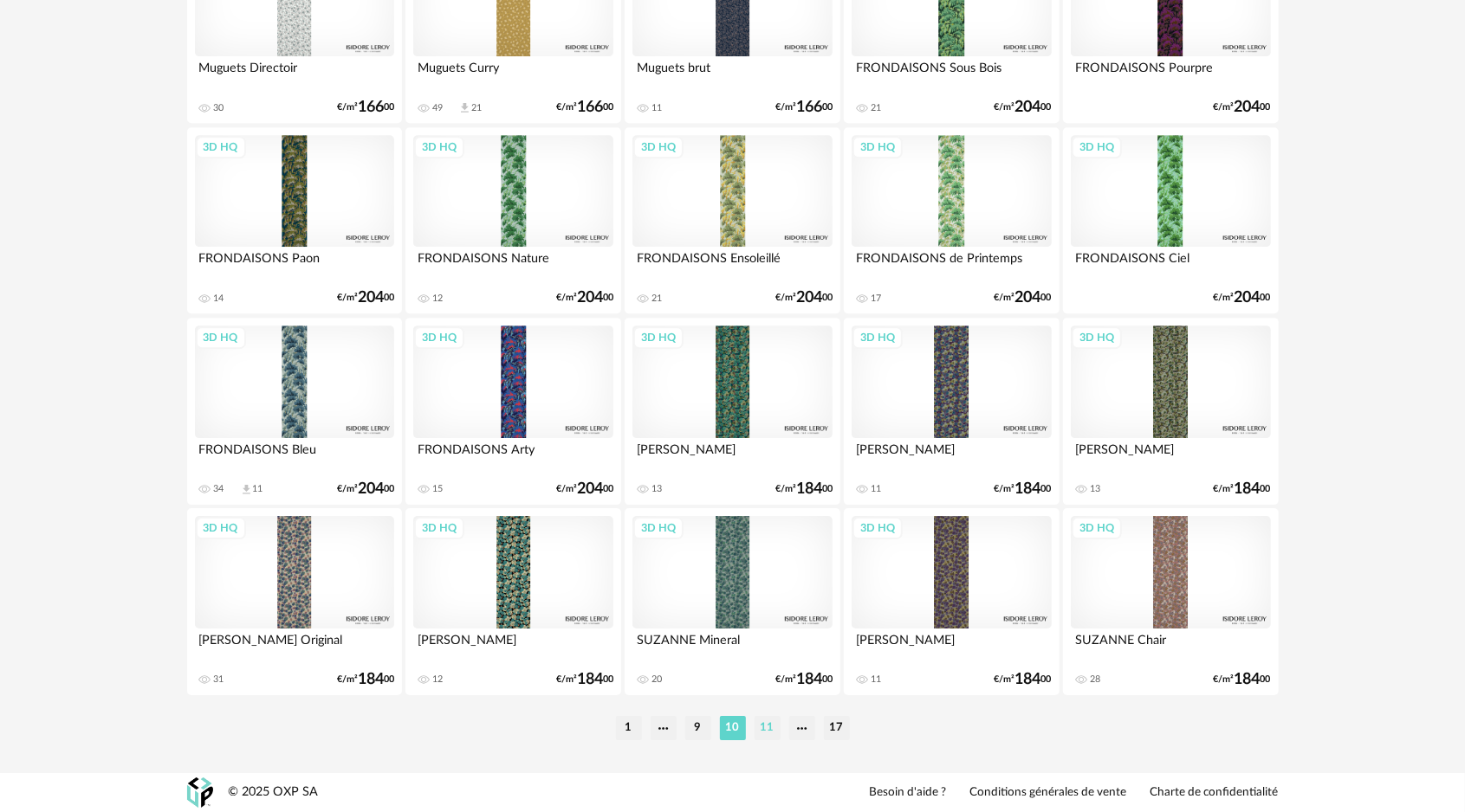
click at [762, 727] on li "11" at bounding box center [767, 728] width 26 height 25
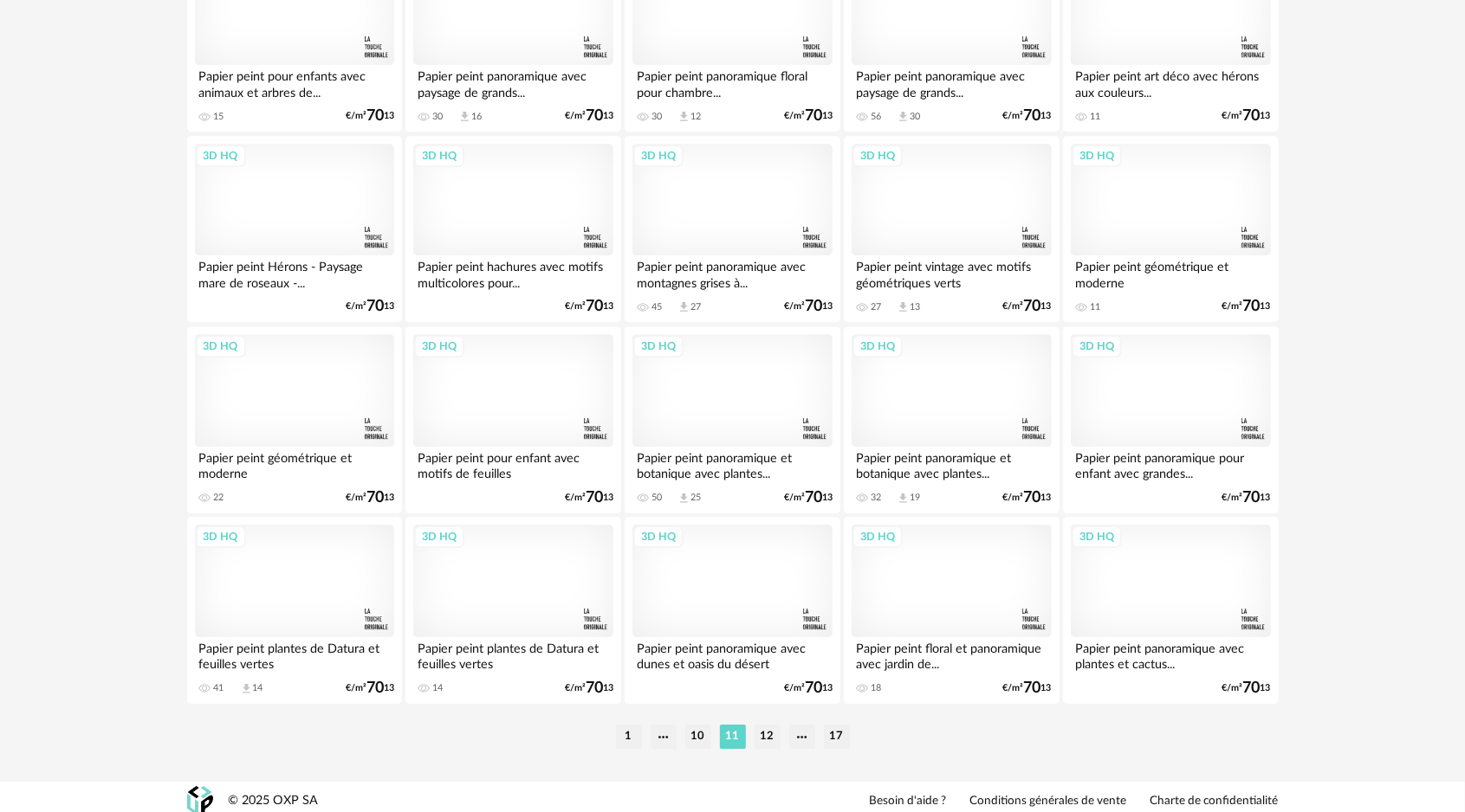
scroll to position [3448, 0]
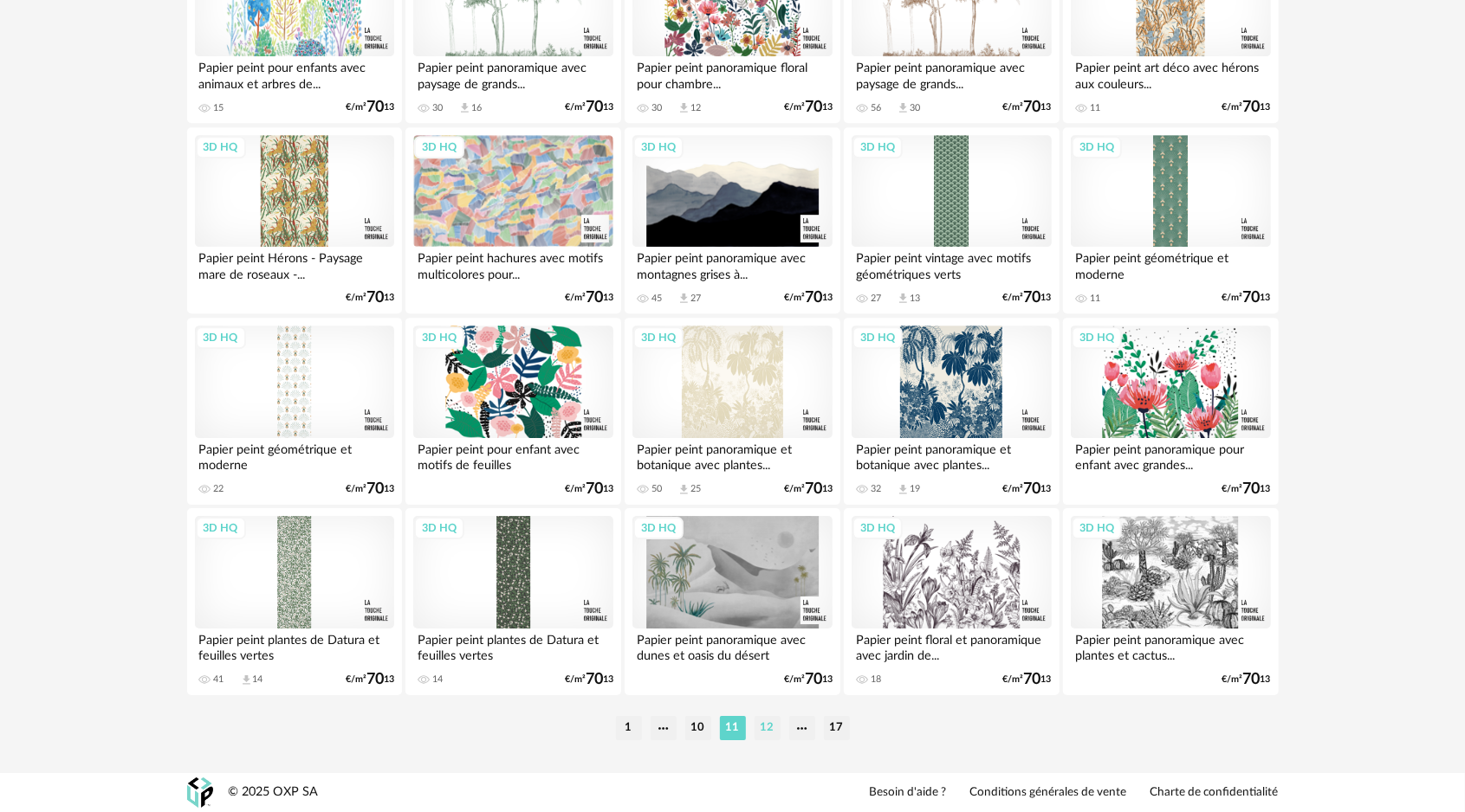
click at [764, 725] on li "12" at bounding box center [767, 728] width 26 height 25
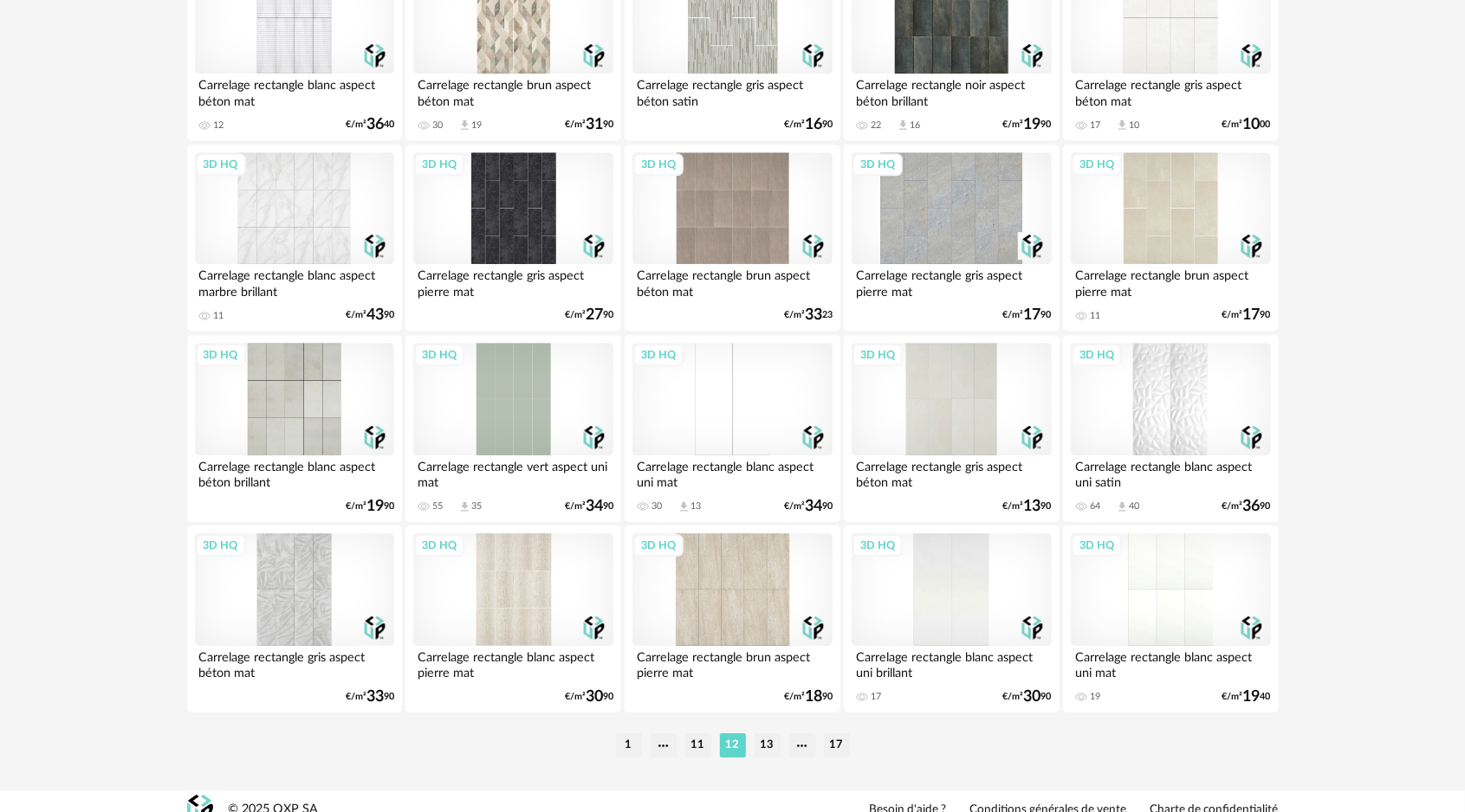
scroll to position [3448, 0]
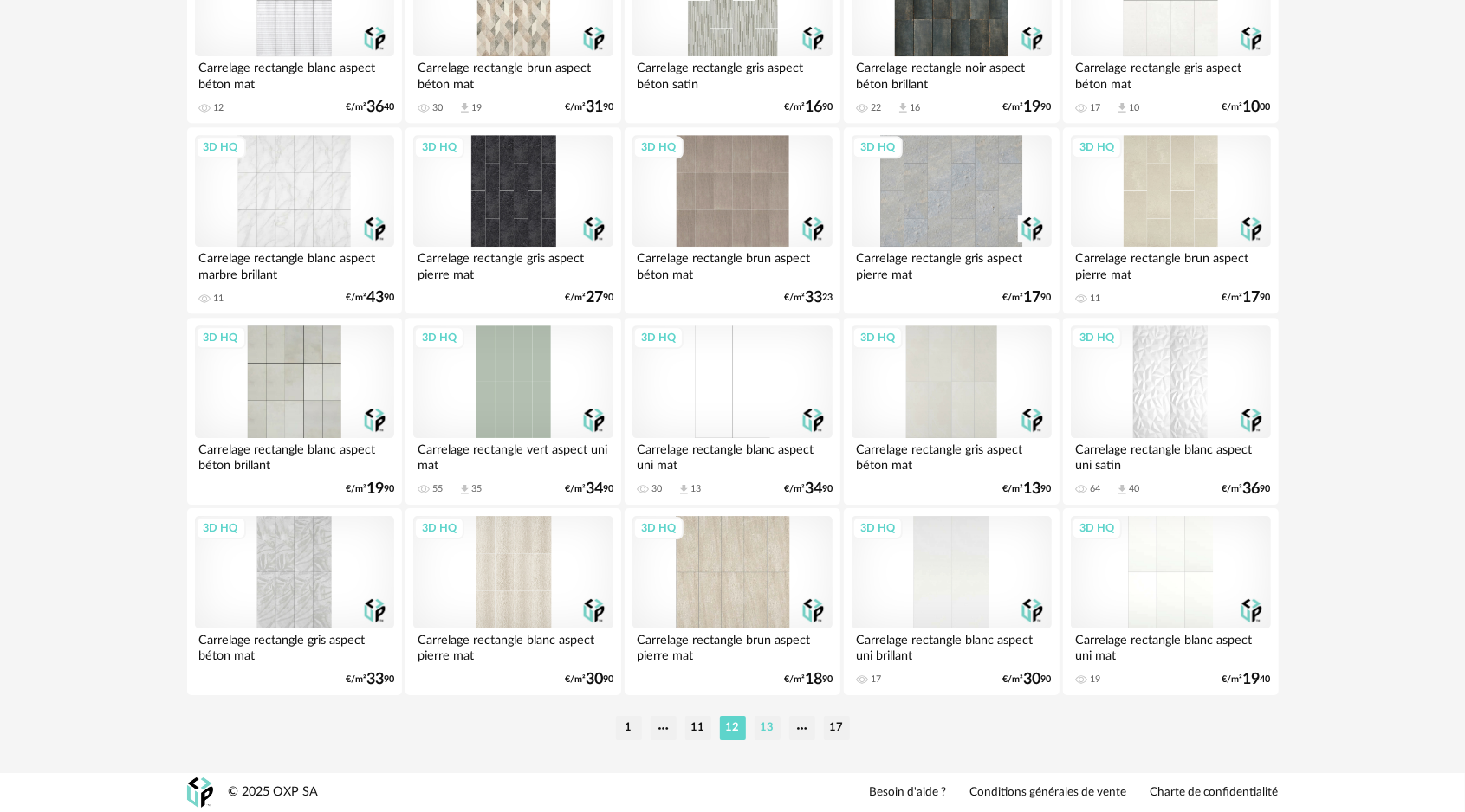
click at [764, 733] on li "13" at bounding box center [767, 728] width 26 height 25
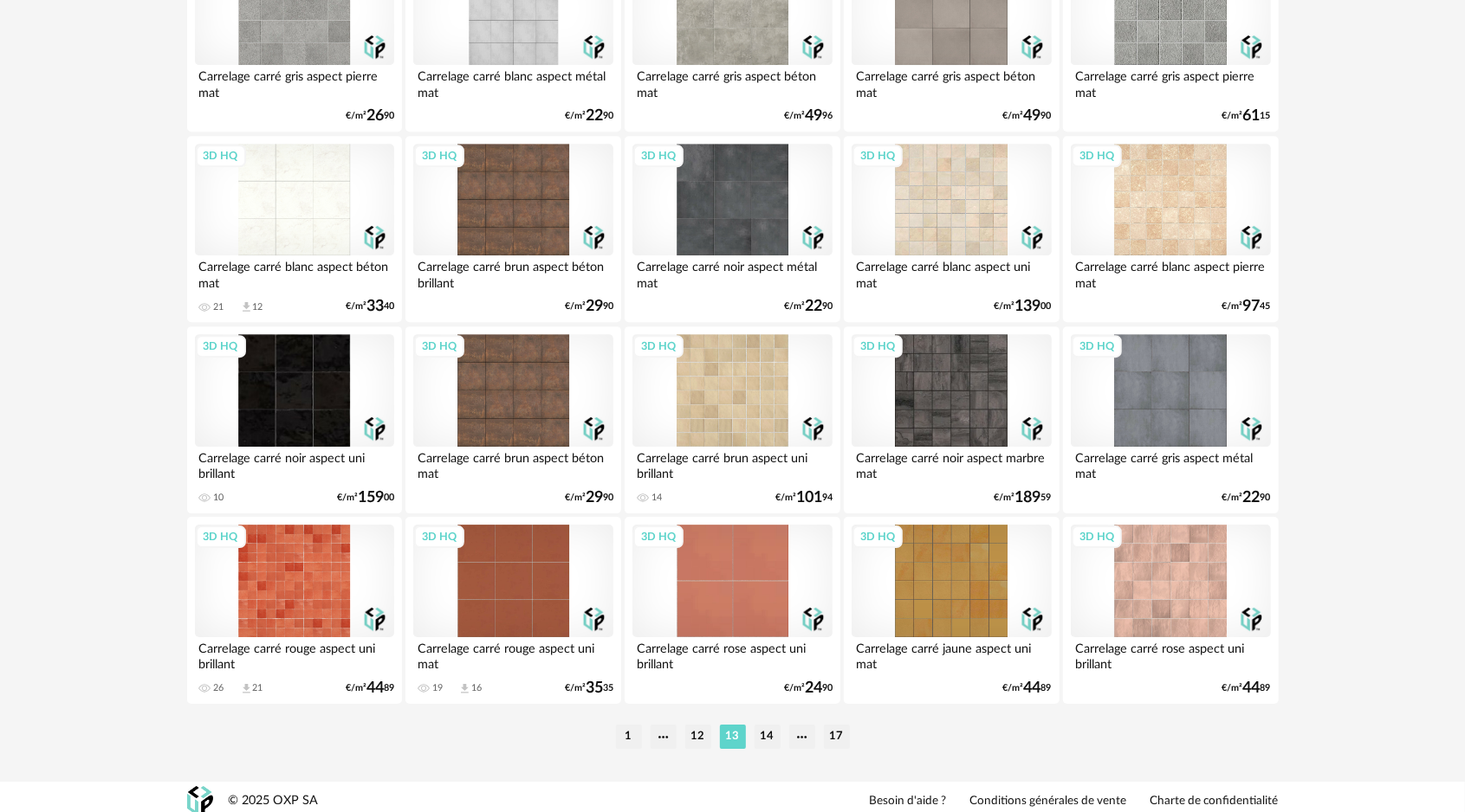
scroll to position [3448, 0]
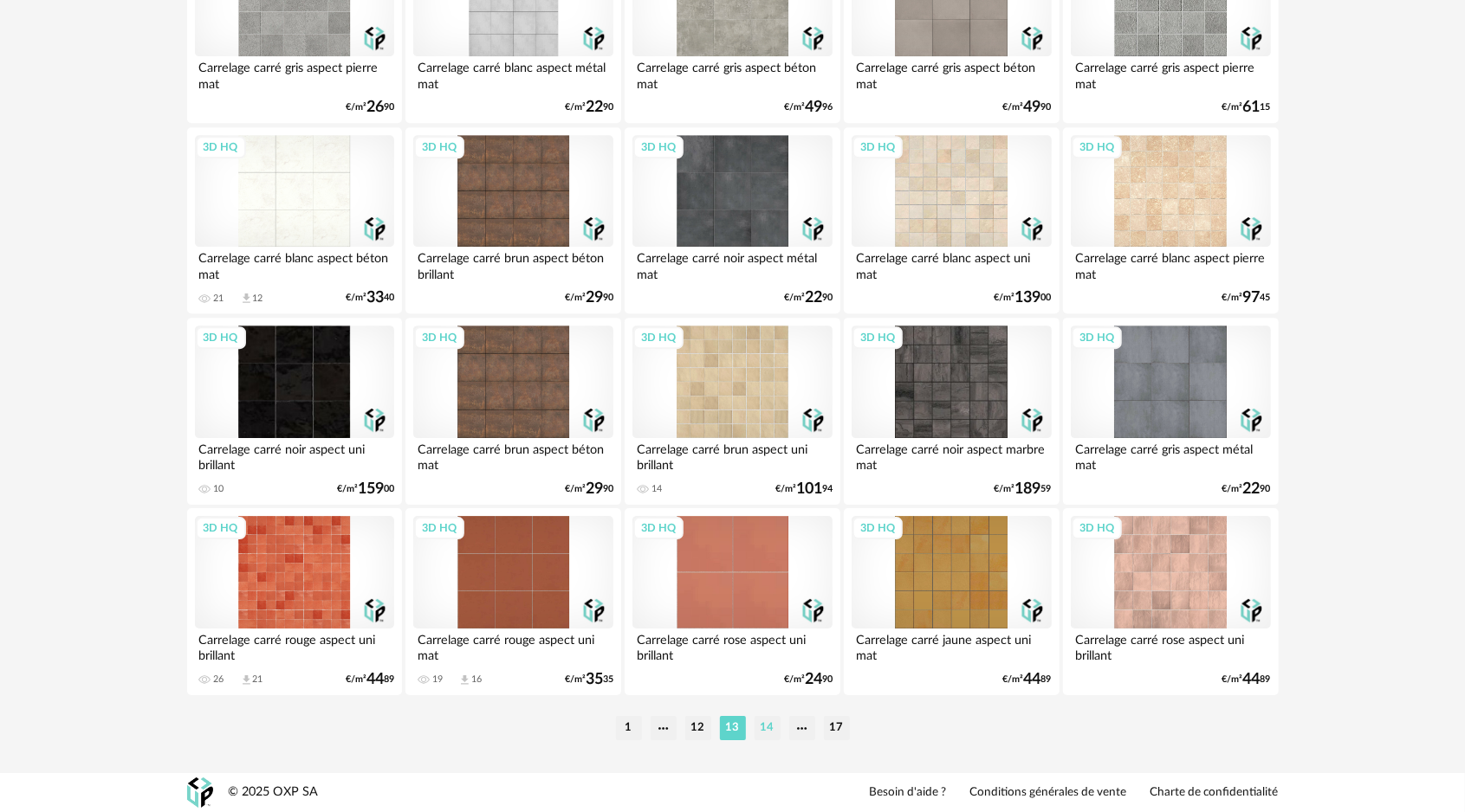
click at [771, 724] on li "14" at bounding box center [767, 728] width 26 height 25
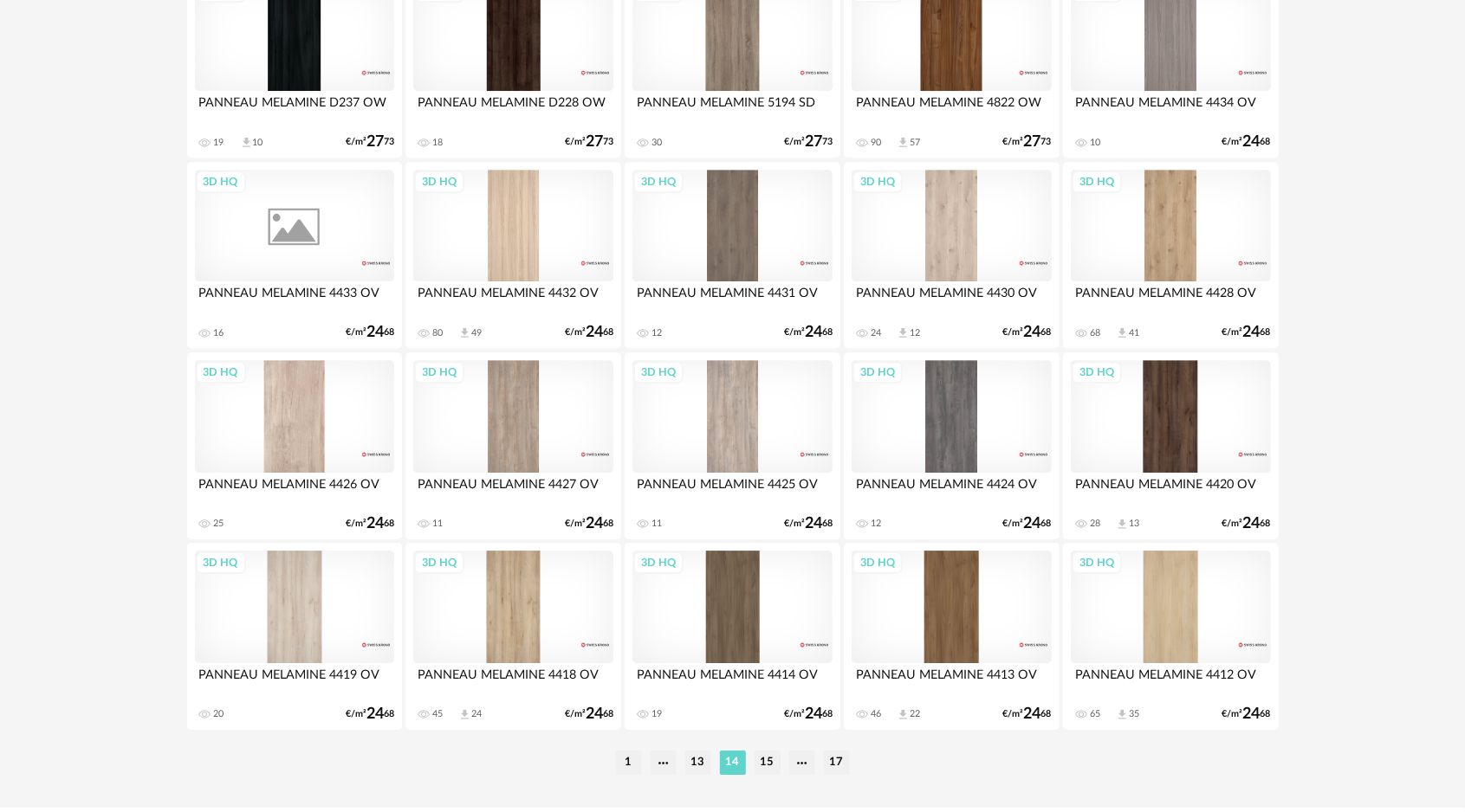
scroll to position [3448, 0]
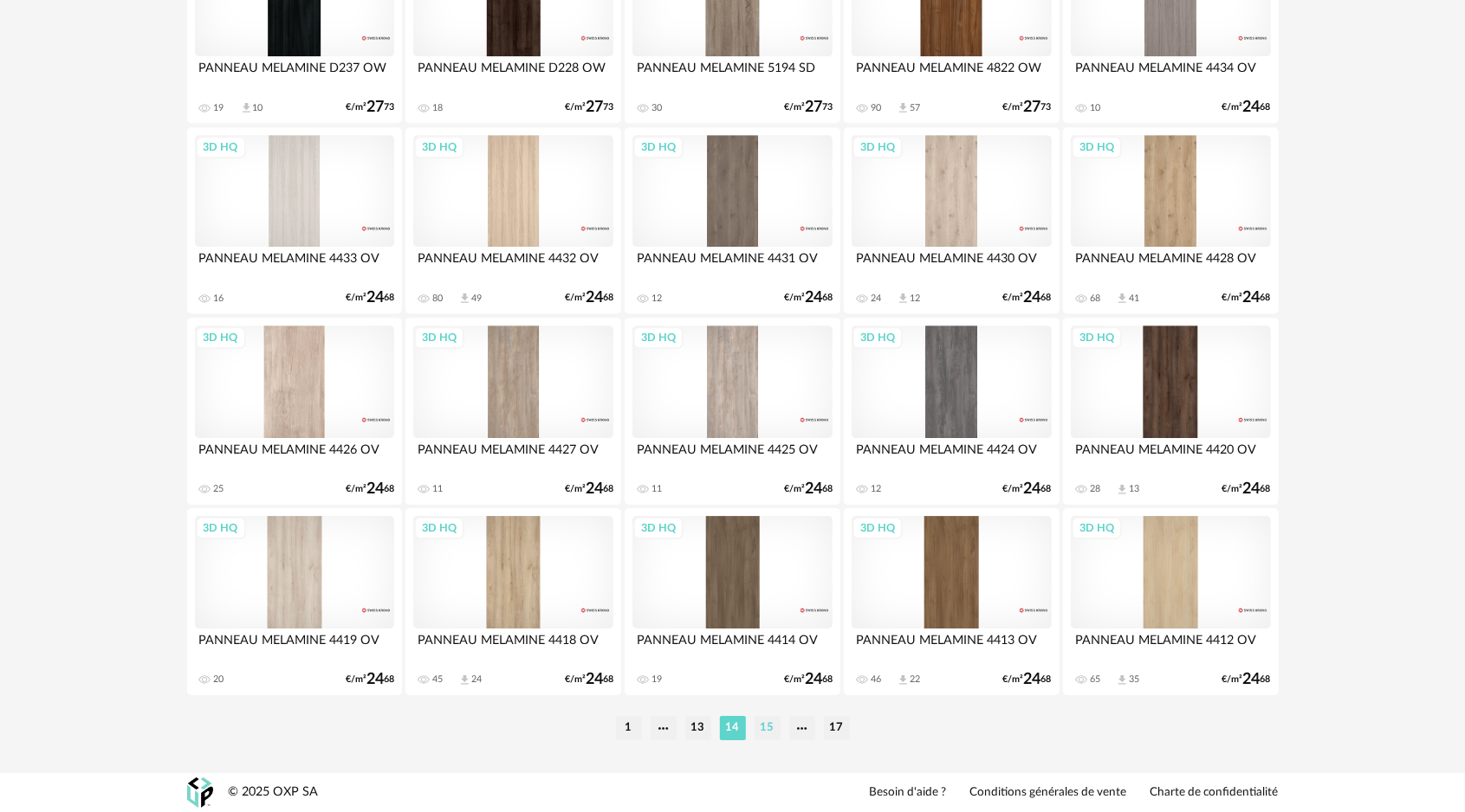
click at [776, 733] on li "15" at bounding box center [767, 728] width 26 height 25
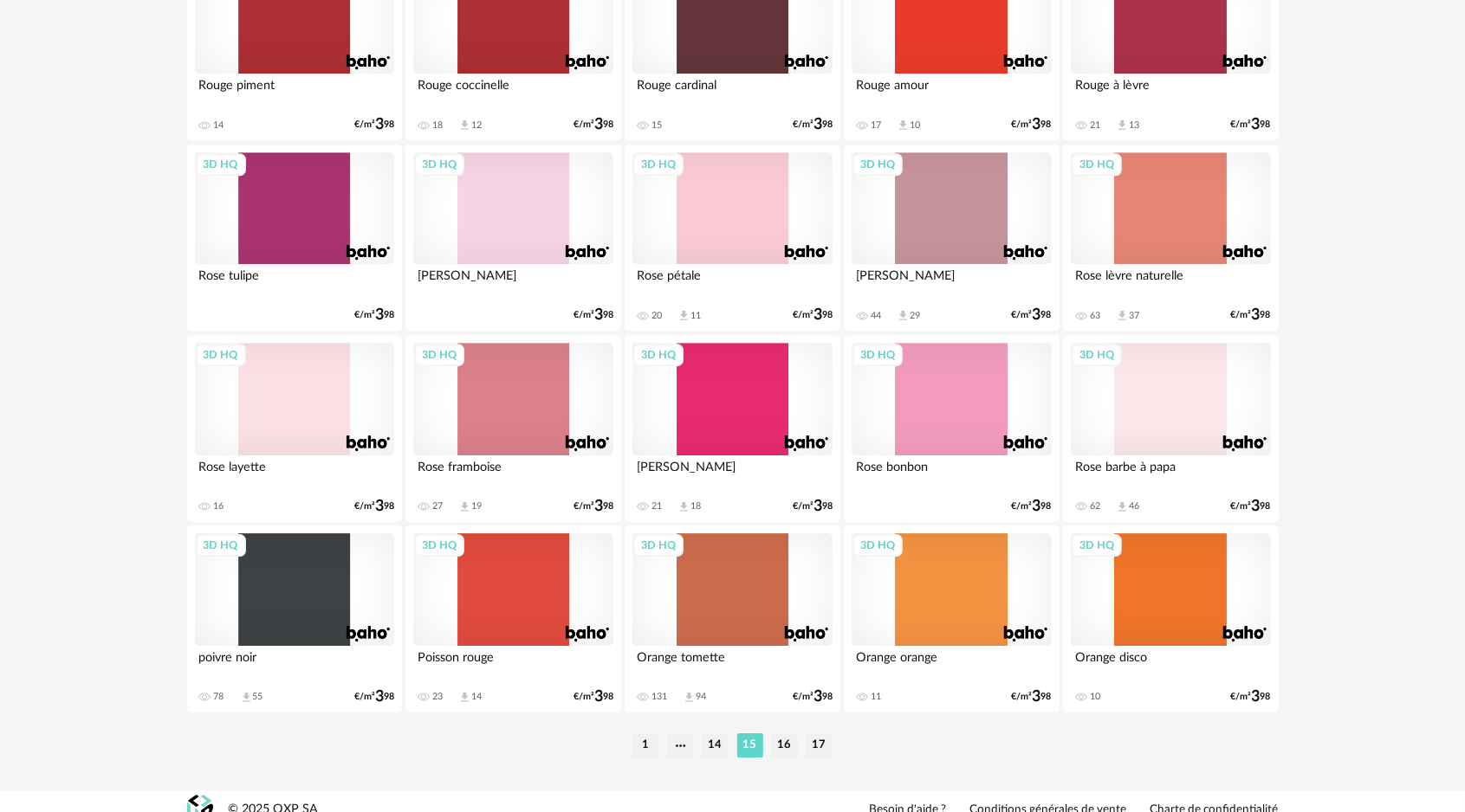
scroll to position [3448, 0]
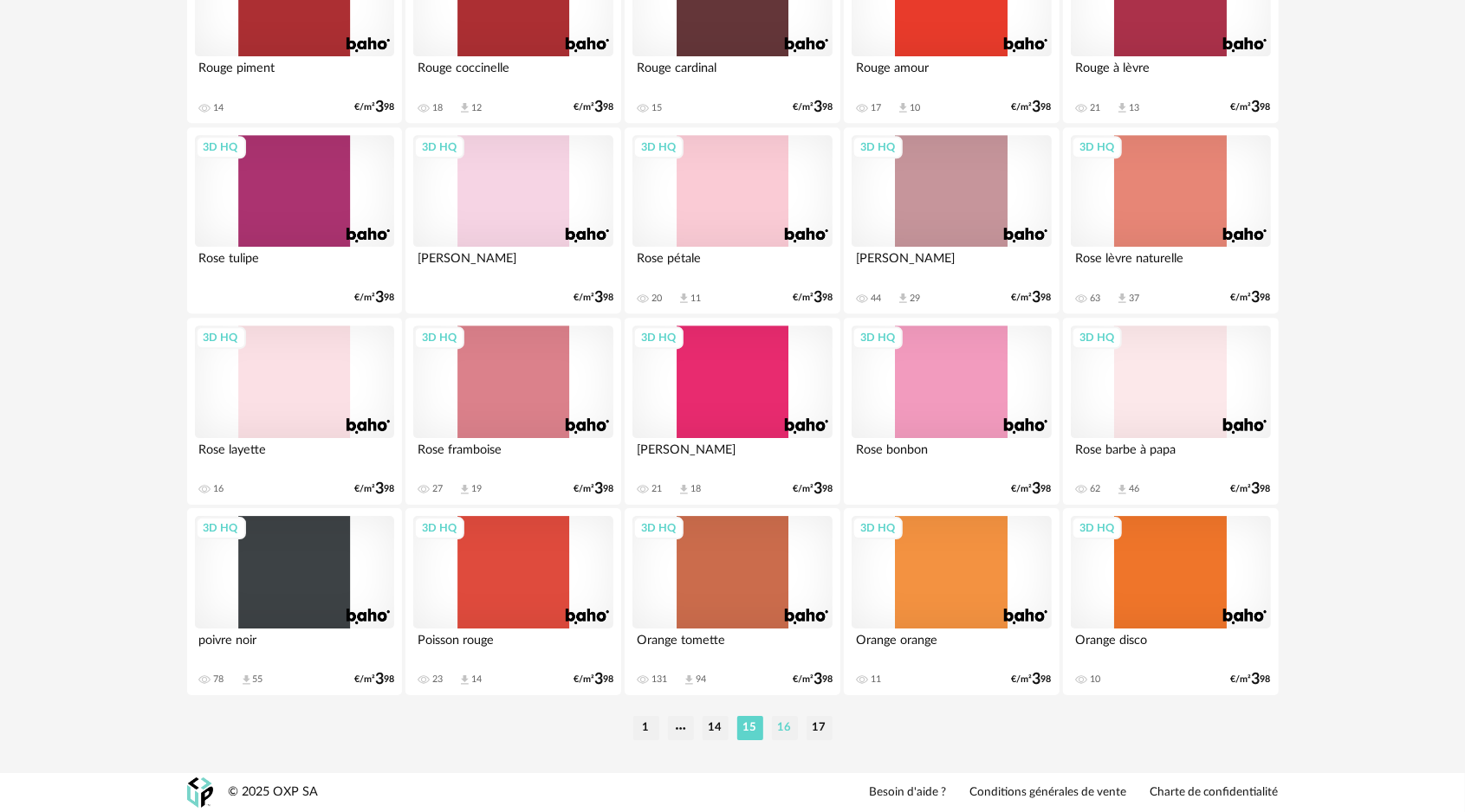
click at [793, 724] on li "16" at bounding box center [785, 728] width 26 height 25
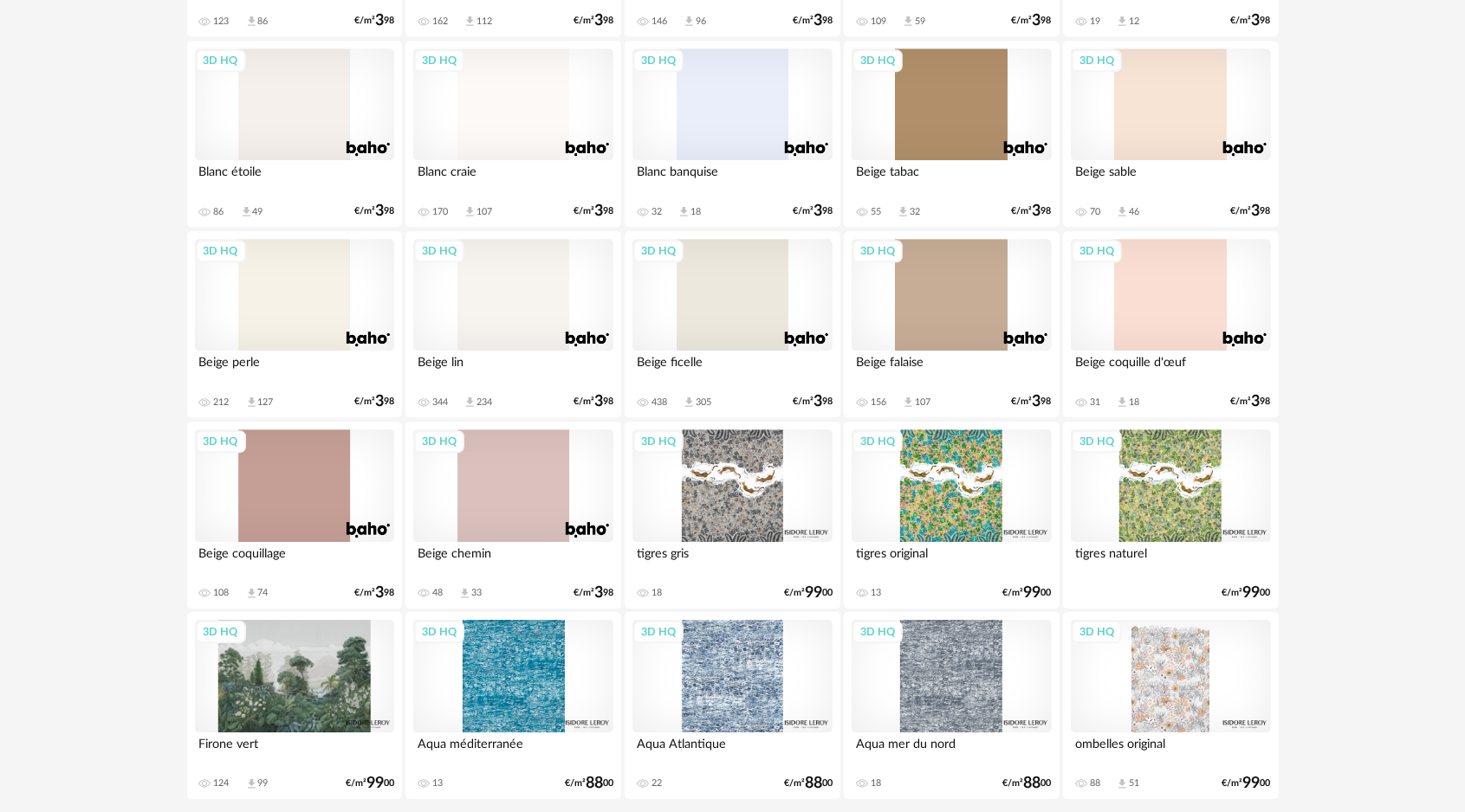
scroll to position [3448, 0]
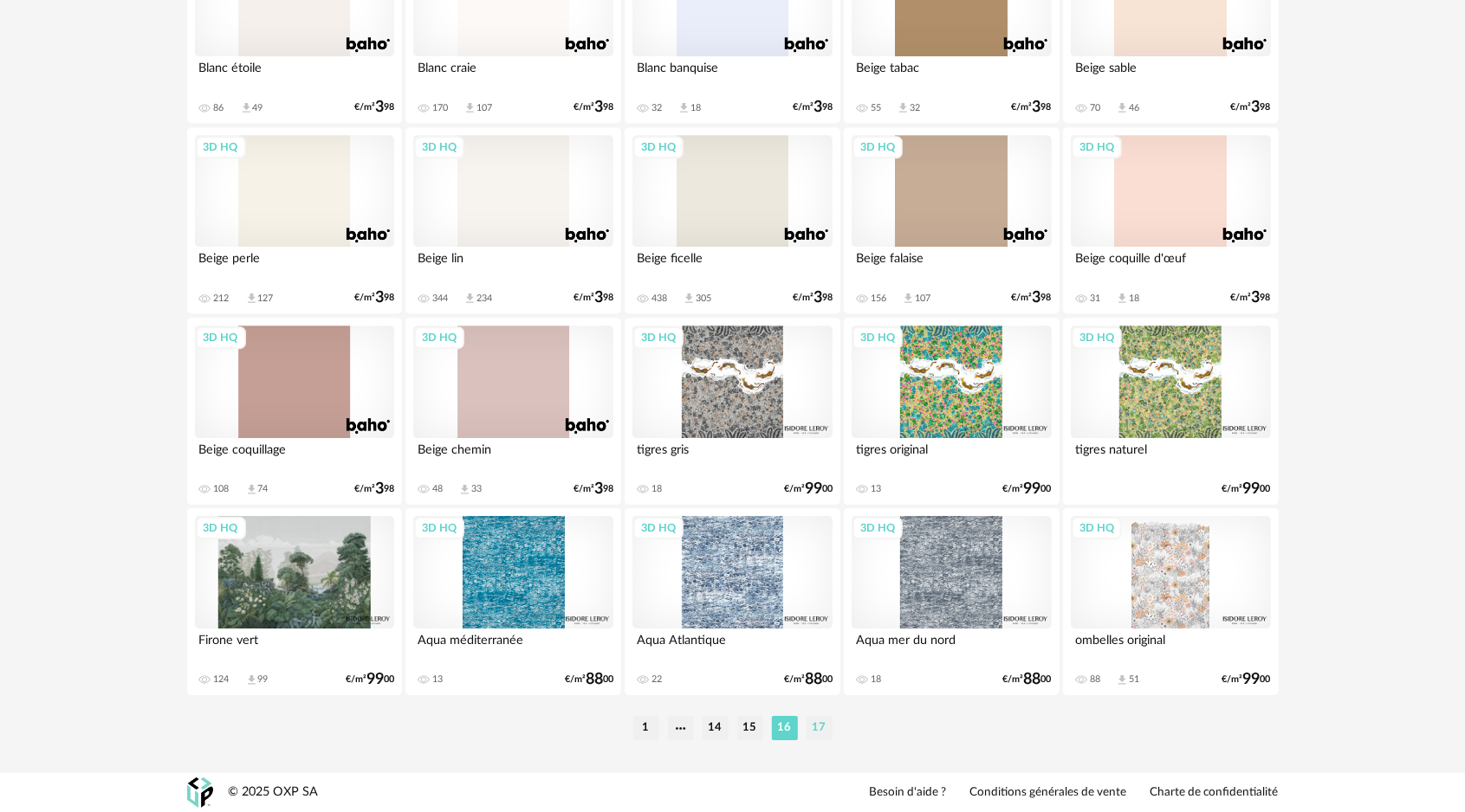
click at [814, 730] on li "17" at bounding box center [819, 728] width 26 height 25
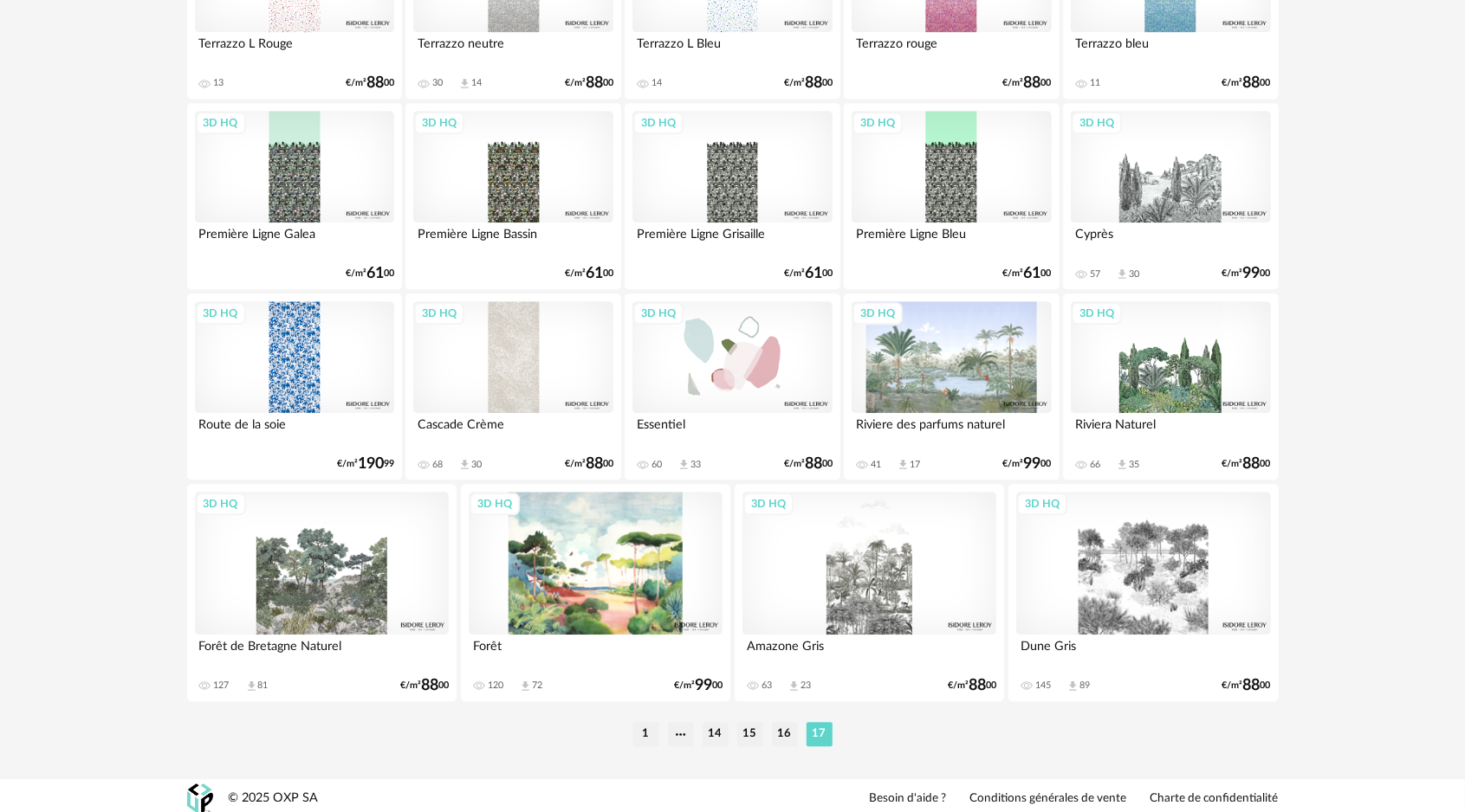
scroll to position [2716, 0]
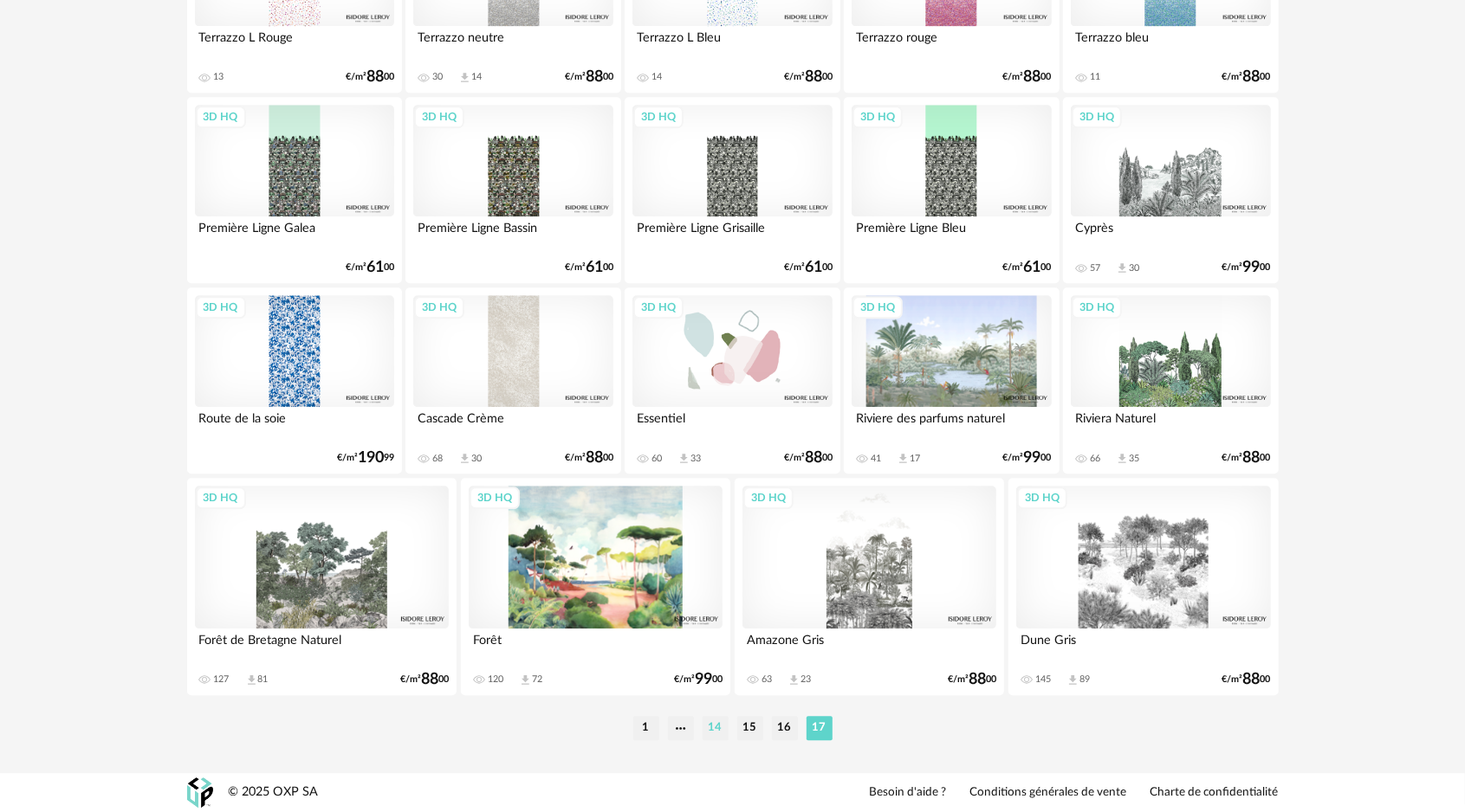
click at [712, 733] on li "14" at bounding box center [716, 728] width 26 height 25
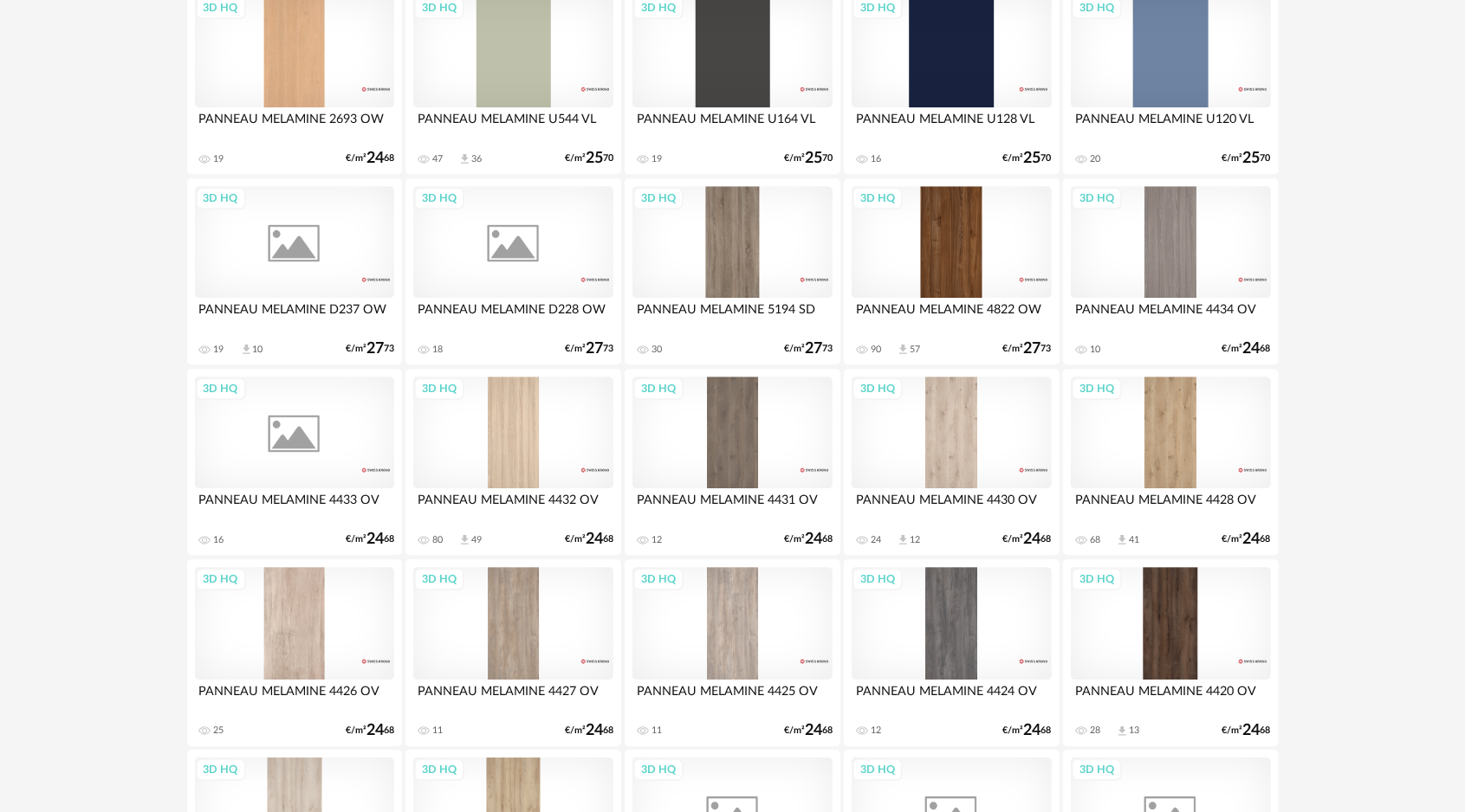
scroll to position [3448, 0]
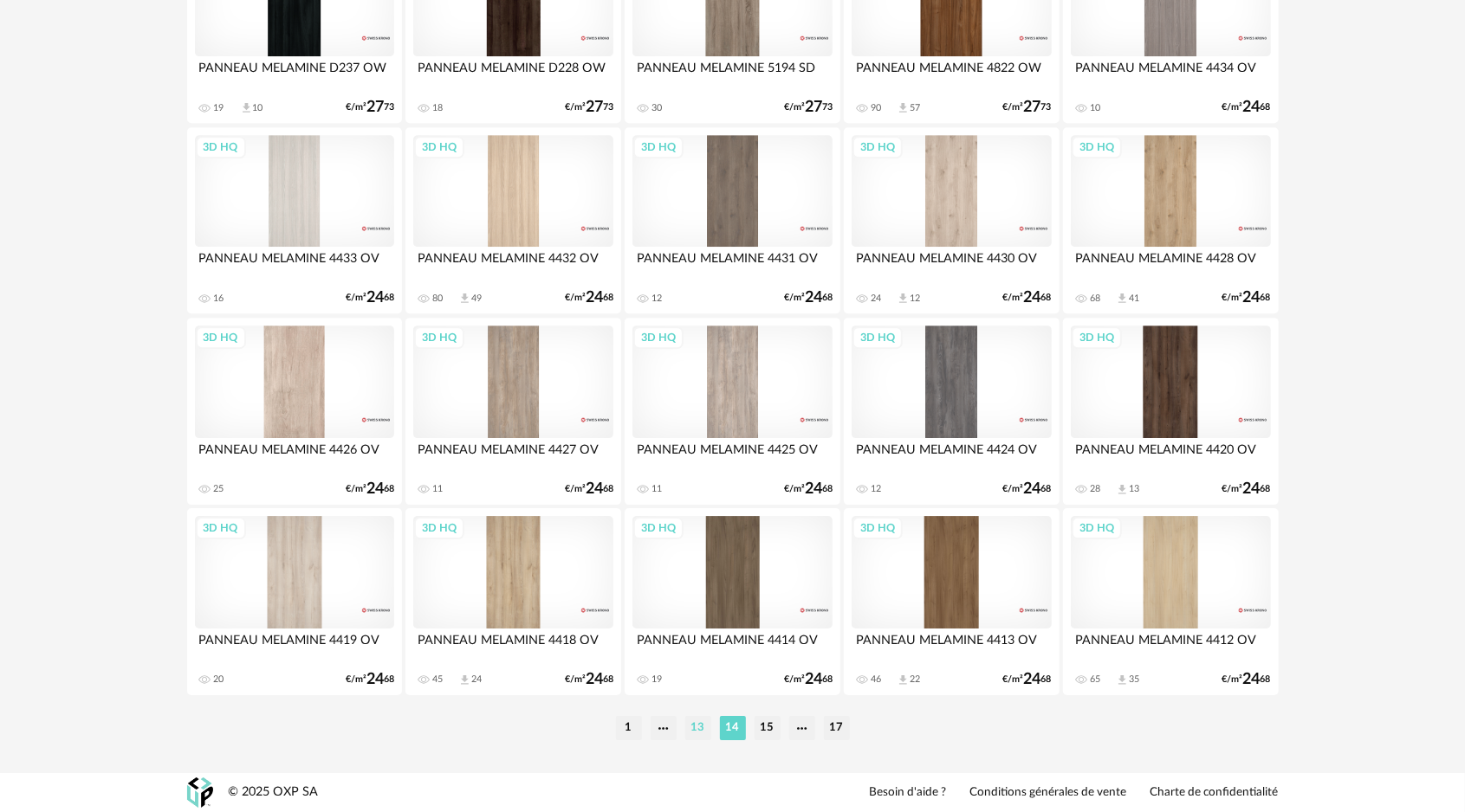
click at [698, 737] on li "13" at bounding box center [698, 728] width 26 height 25
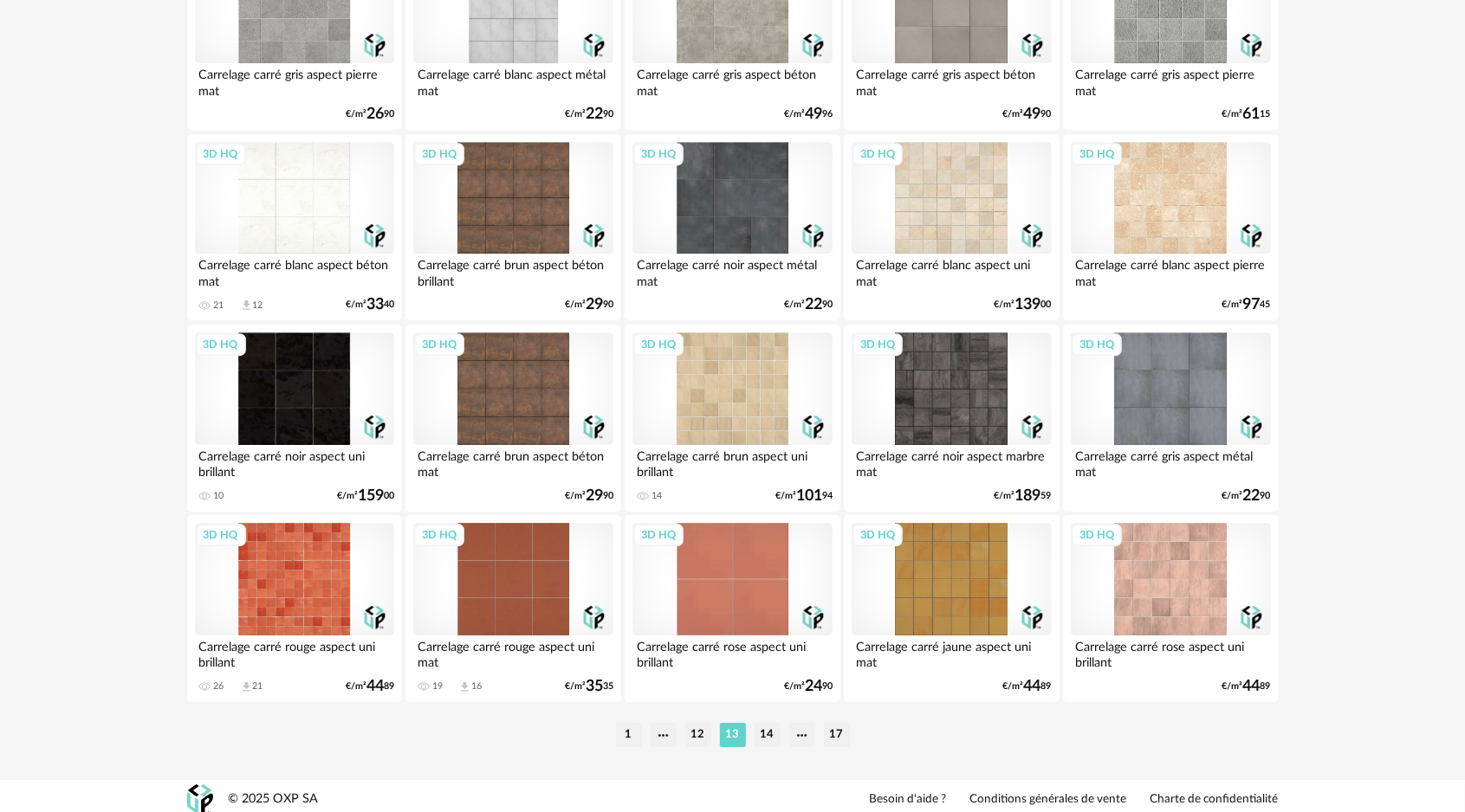
scroll to position [3448, 0]
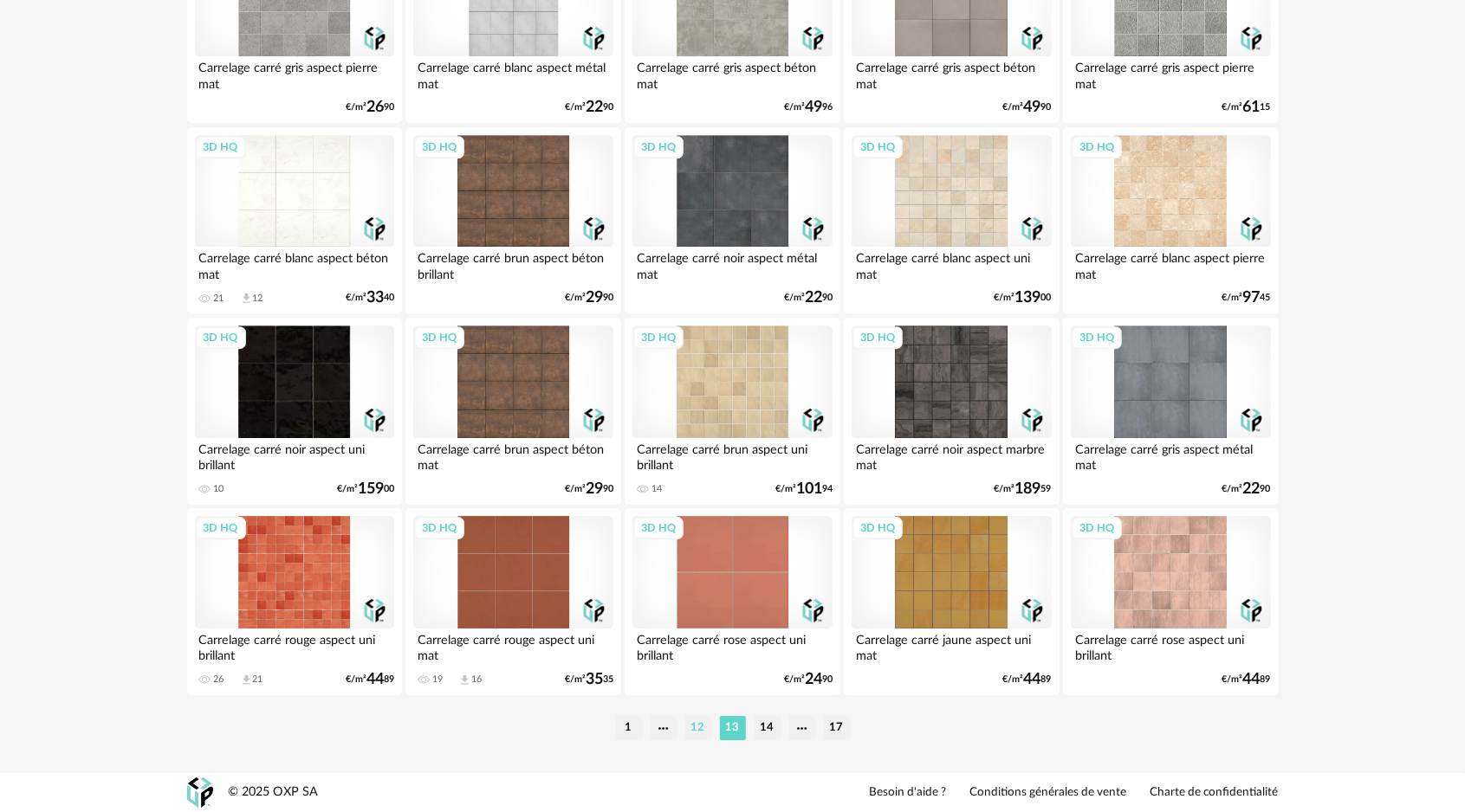
click at [697, 738] on li "12" at bounding box center [698, 728] width 26 height 25
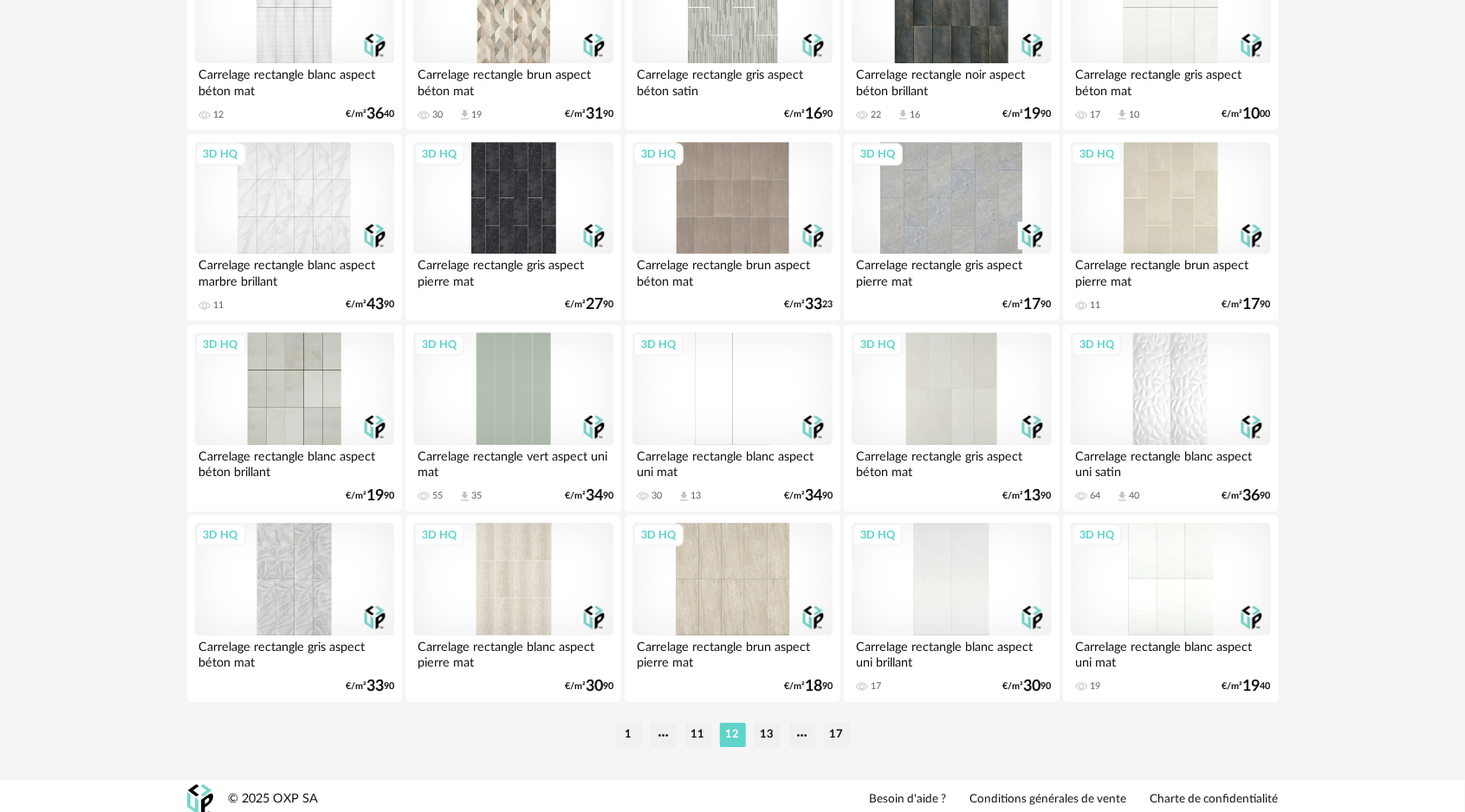
scroll to position [3448, 0]
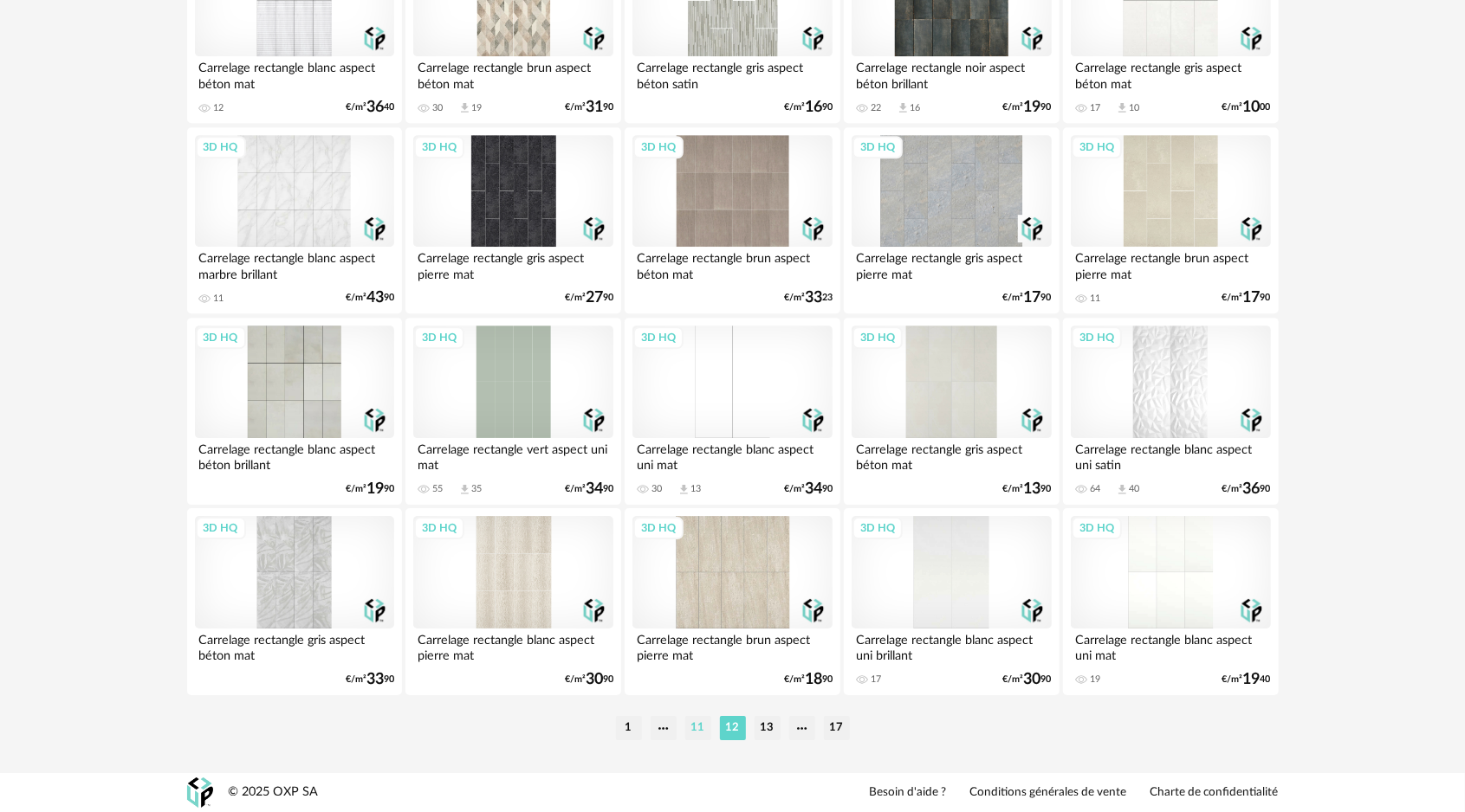
click at [696, 731] on li "11" at bounding box center [698, 728] width 26 height 25
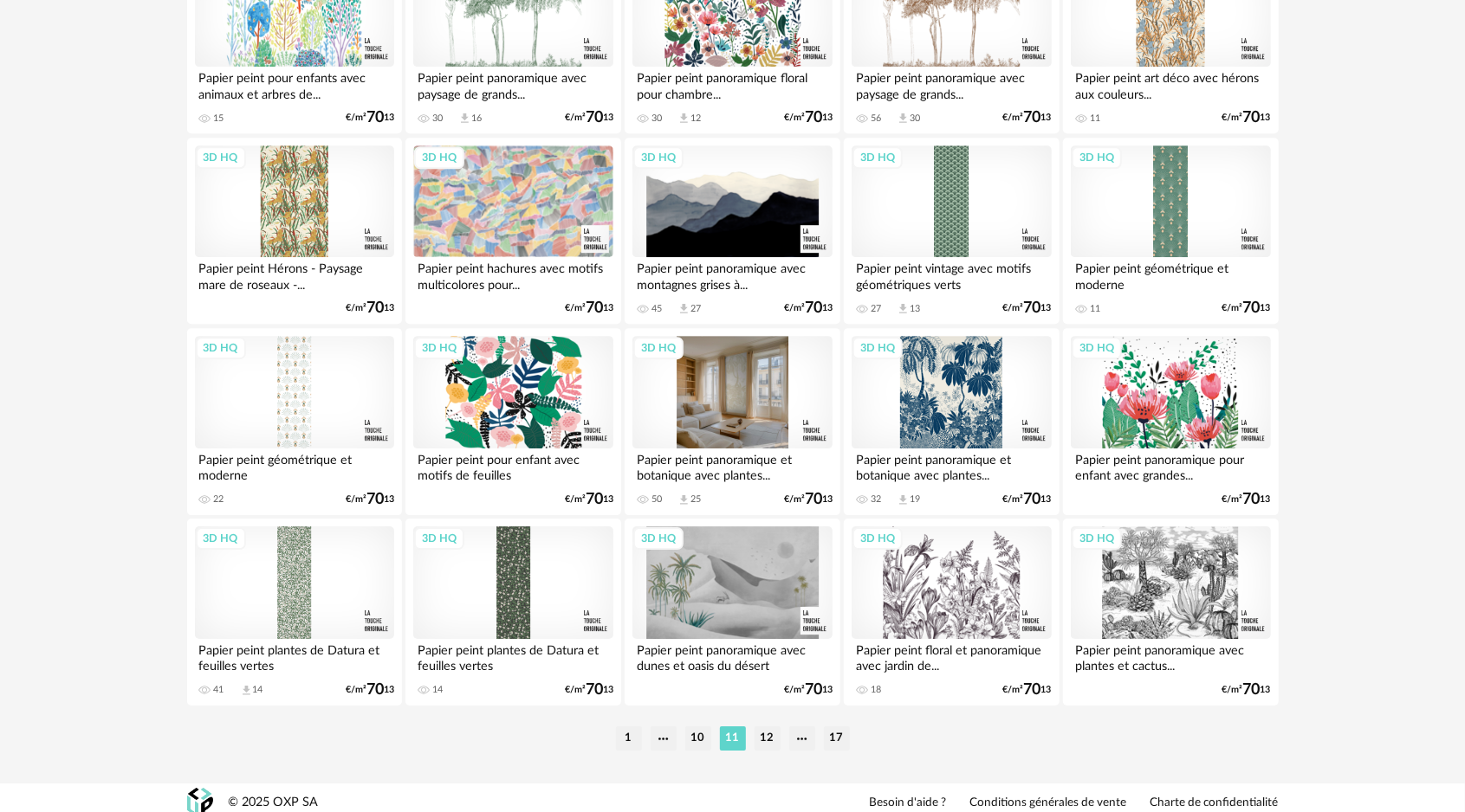
scroll to position [3448, 0]
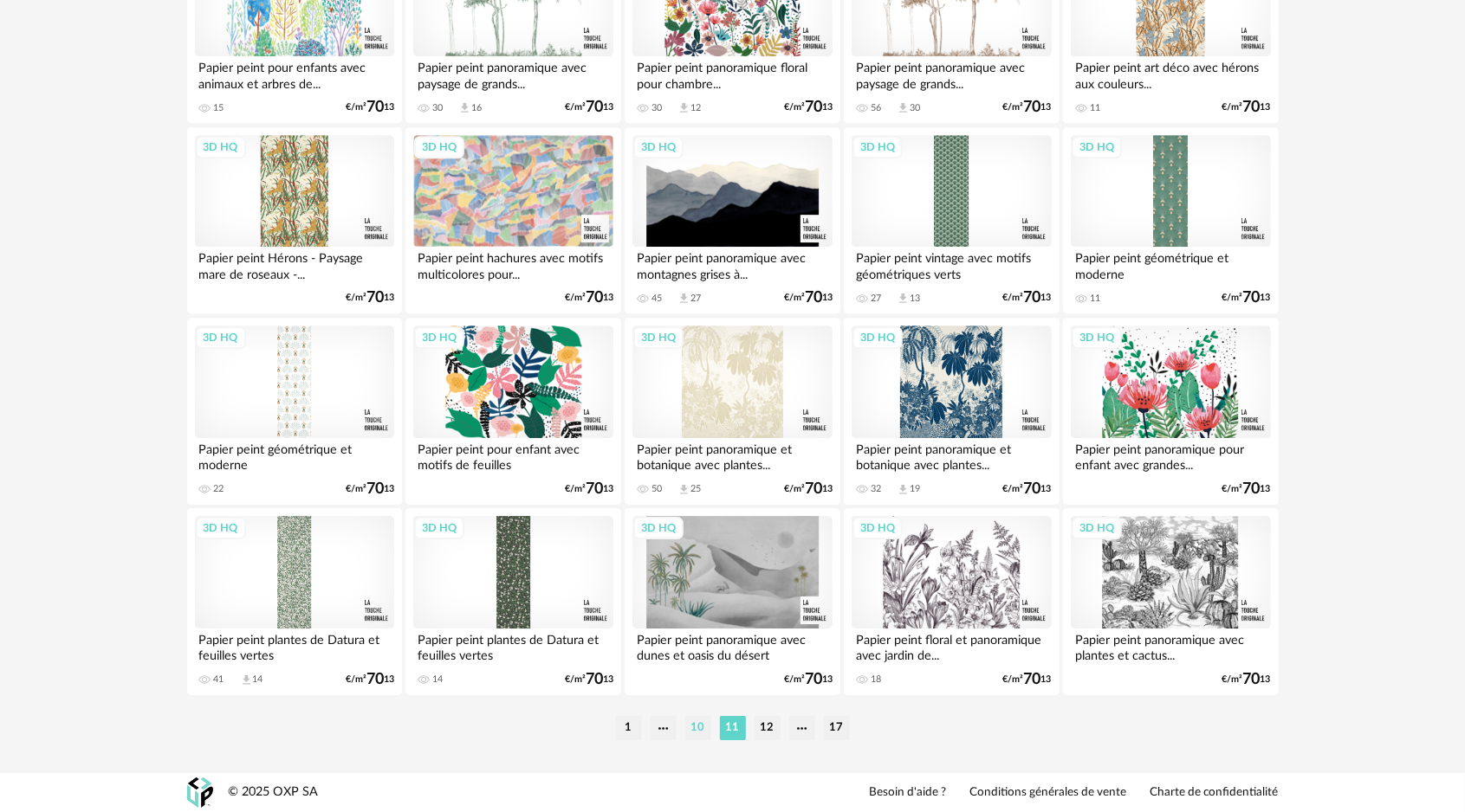
click at [700, 725] on li "10" at bounding box center [698, 728] width 26 height 25
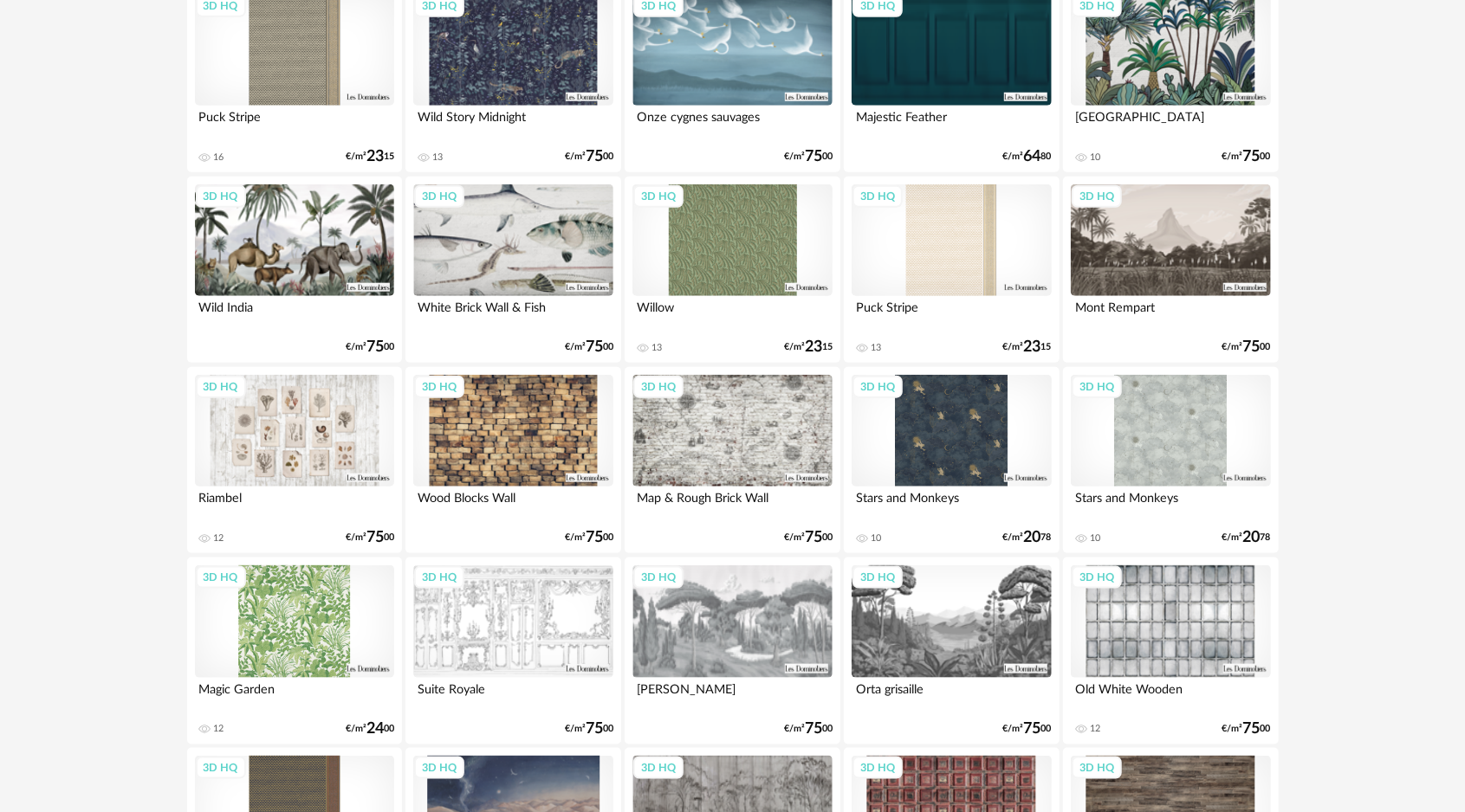
scroll to position [1213, 0]
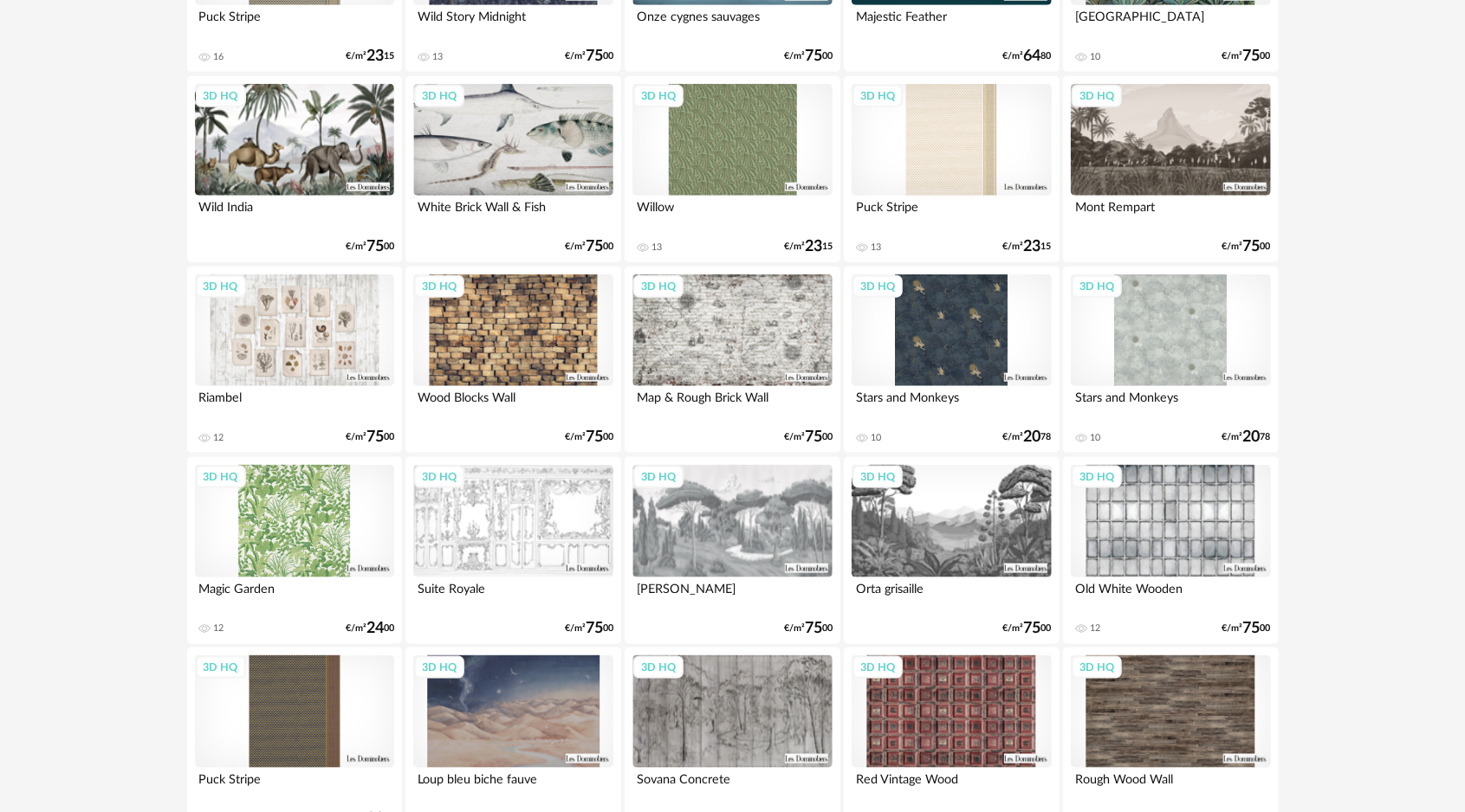
click at [960, 535] on div "3D HQ" at bounding box center [952, 521] width 199 height 112
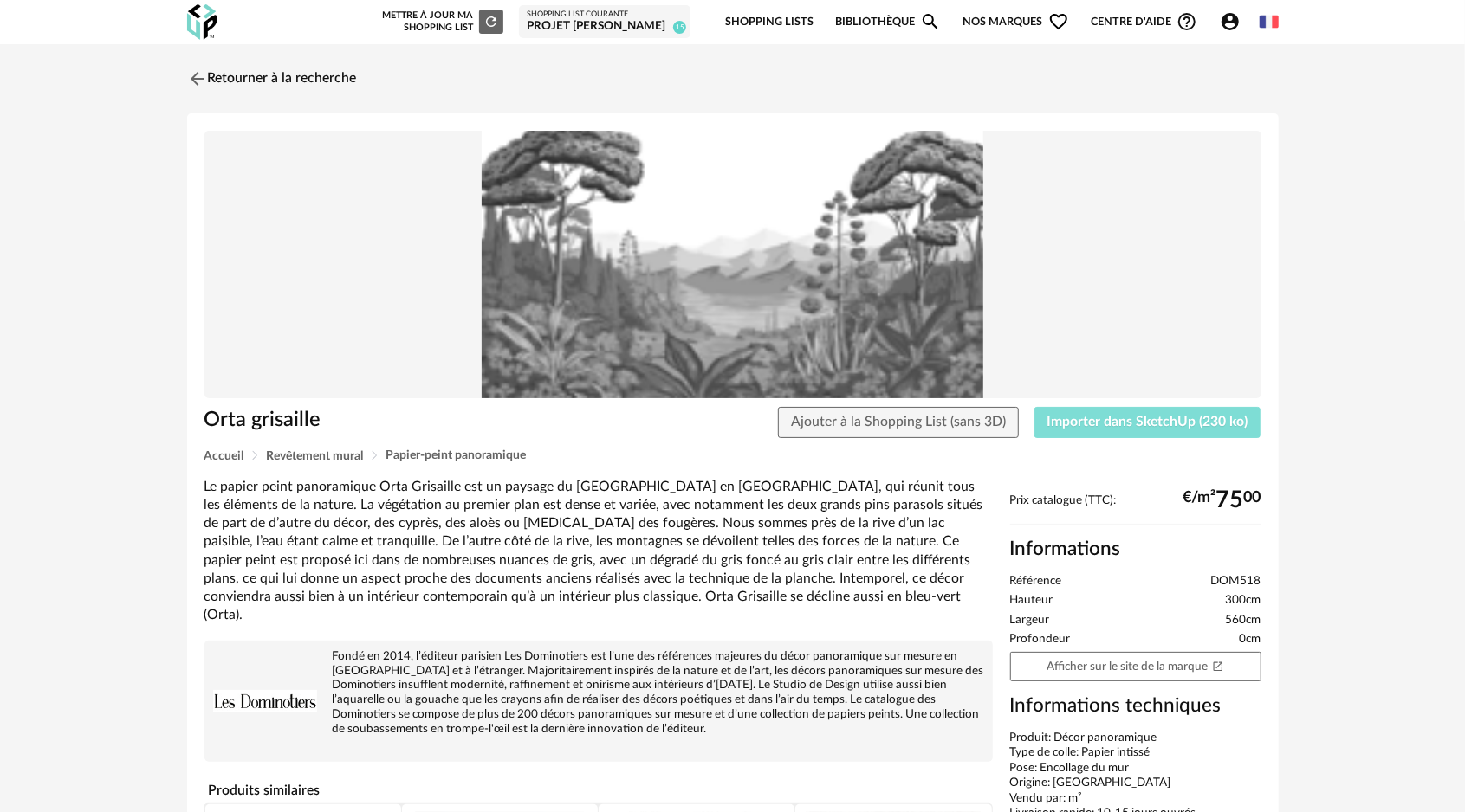
click at [1109, 426] on span "Importer dans SketchUp (230 ko)" at bounding box center [1148, 421] width 201 height 14
